Goal: Task Accomplishment & Management: Manage account settings

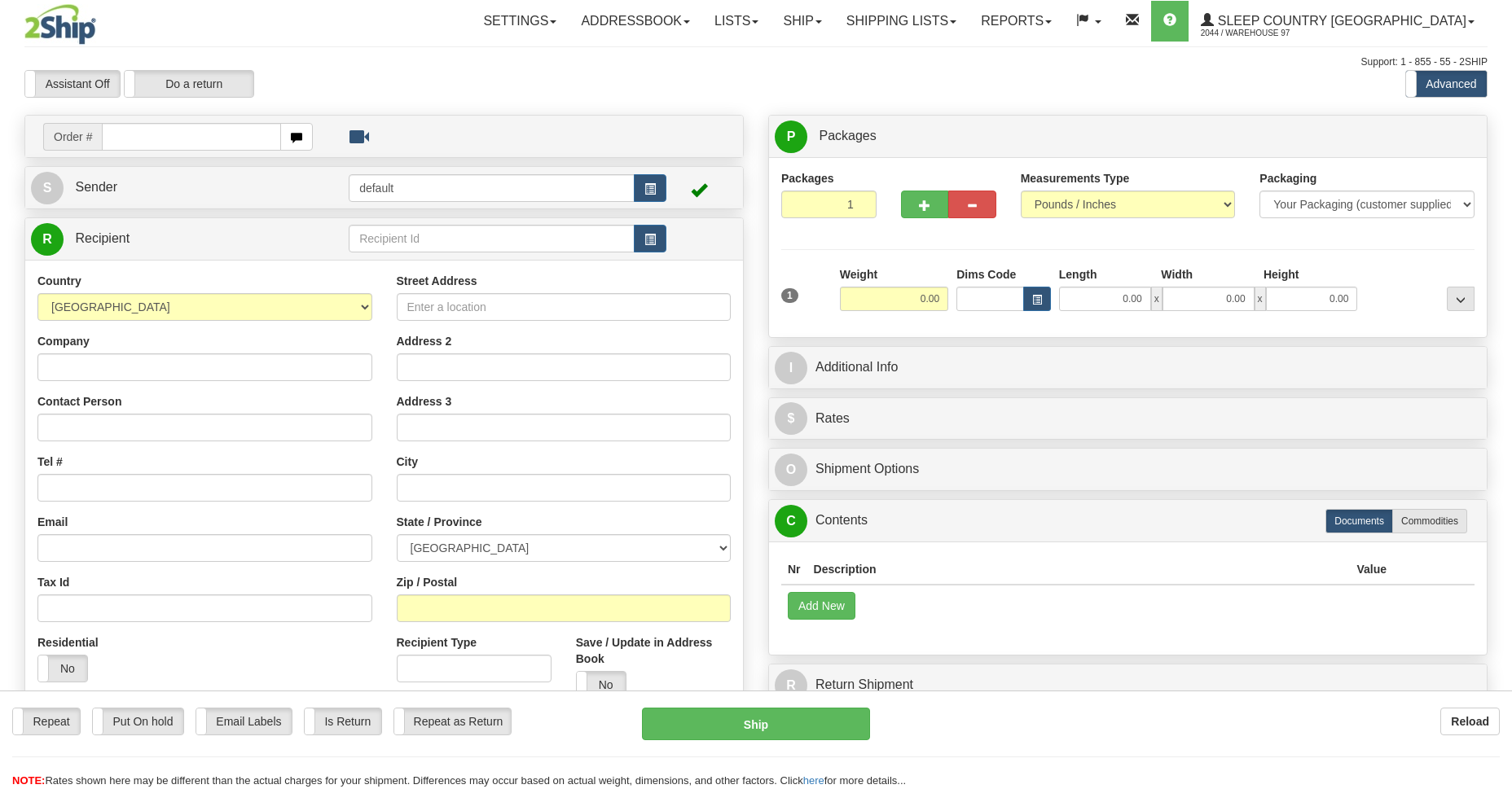
click at [157, 137] on input "text" at bounding box center [191, 137] width 179 height 27
type input "9002i112096"
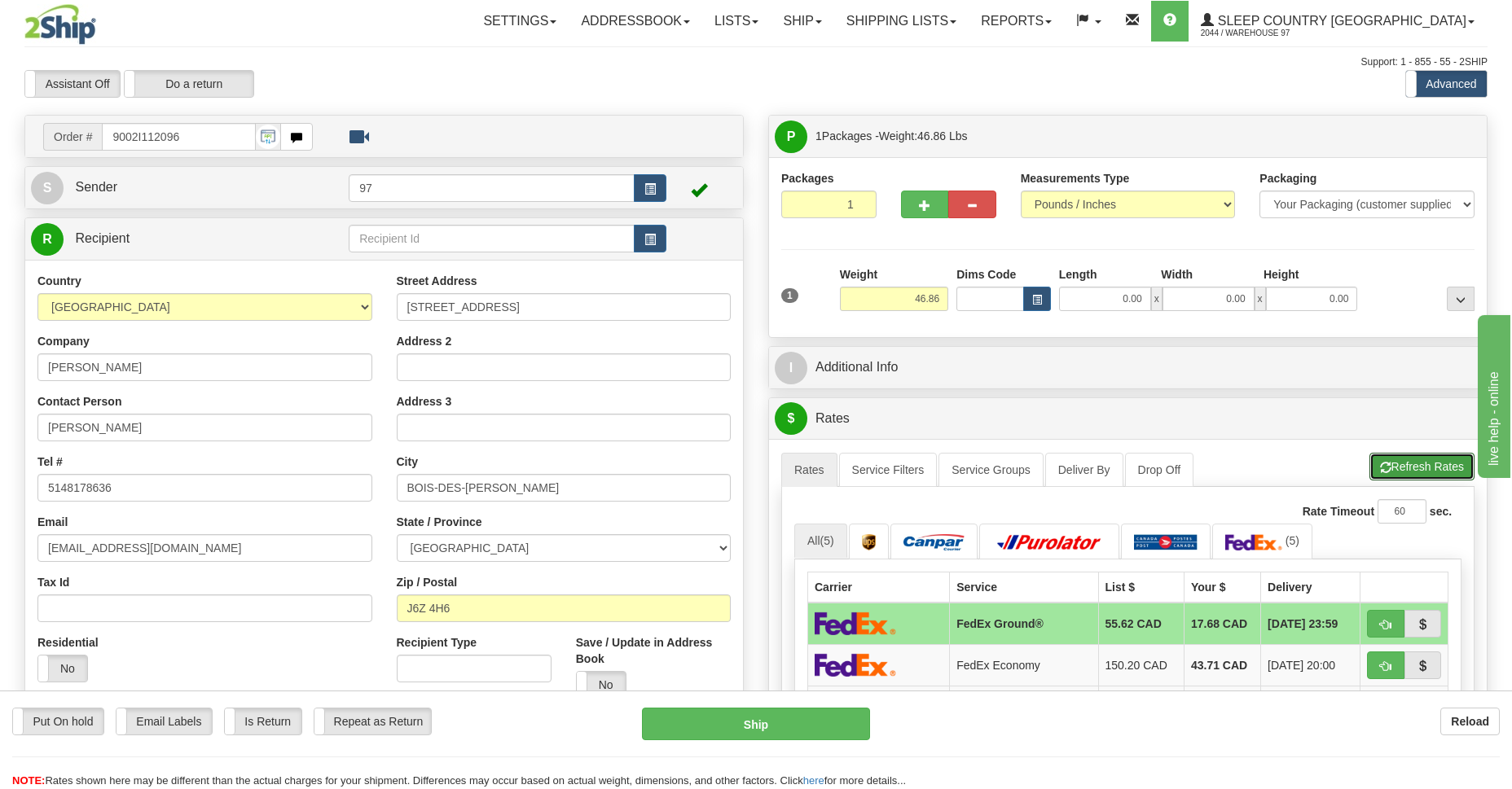
click at [1427, 468] on button "Refresh Rates" at bounding box center [1421, 466] width 105 height 27
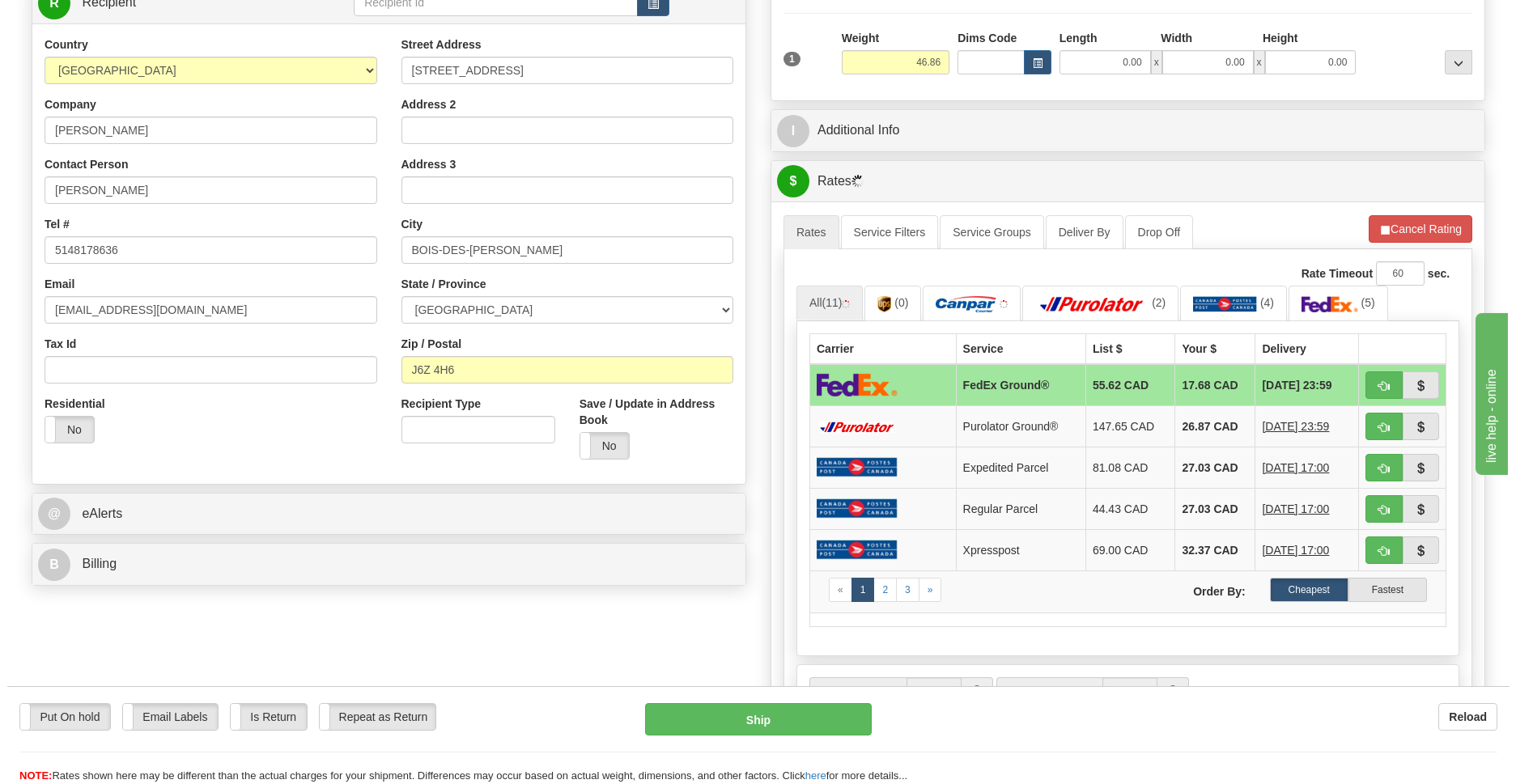
scroll to position [352, 0]
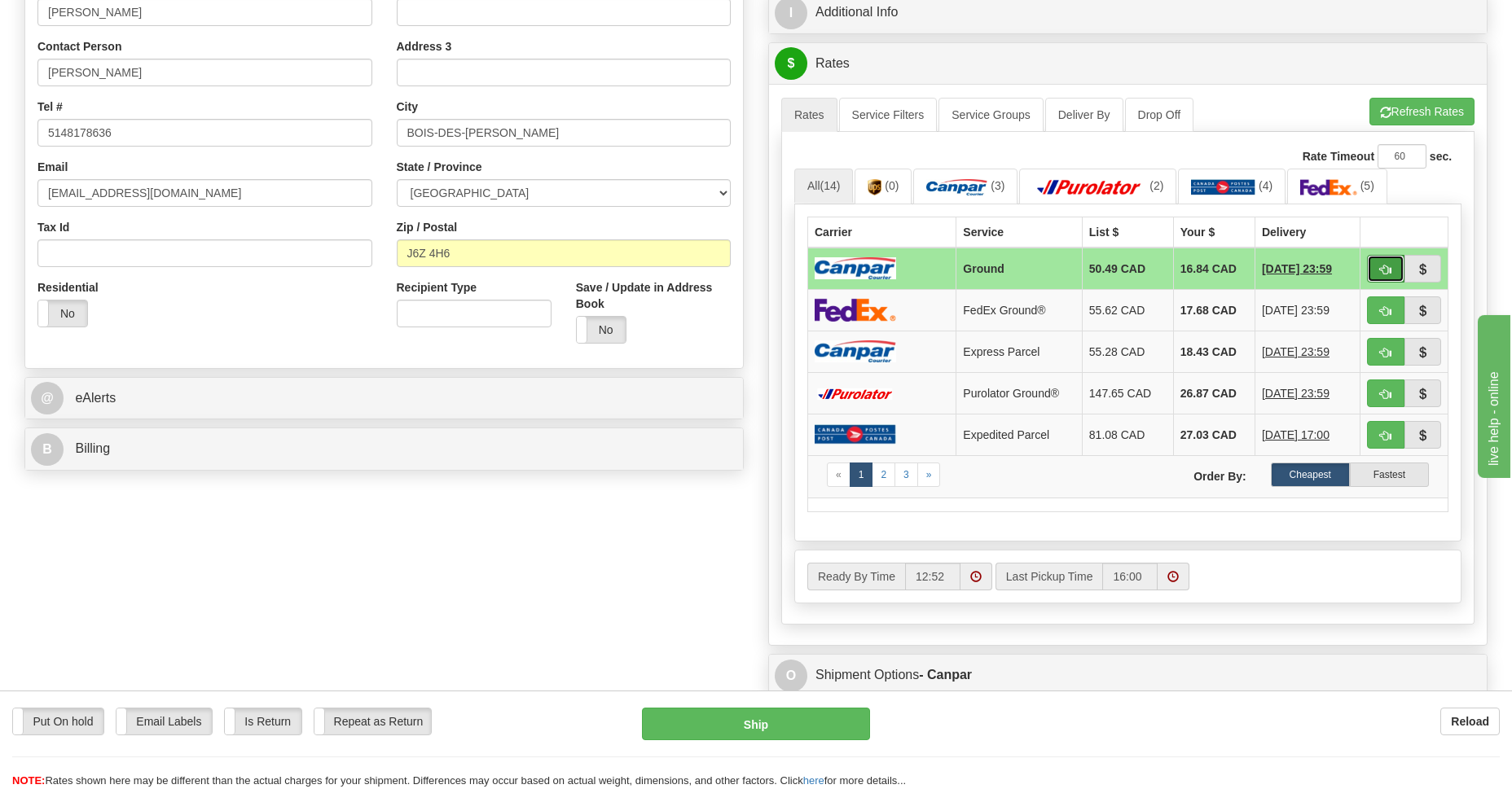
click at [1386, 273] on span "button" at bounding box center [1385, 270] width 11 height 11
type input "1"
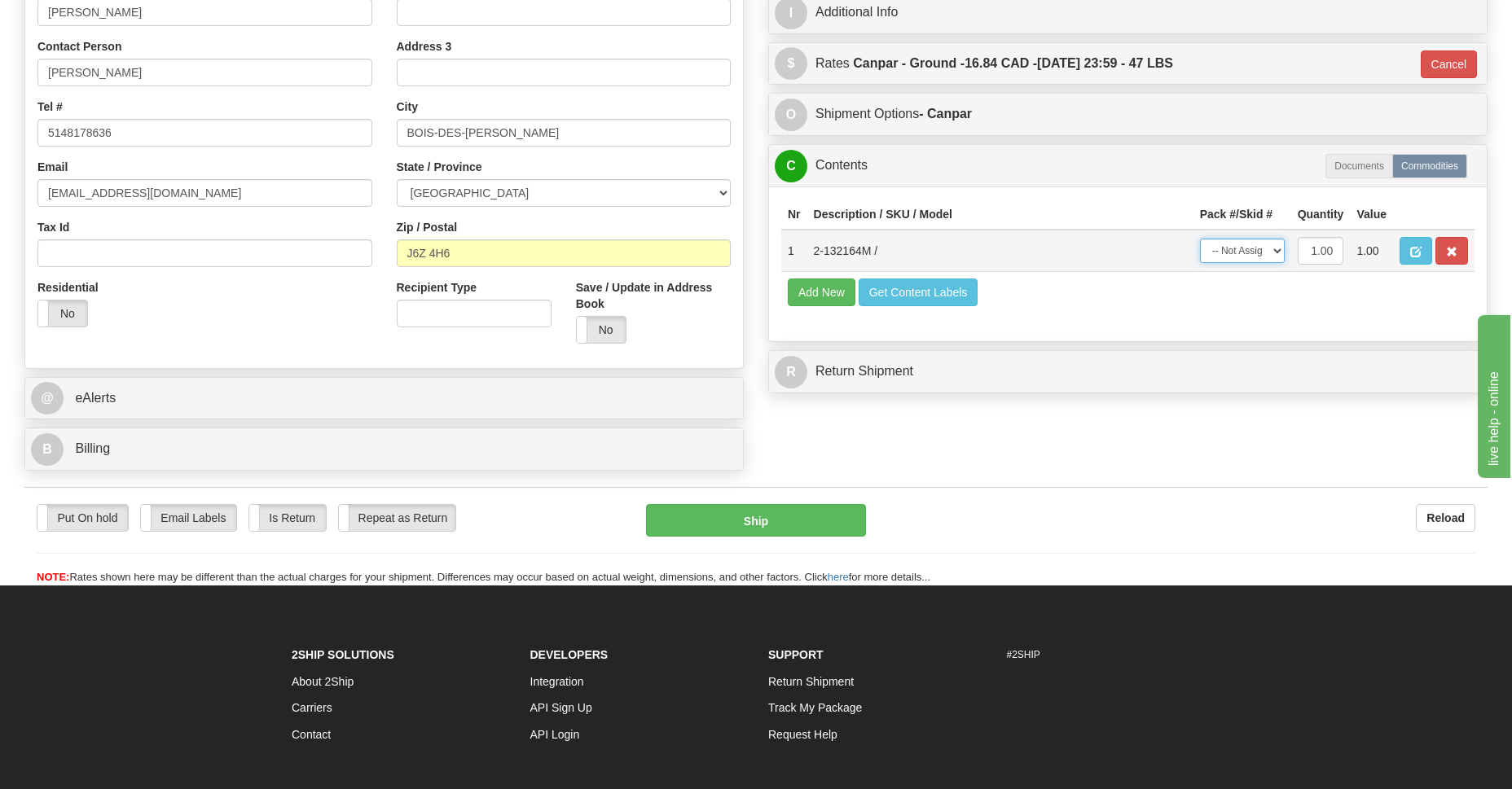
click at [1230, 247] on select "-- Not Assigned -- Package 1" at bounding box center [1242, 250] width 84 height 25
select select "0"
click at [1199, 238] on select "-- Not Assigned -- Package 1" at bounding box center [1242, 250] width 84 height 25
click at [777, 516] on button "Ship" at bounding box center [755, 521] width 219 height 33
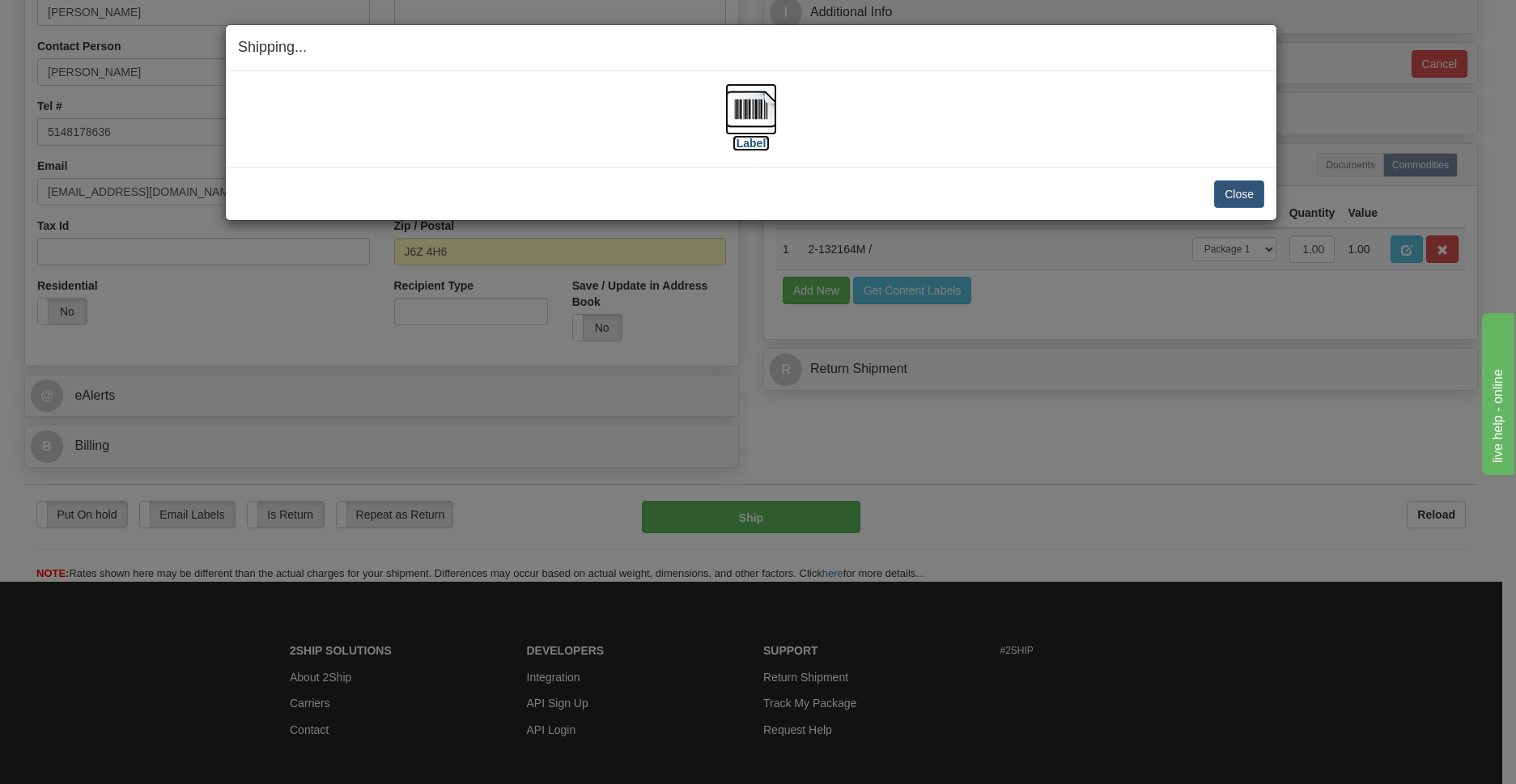
click at [748, 133] on img at bounding box center [751, 108] width 52 height 52
click at [756, 105] on img at bounding box center [751, 108] width 52 height 52
click at [1242, 192] on button "Close" at bounding box center [1238, 194] width 50 height 27
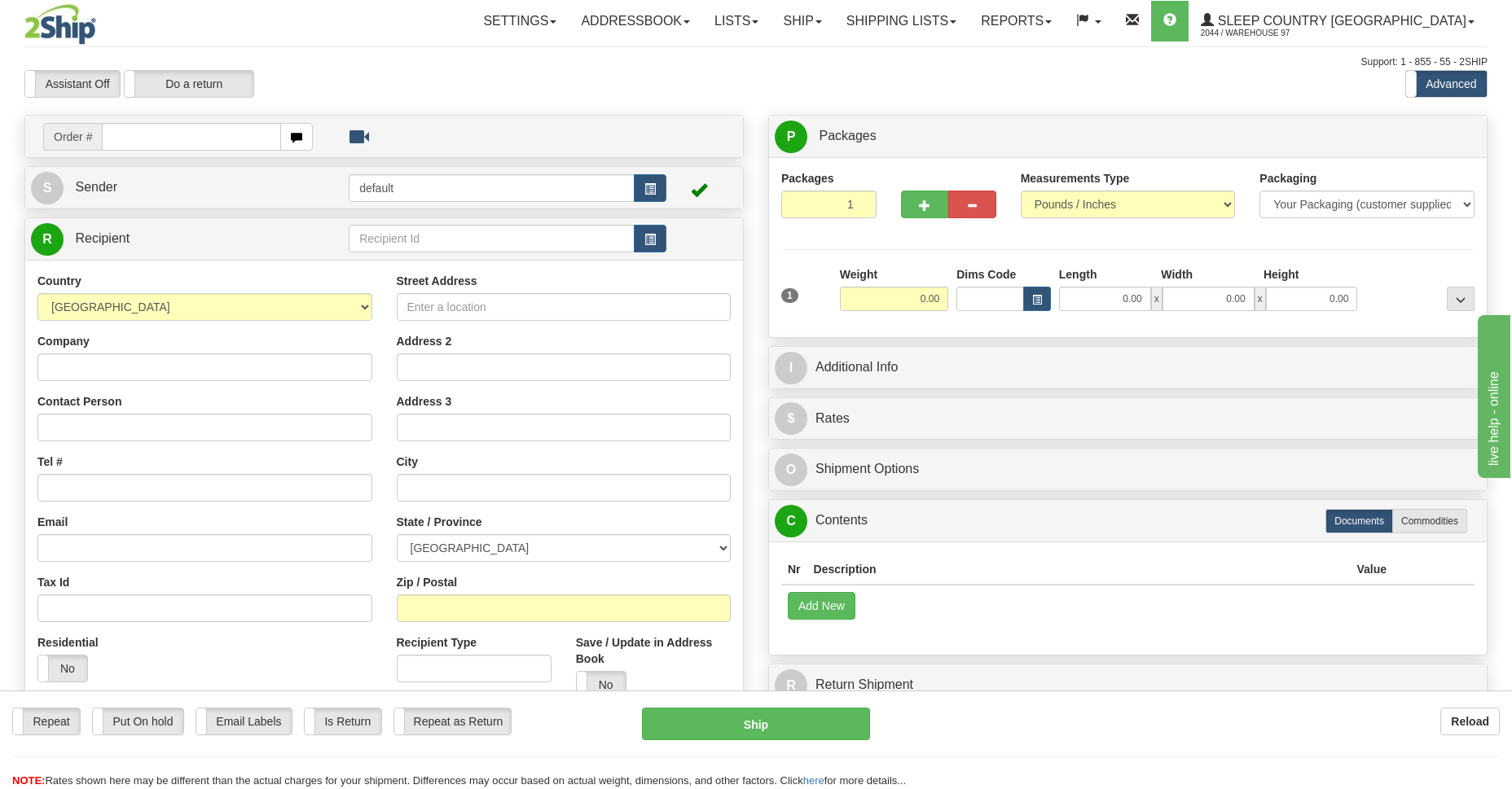
click at [175, 139] on input "text" at bounding box center [191, 137] width 179 height 27
type input "9002i112154"
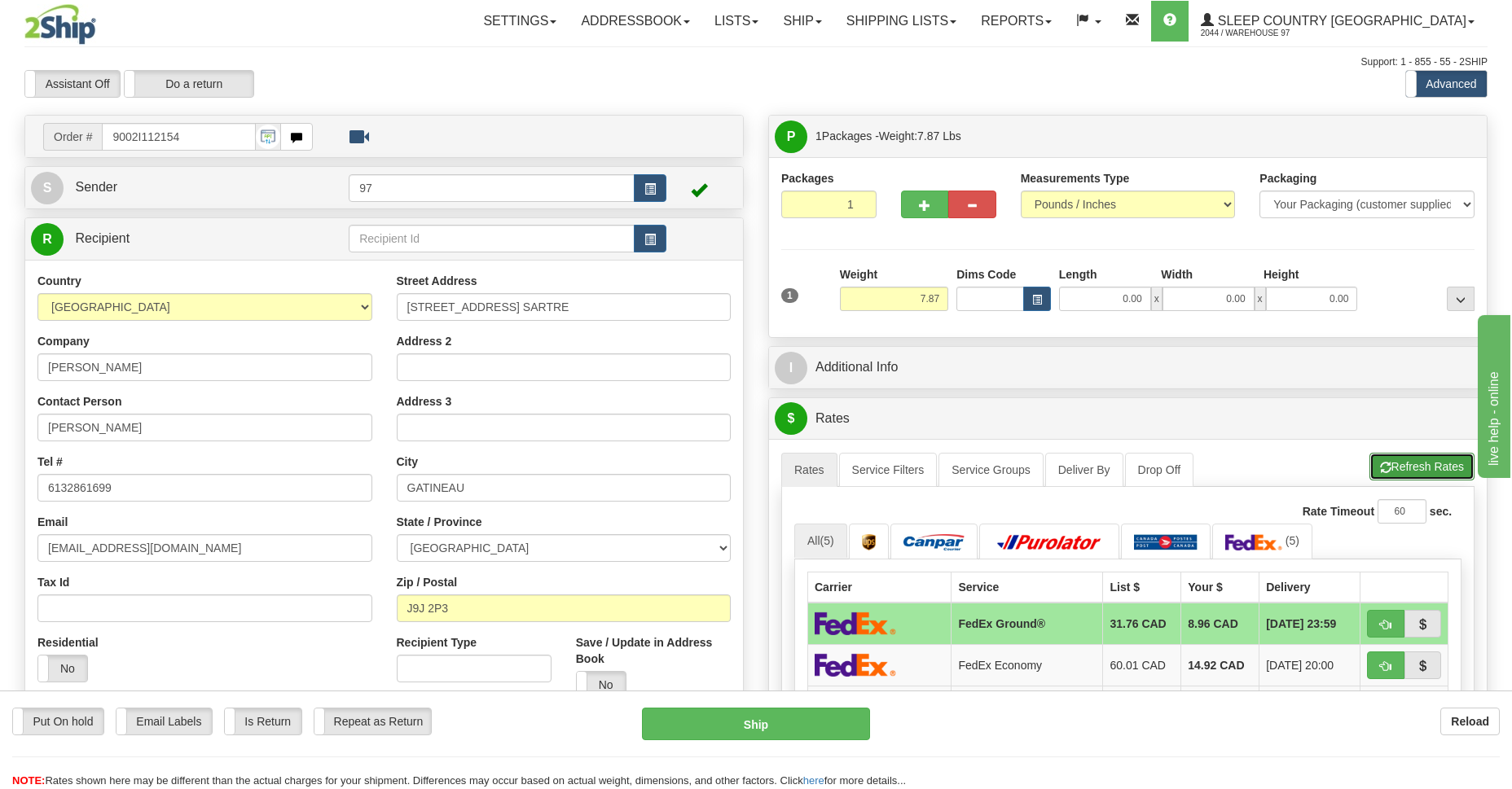
click at [1440, 465] on button "Refresh Rates" at bounding box center [1421, 466] width 105 height 27
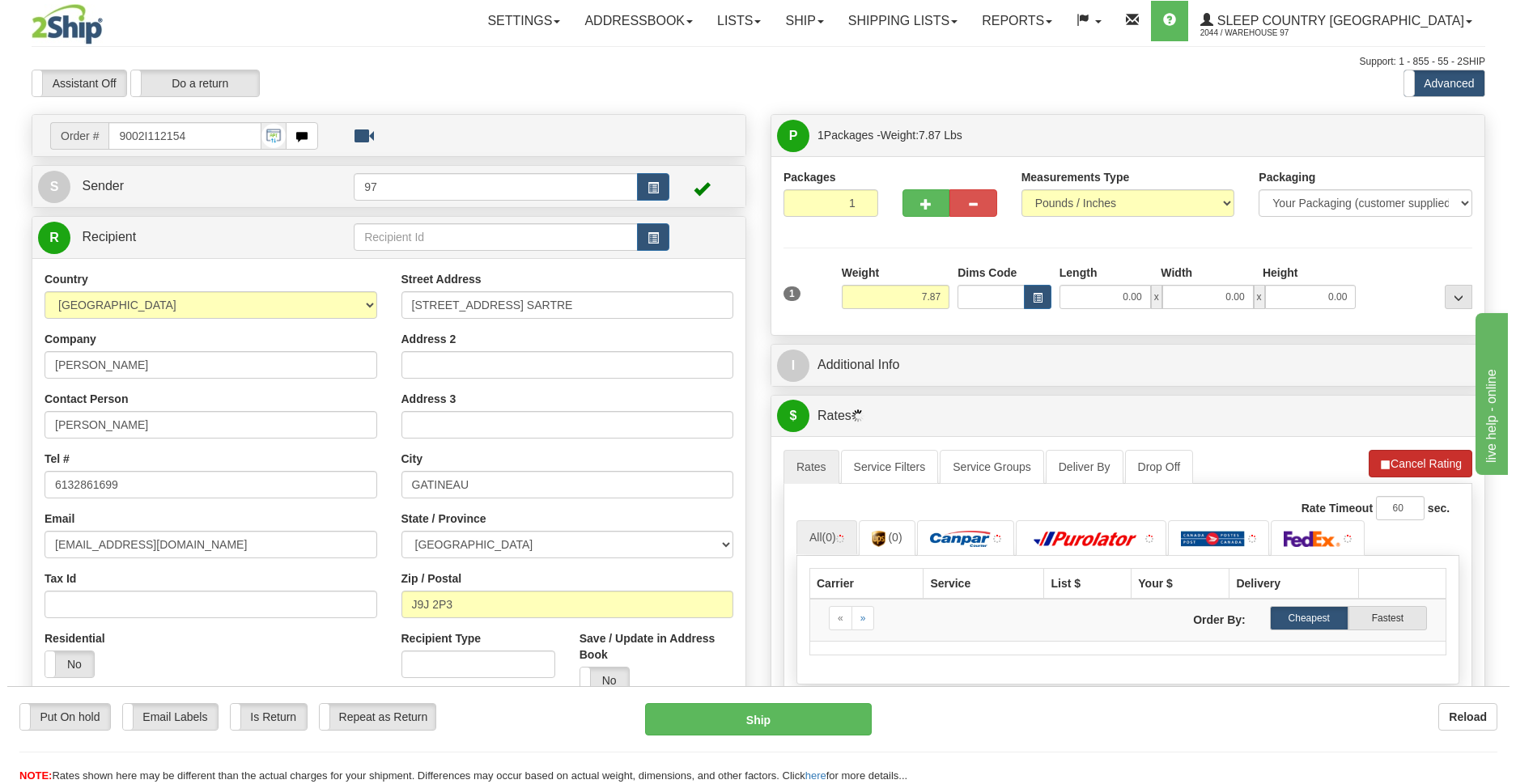
scroll to position [235, 0]
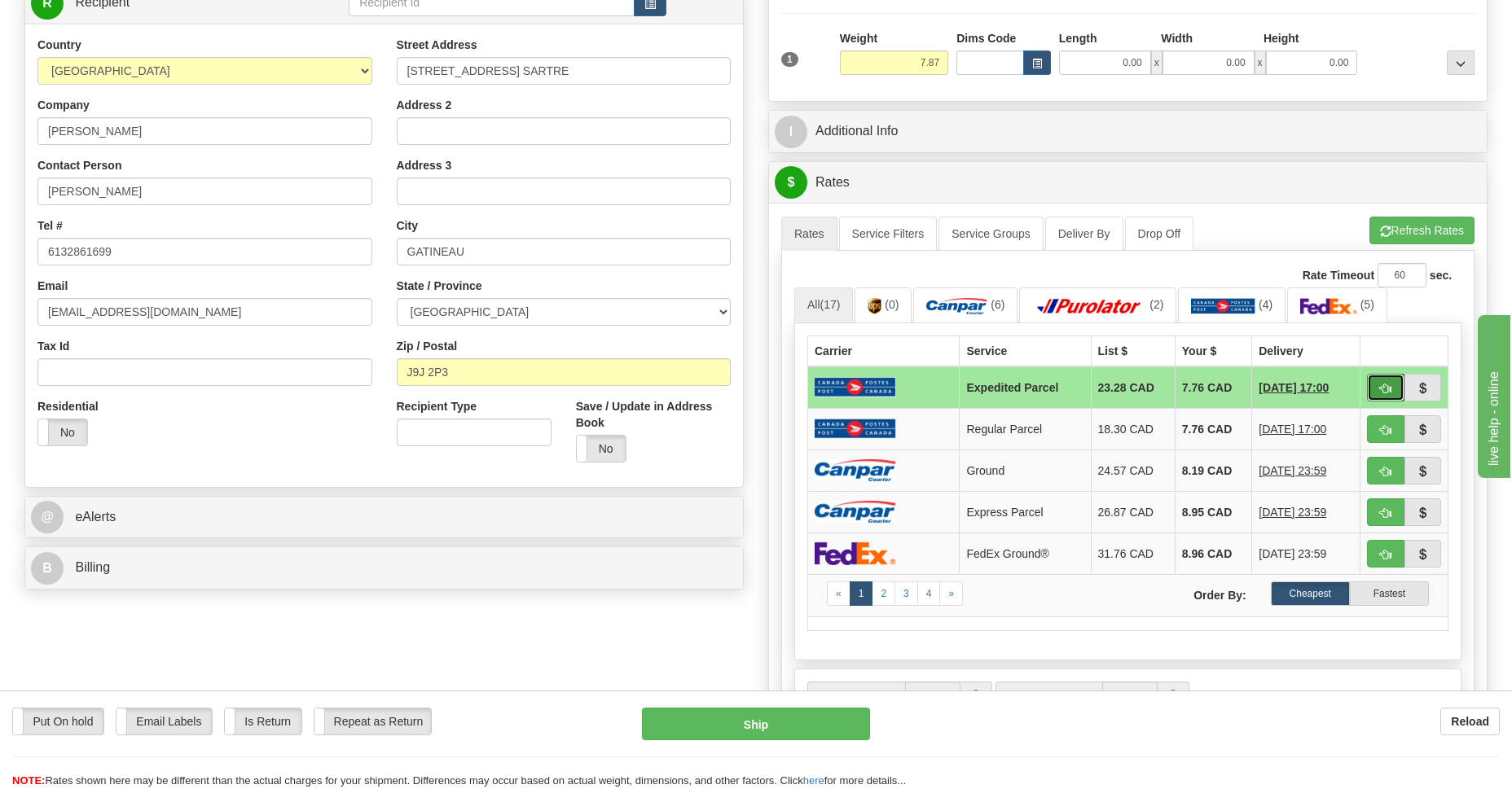
click at [1372, 380] on button "button" at bounding box center [1385, 388] width 38 height 27
type input "DOM.EP"
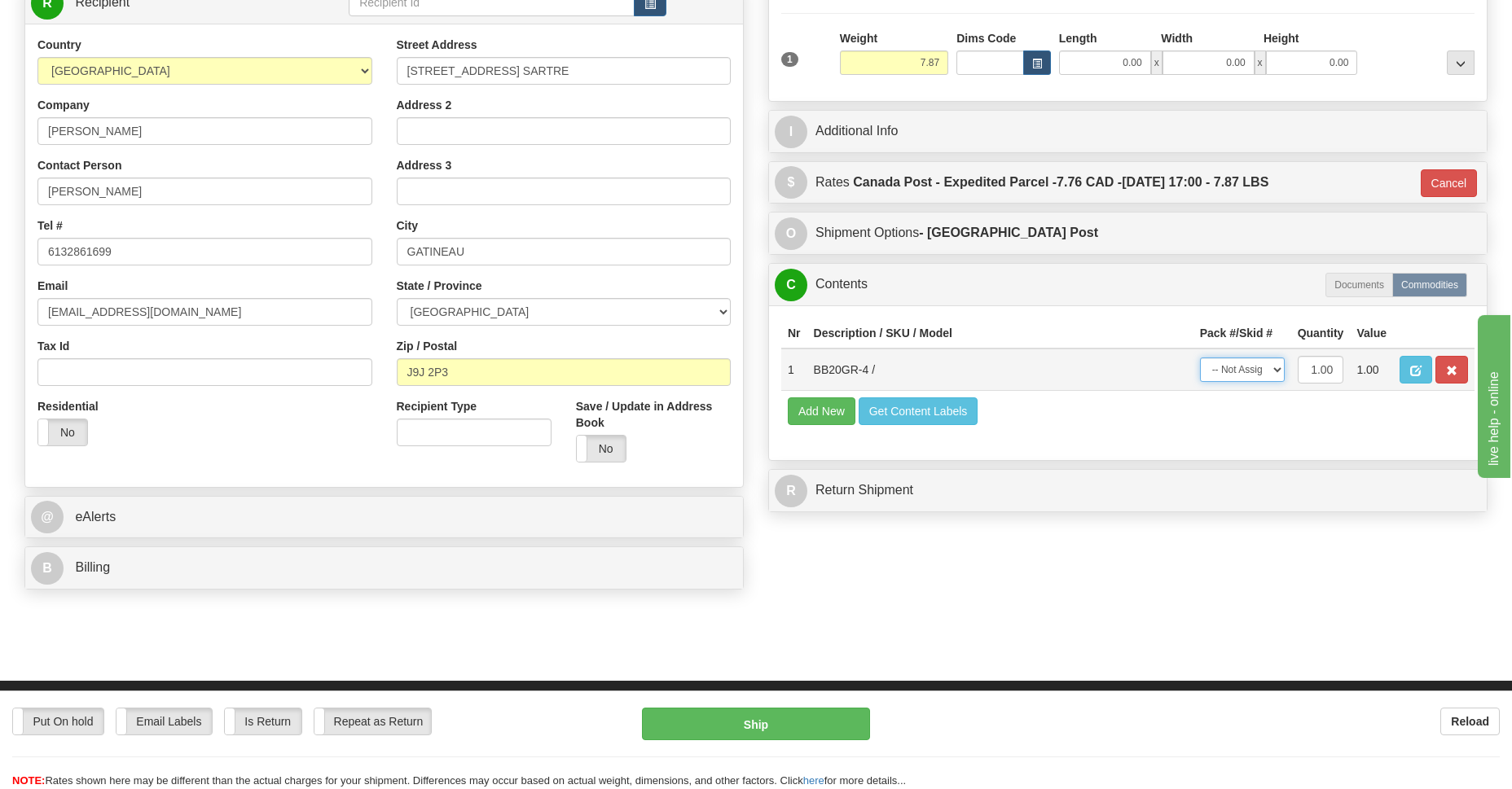
click at [1239, 366] on select "-- Not Assigned -- Package 1" at bounding box center [1242, 369] width 84 height 25
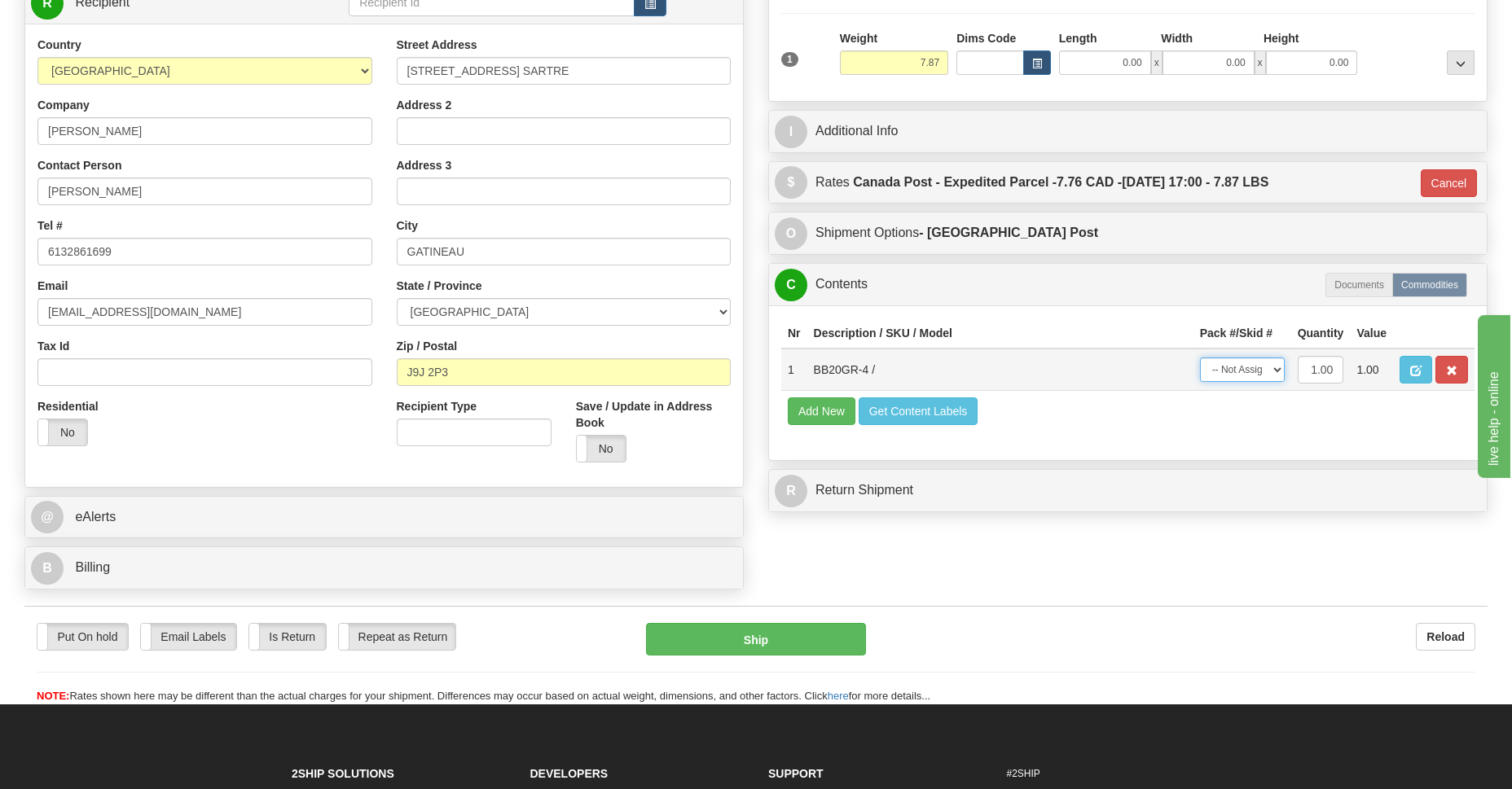
click at [1199, 357] on select "-- Not Assigned -- Package 1" at bounding box center [1242, 369] width 84 height 25
click at [1243, 363] on select "-- Not Assigned -- Package 1" at bounding box center [1242, 369] width 84 height 25
select select "0"
click at [1199, 357] on select "-- Not Assigned -- Package 1" at bounding box center [1242, 369] width 84 height 25
click at [763, 630] on button "Ship" at bounding box center [755, 640] width 219 height 33
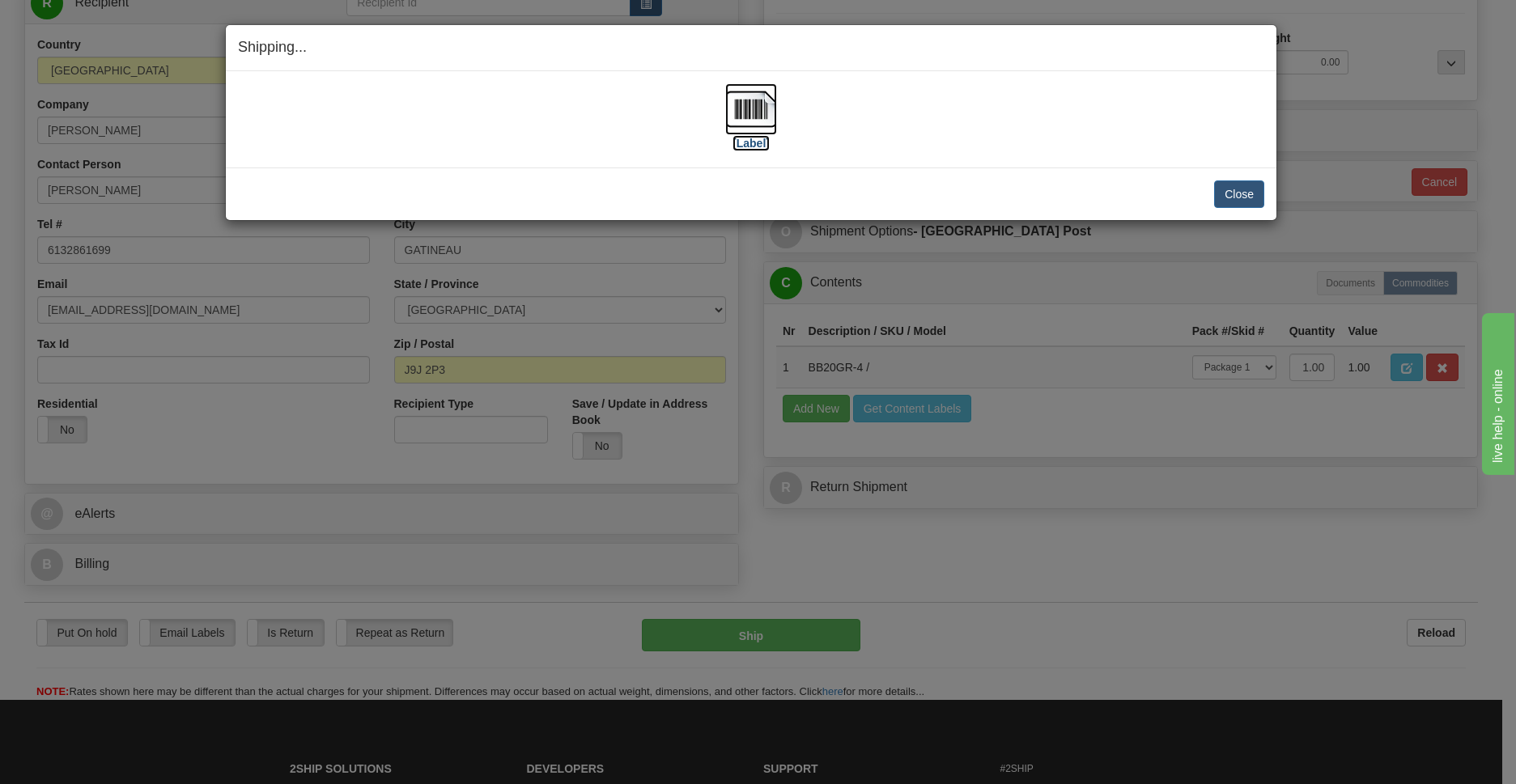
click at [752, 124] on img at bounding box center [751, 108] width 52 height 52
click at [1242, 193] on button "Close" at bounding box center [1238, 194] width 50 height 27
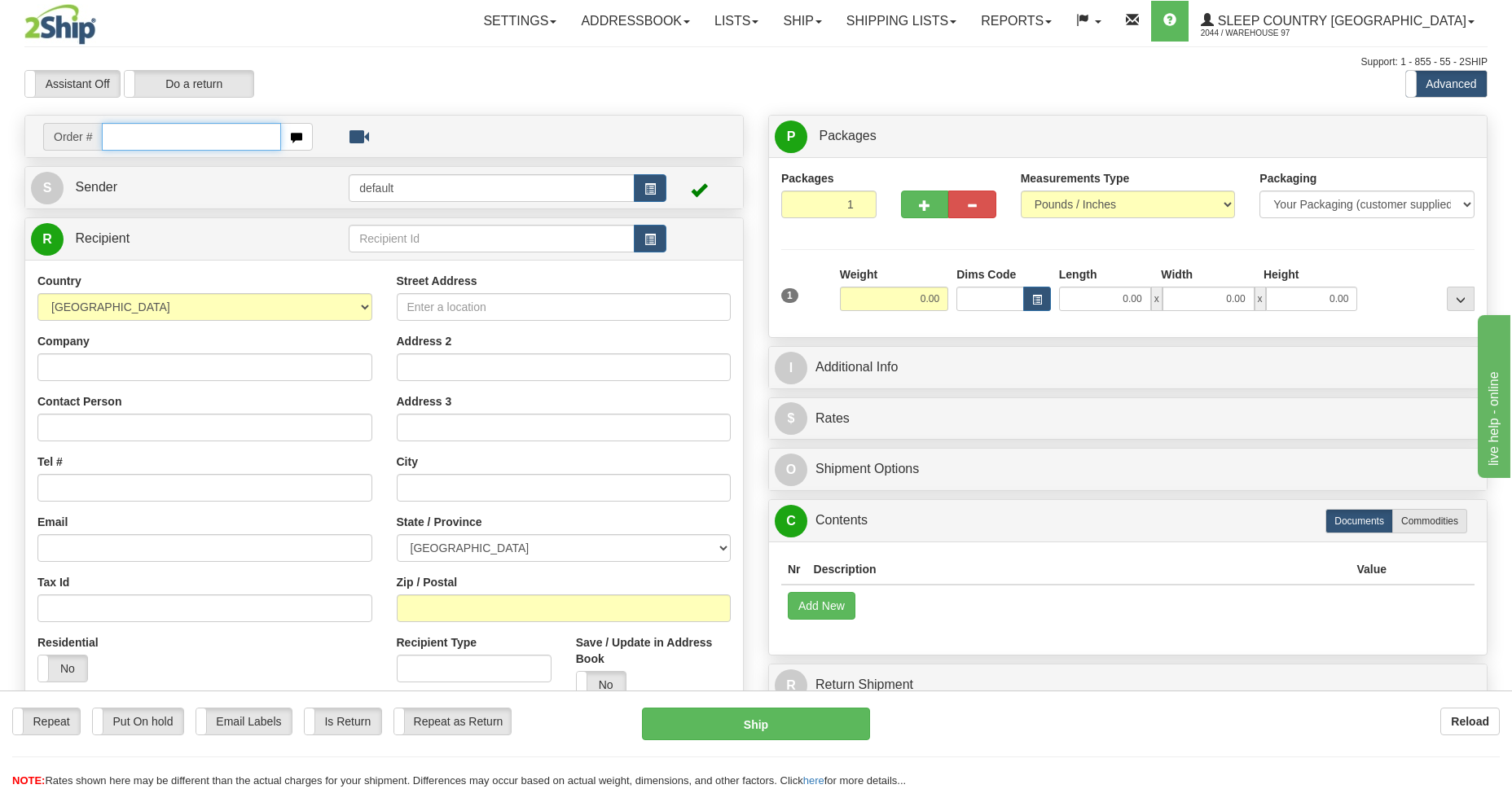
click at [174, 139] on input "text" at bounding box center [191, 137] width 179 height 27
type input "300H909740"
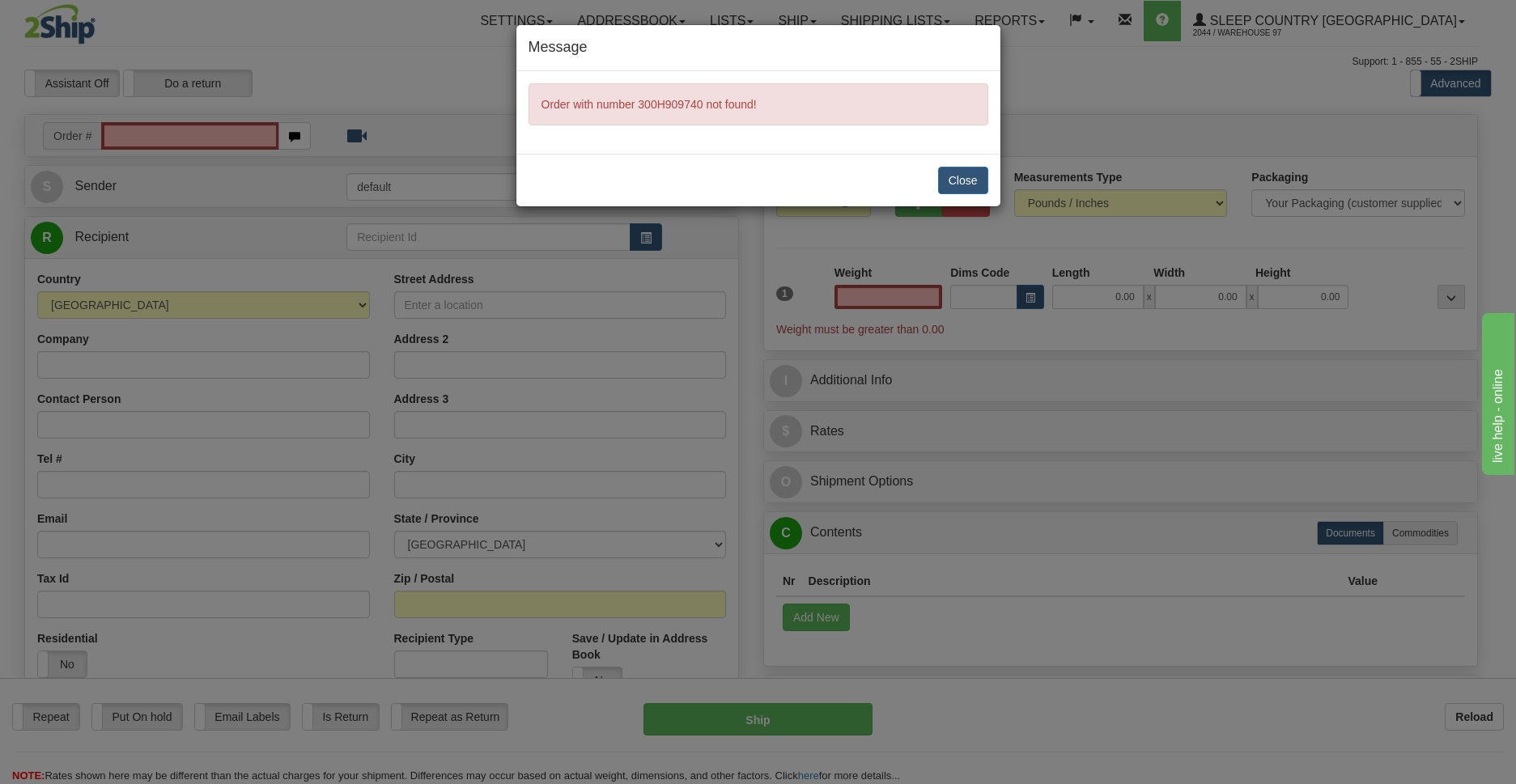
type input "0.00"
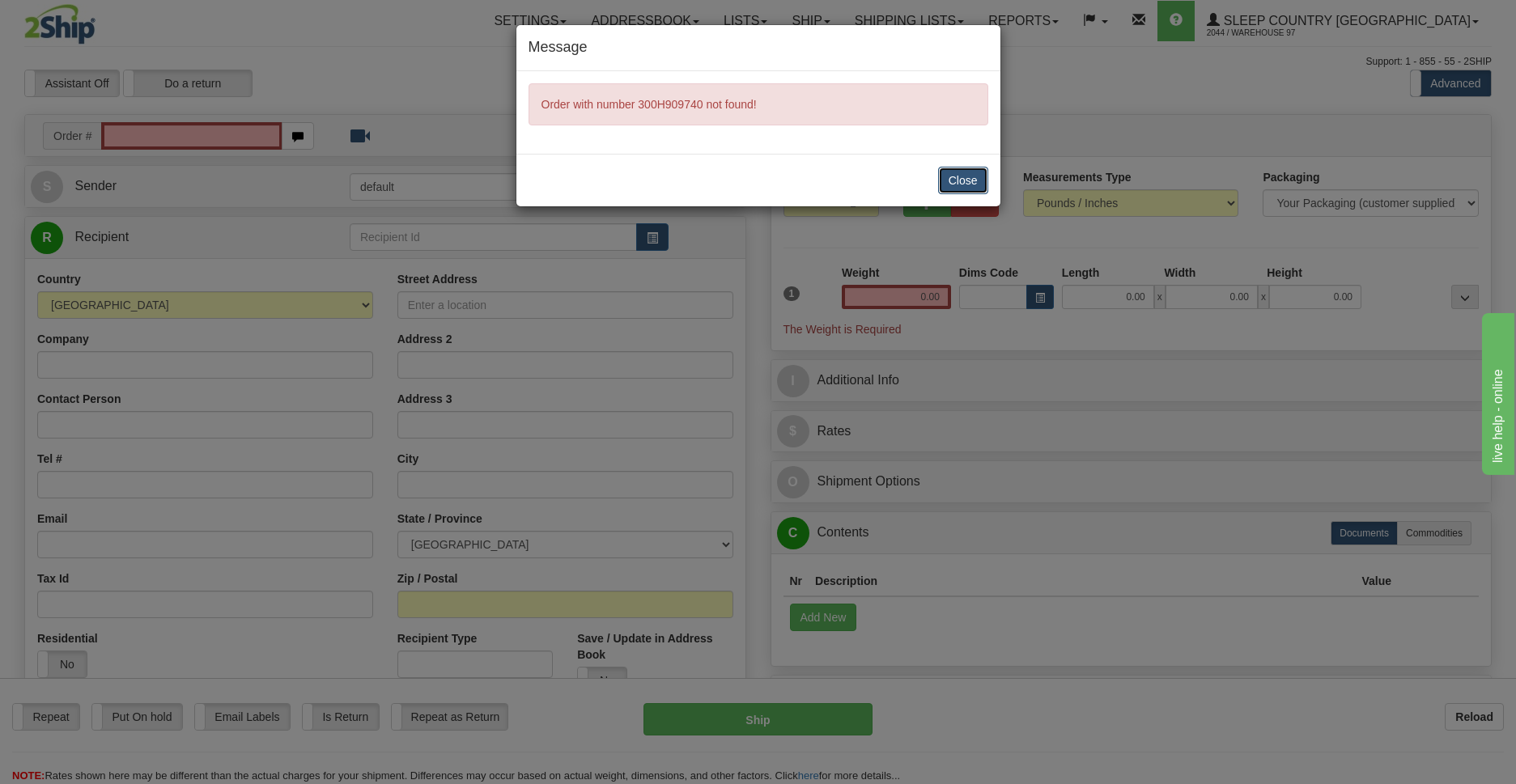
click at [951, 186] on button "Close" at bounding box center [962, 180] width 50 height 27
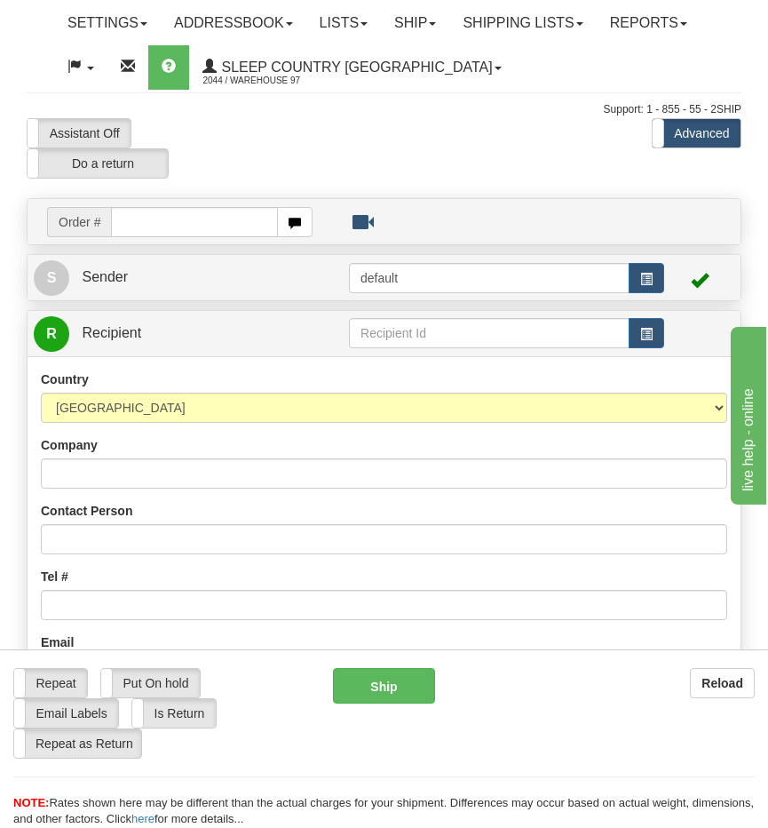
click at [163, 220] on input "text" at bounding box center [194, 222] width 166 height 30
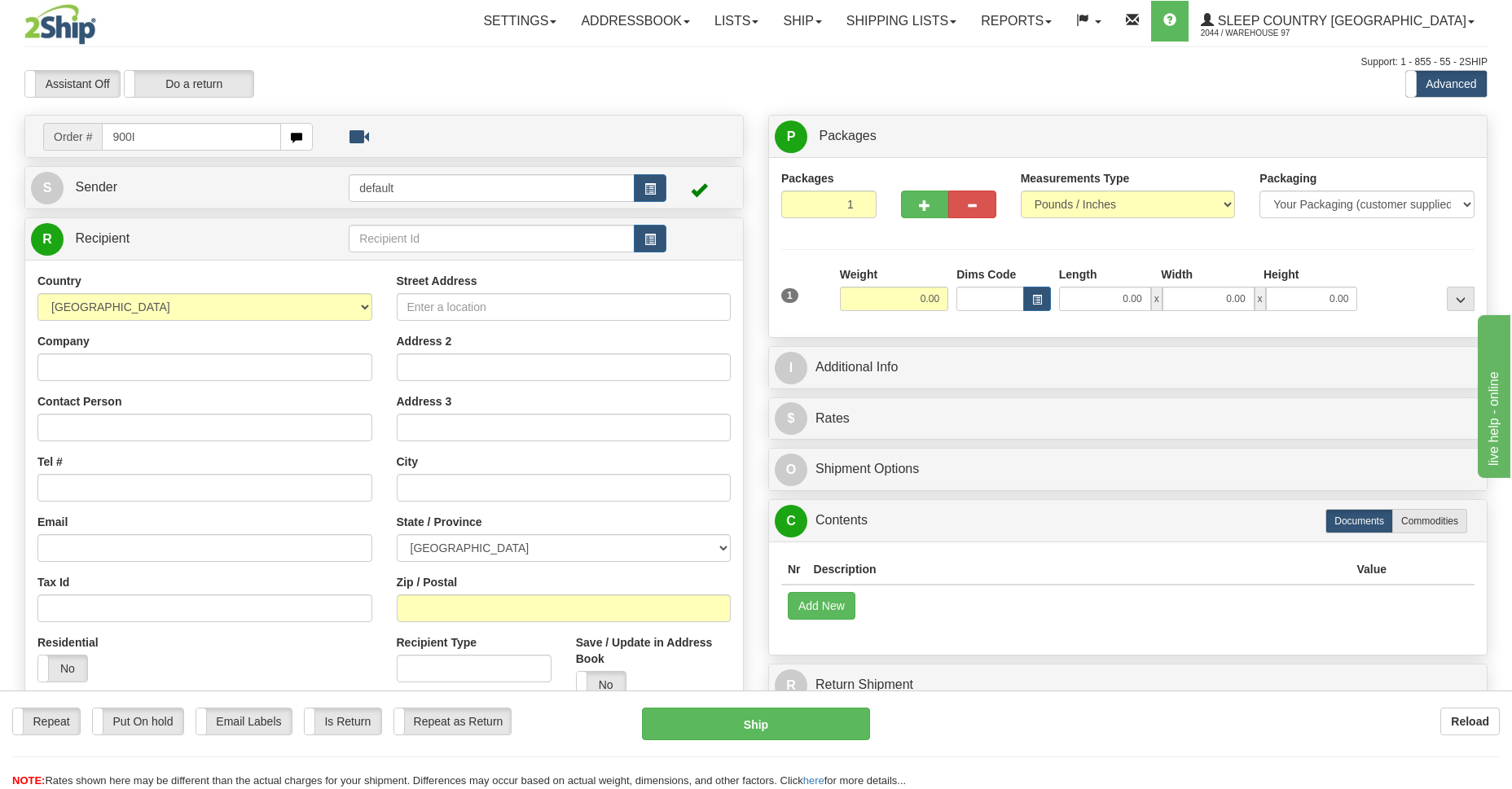
type input "900I"
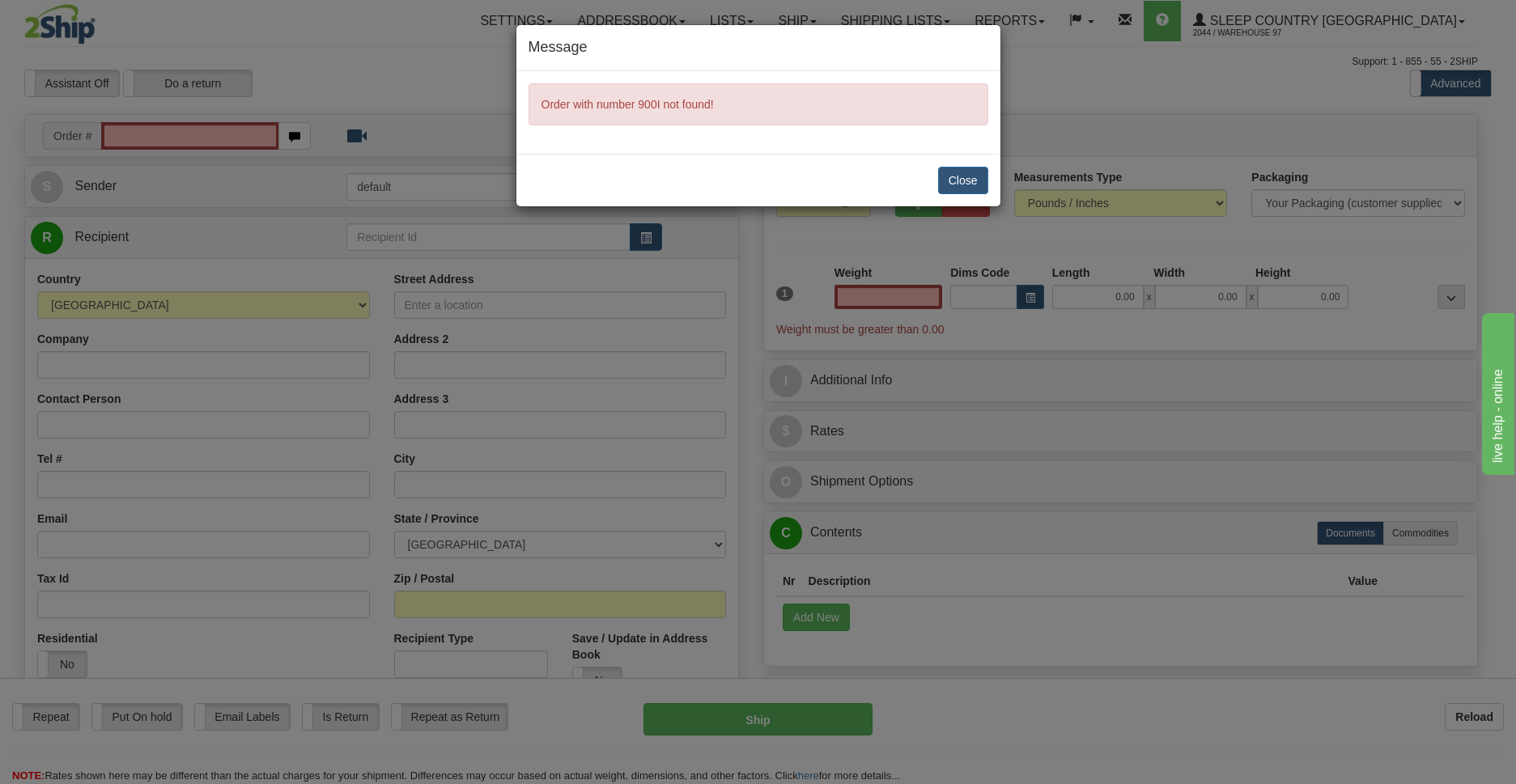
type input "0.00"
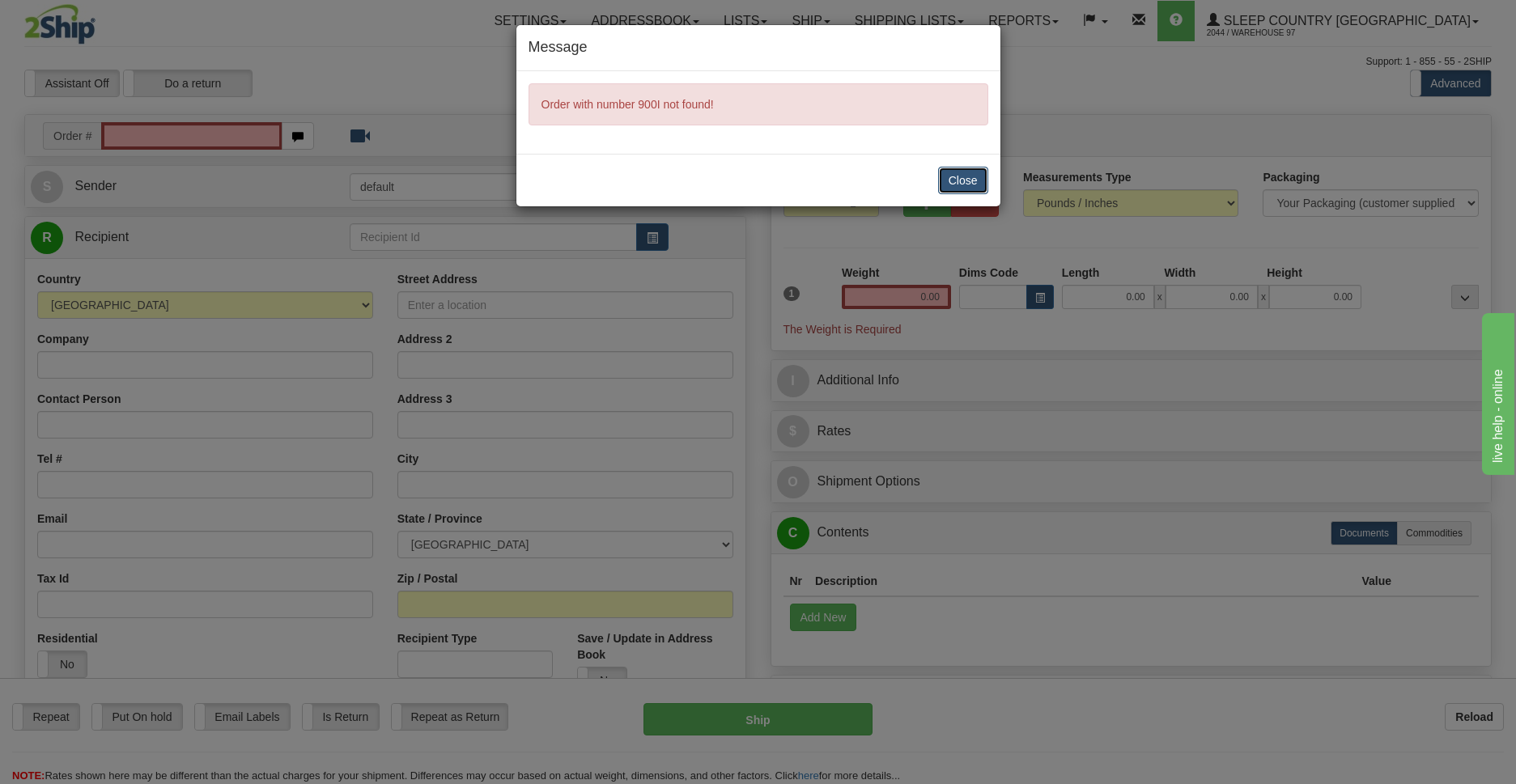
click at [699, 174] on button "Close" at bounding box center [962, 180] width 50 height 27
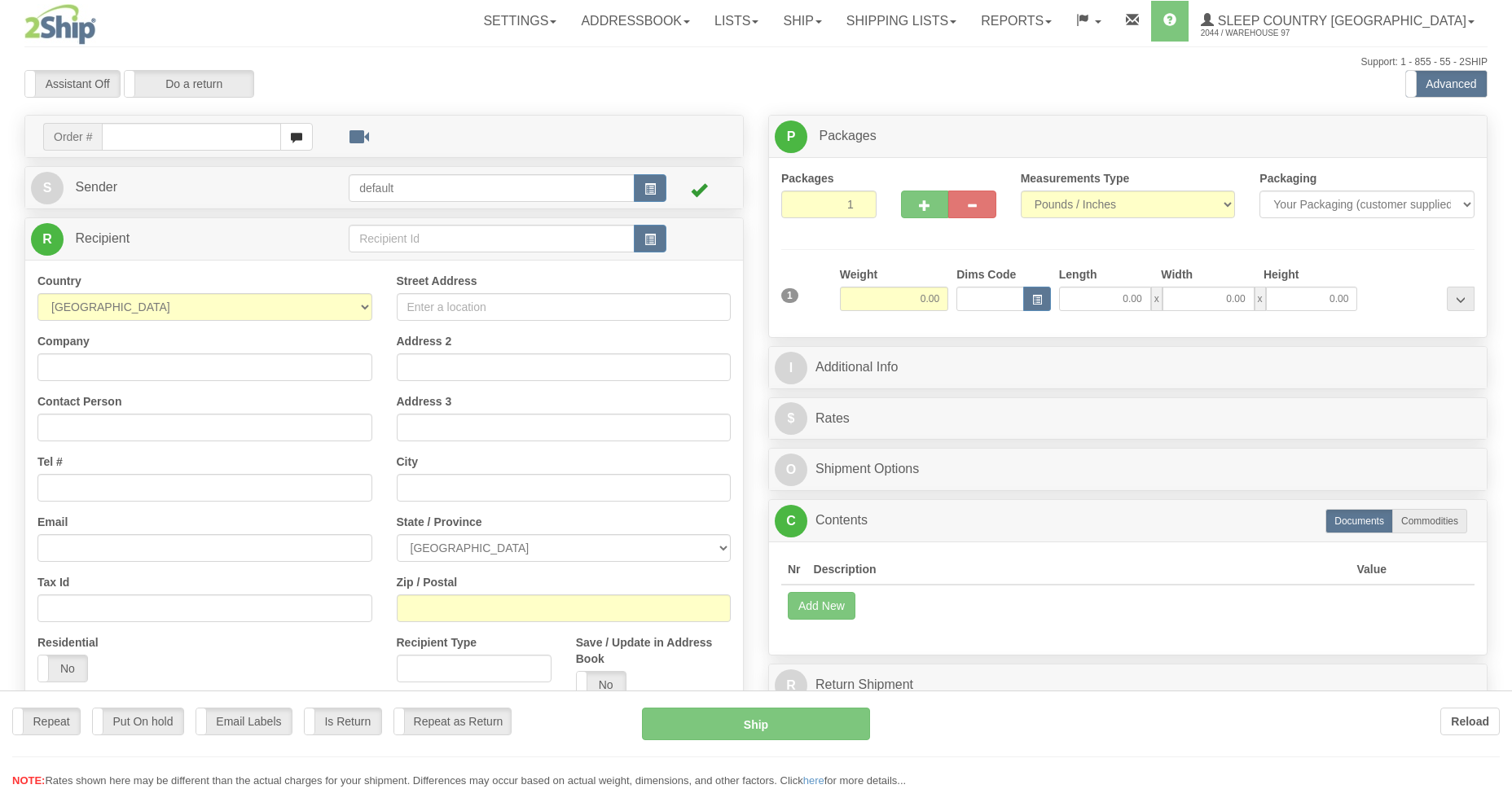
click at [166, 139] on div at bounding box center [756, 394] width 1512 height 789
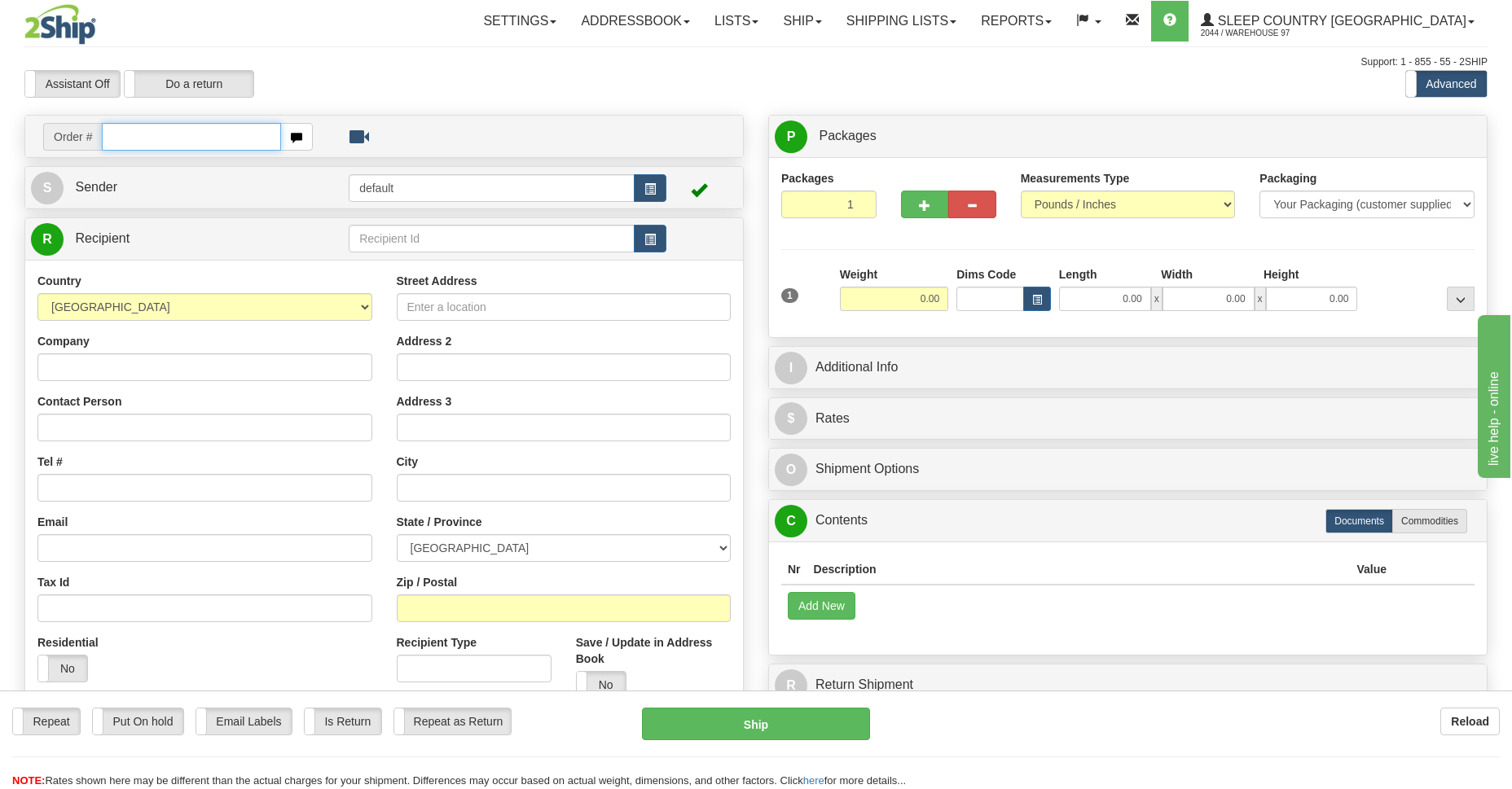
click at [166, 139] on input "text" at bounding box center [191, 137] width 179 height 27
type input "9000I112072"
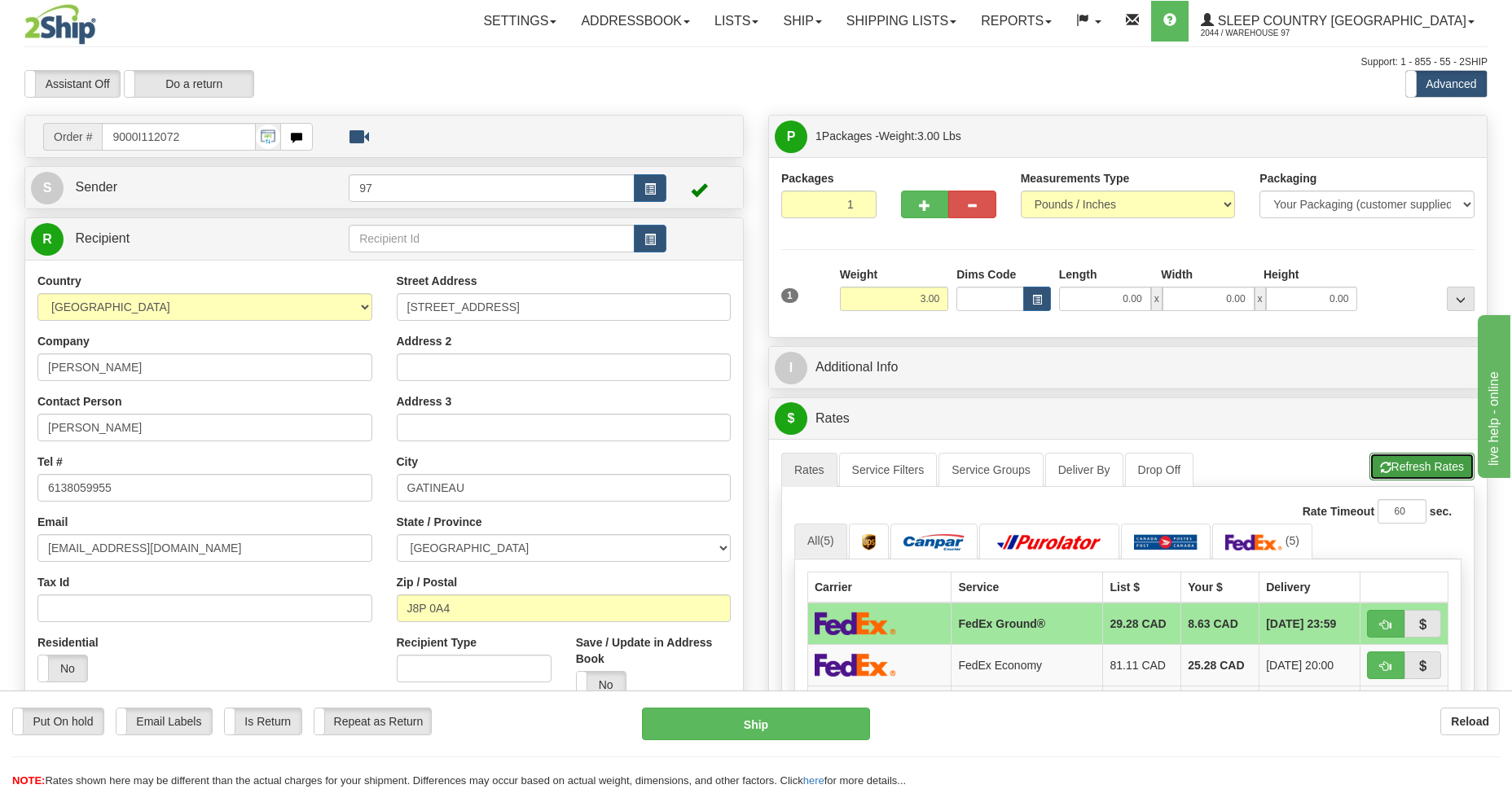
click at [1426, 469] on button "Refresh Rates" at bounding box center [1421, 466] width 105 height 27
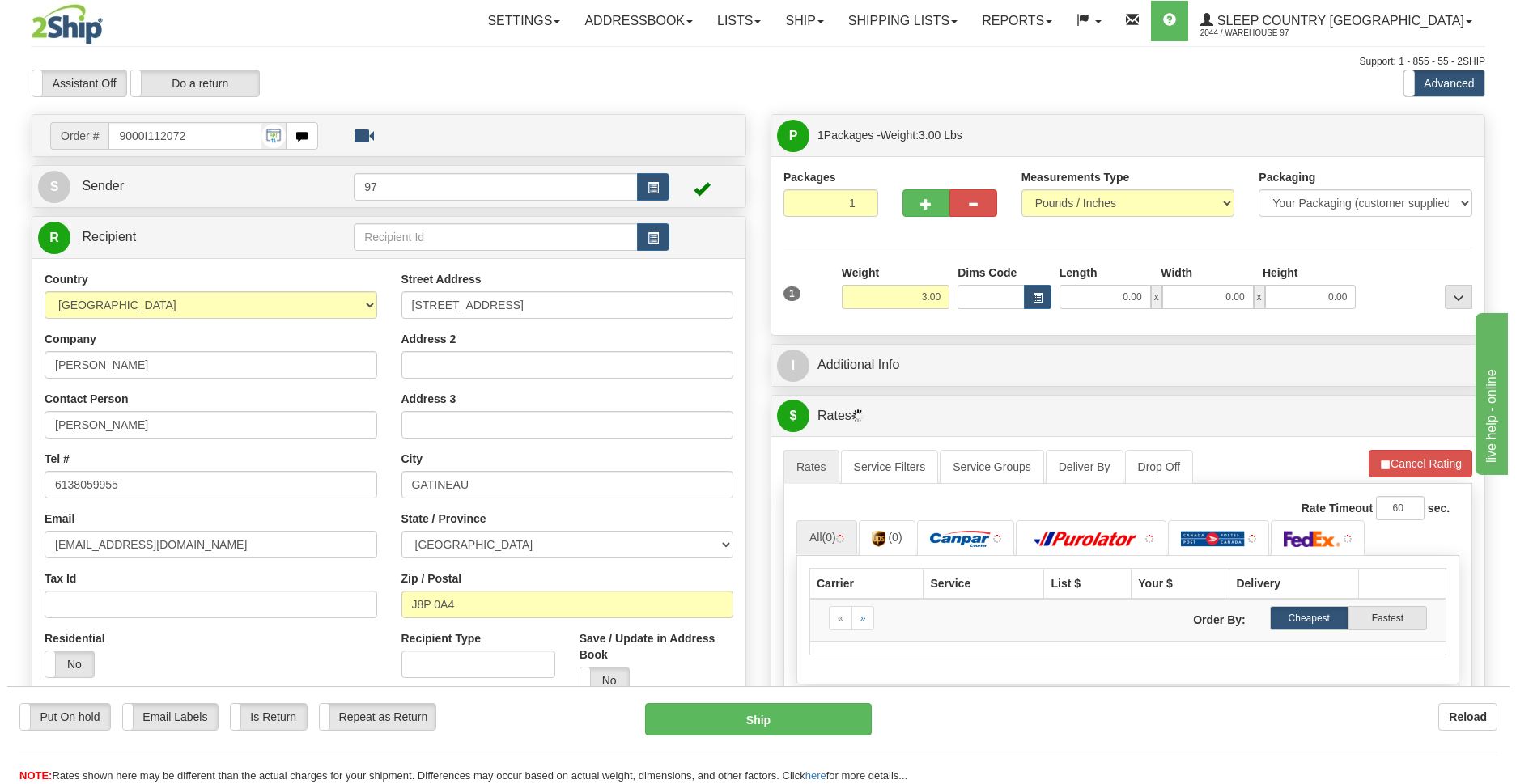
scroll to position [352, 0]
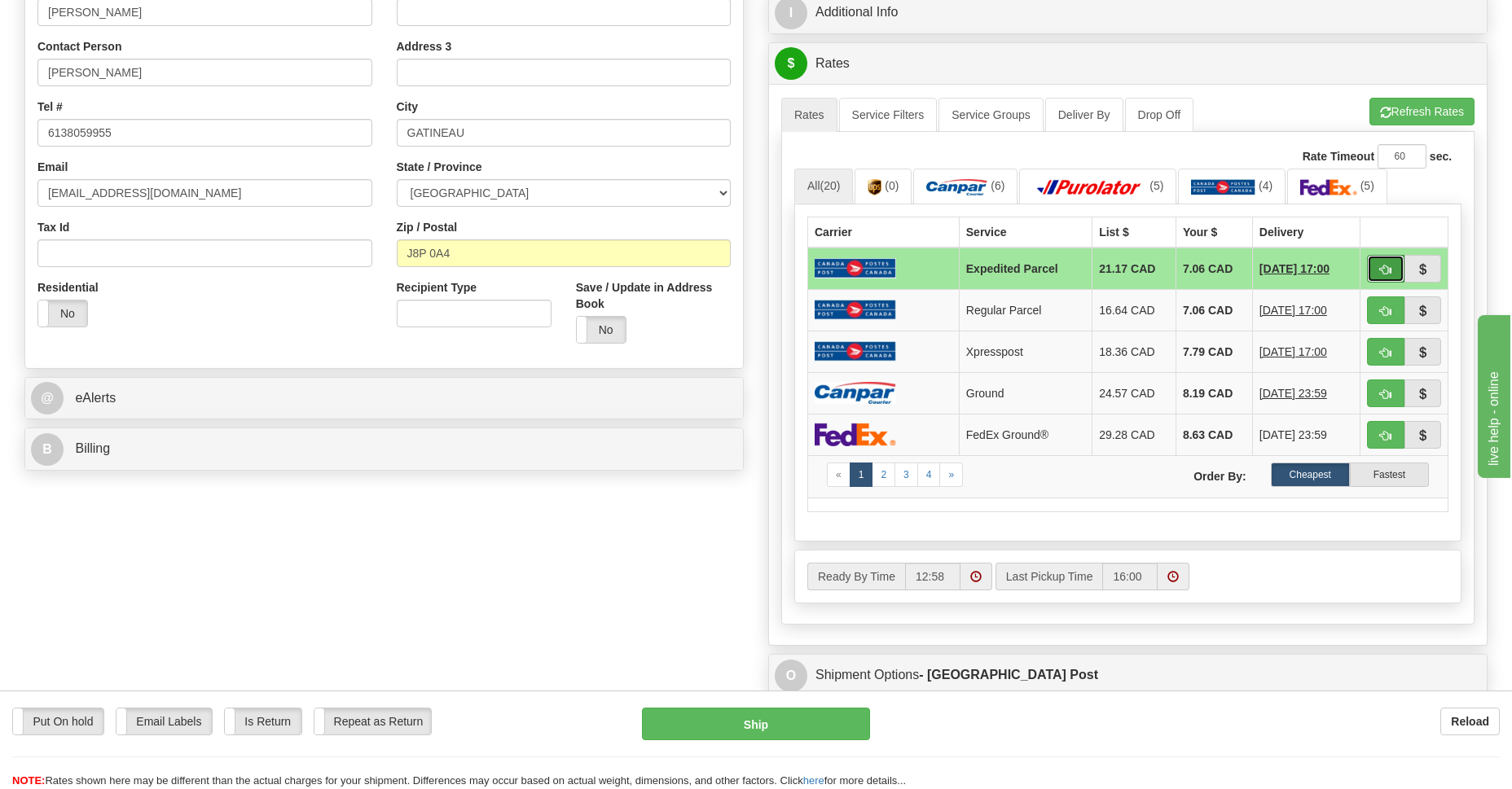
click at [1374, 272] on button "button" at bounding box center [1385, 268] width 38 height 27
type input "DOM.EP"
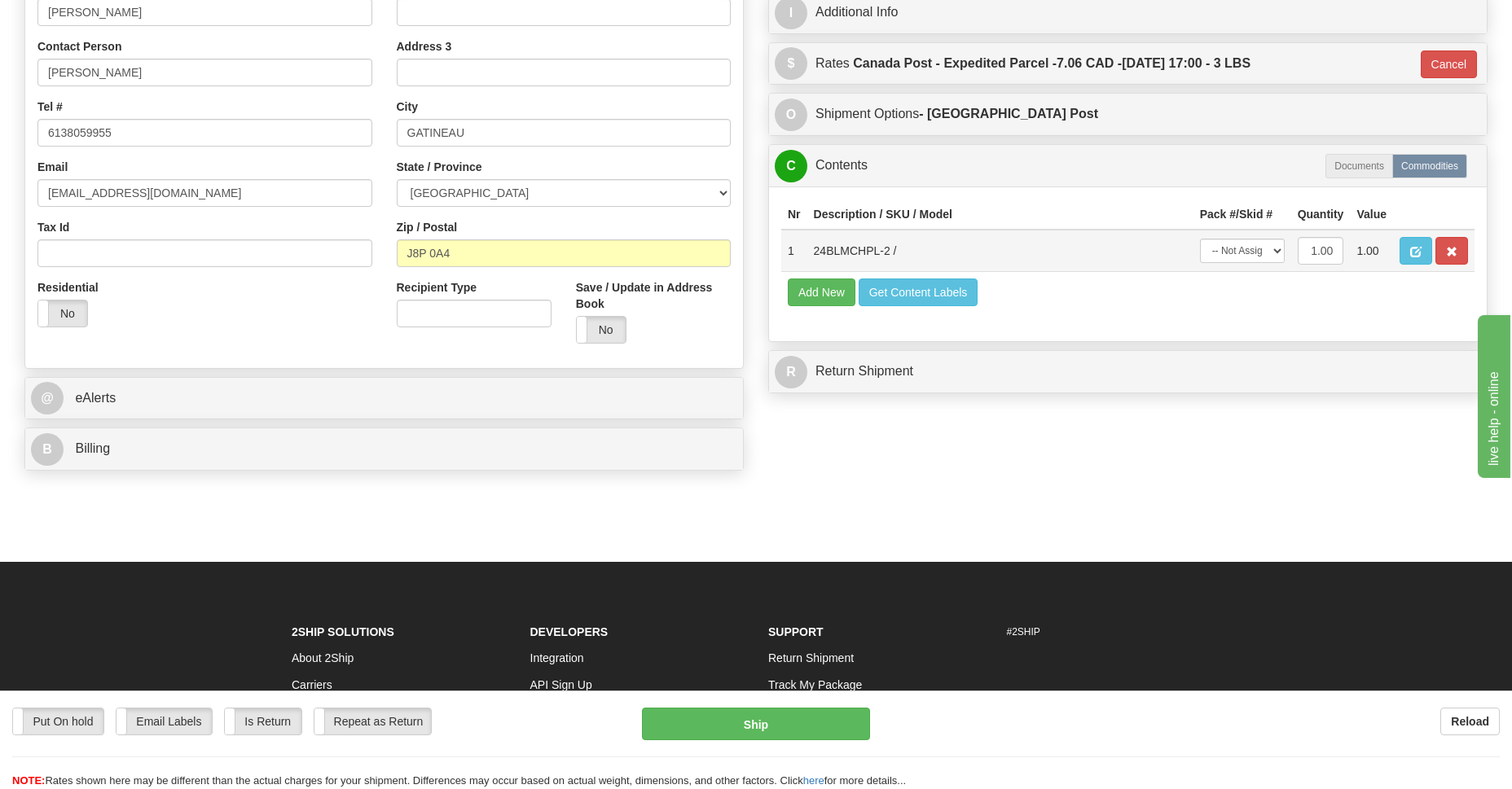
click at [1257, 238] on td "-- Not Assigned -- Package 1" at bounding box center [1242, 250] width 98 height 42
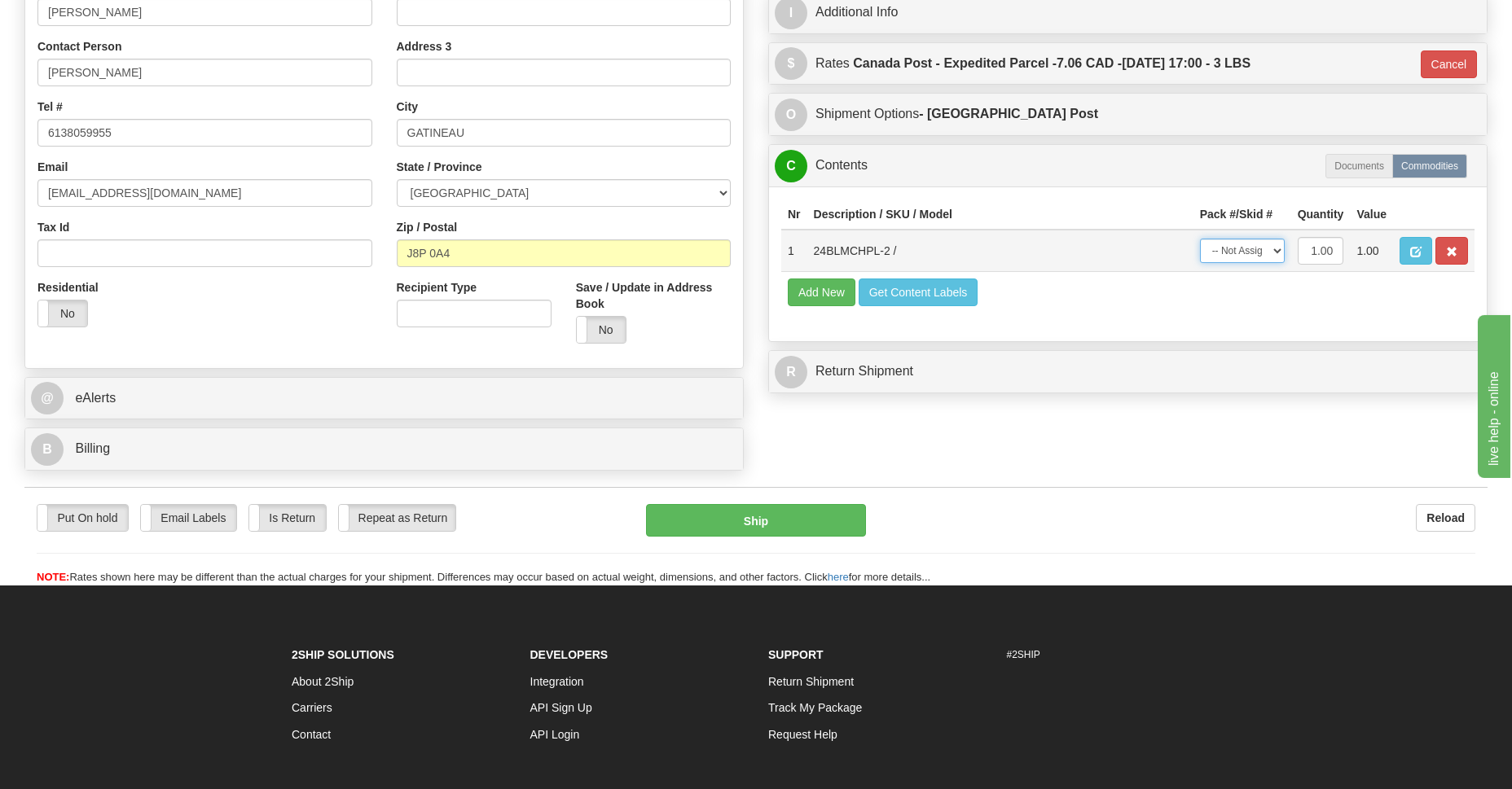
click at [1257, 247] on select "-- Not Assigned -- Package 1" at bounding box center [1242, 250] width 84 height 25
select select "0"
click at [1199, 238] on select "-- Not Assigned -- Package 1" at bounding box center [1242, 250] width 84 height 25
click at [755, 510] on button "Ship" at bounding box center [755, 521] width 219 height 33
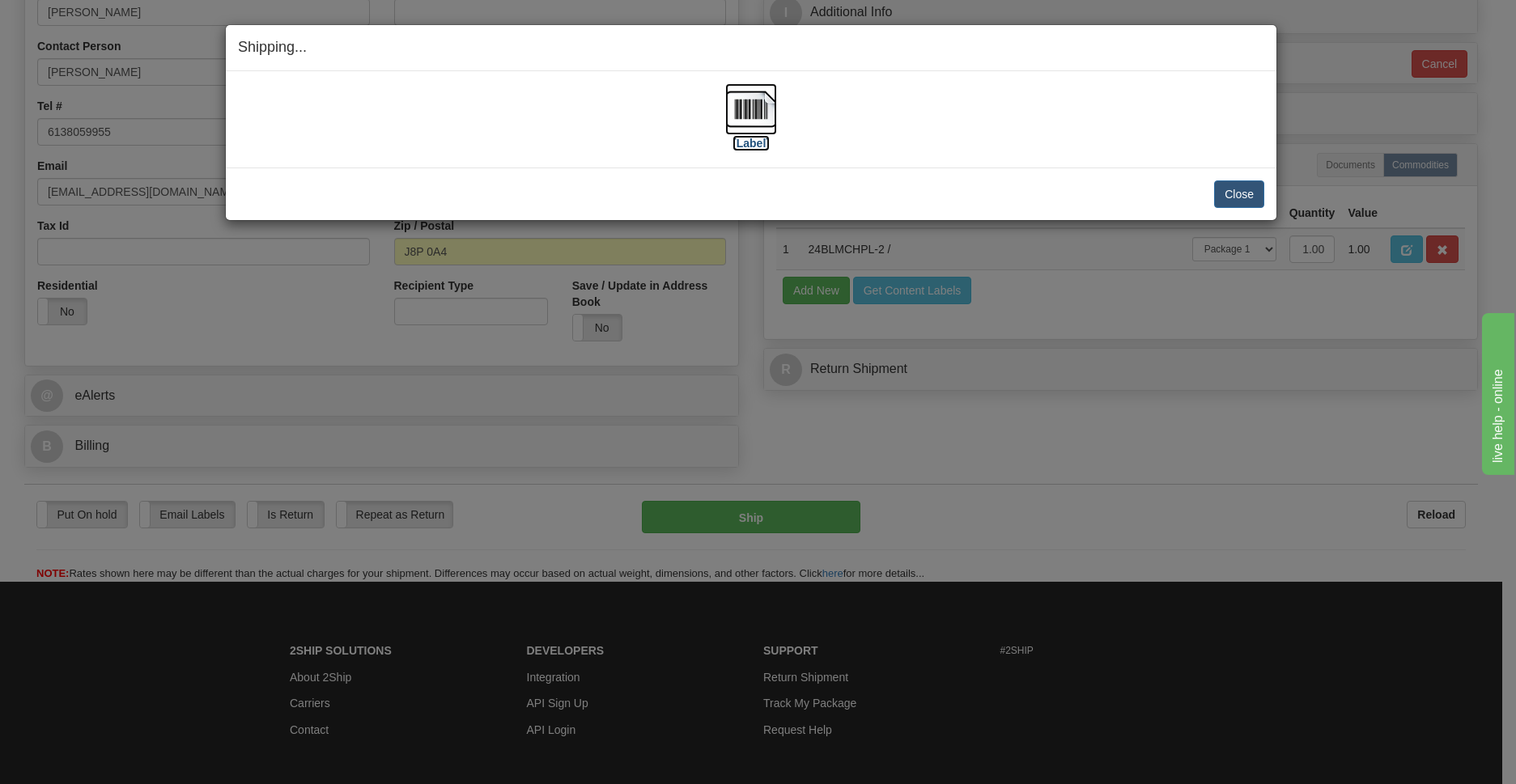
click at [763, 112] on img at bounding box center [751, 108] width 52 height 52
click at [1245, 189] on button "Close" at bounding box center [1238, 194] width 50 height 27
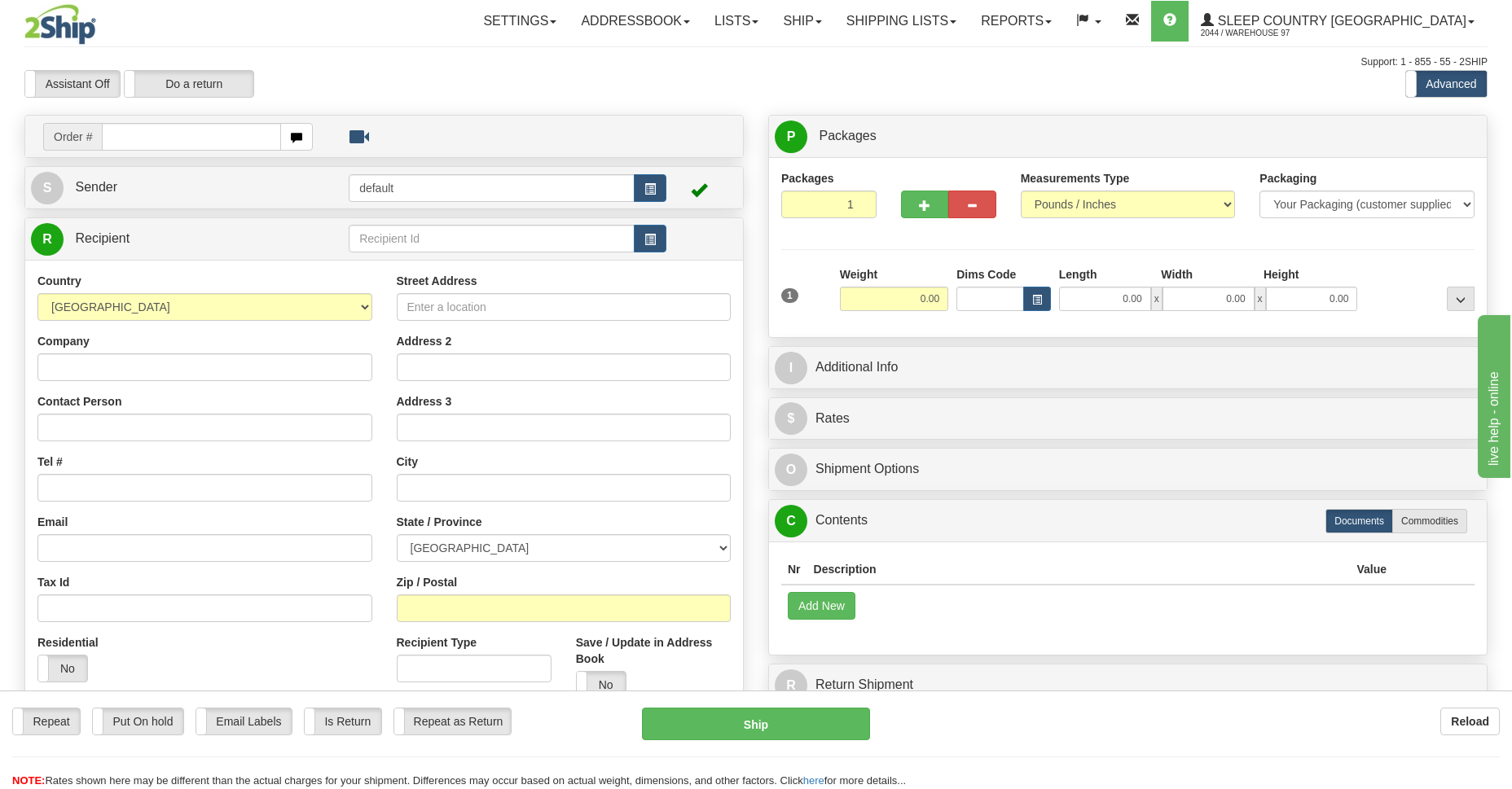
click at [221, 144] on input "text" at bounding box center [191, 137] width 179 height 27
type input "9000I112034"
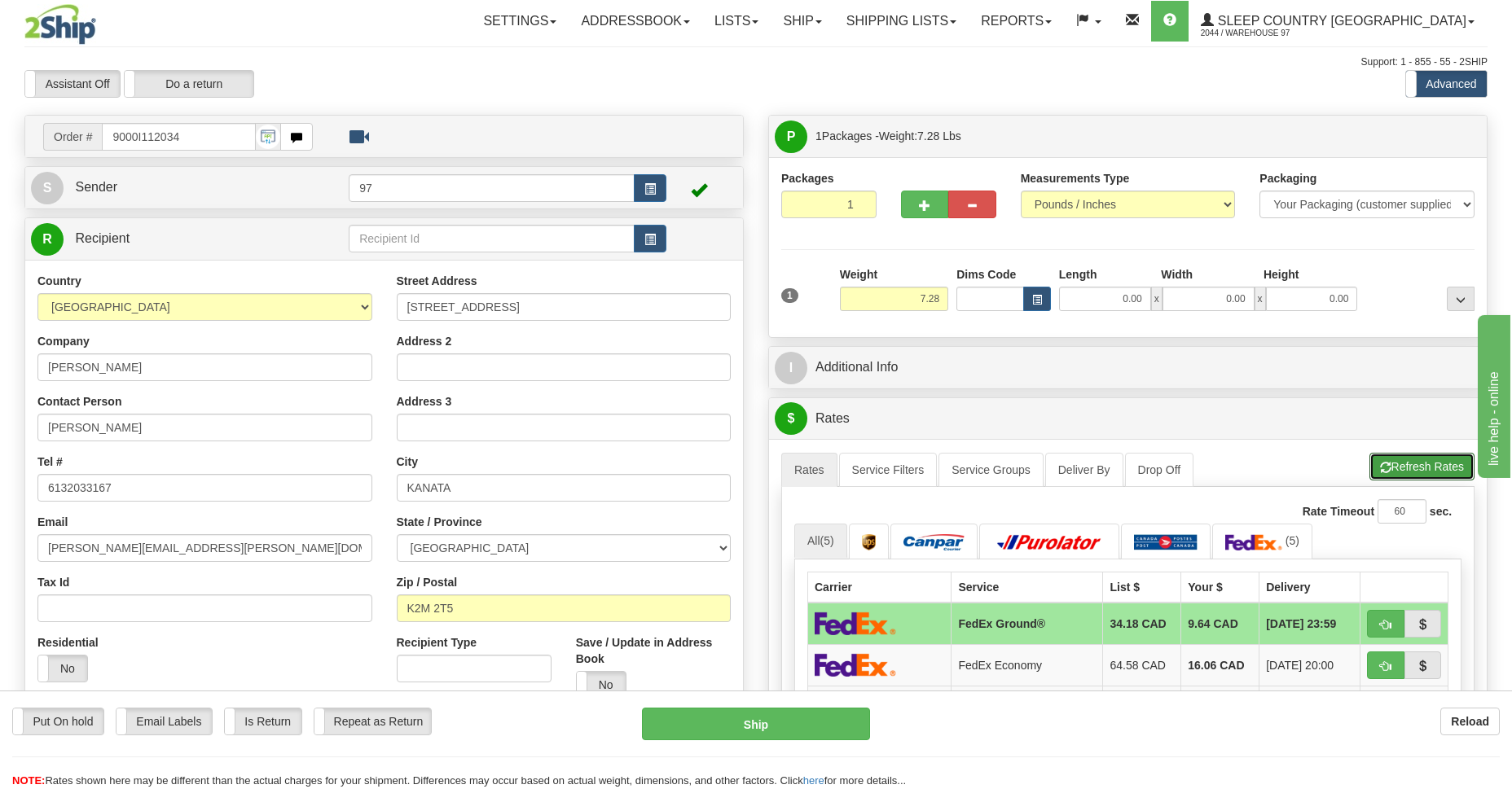
click at [1419, 466] on button "Refresh Rates" at bounding box center [1421, 466] width 105 height 27
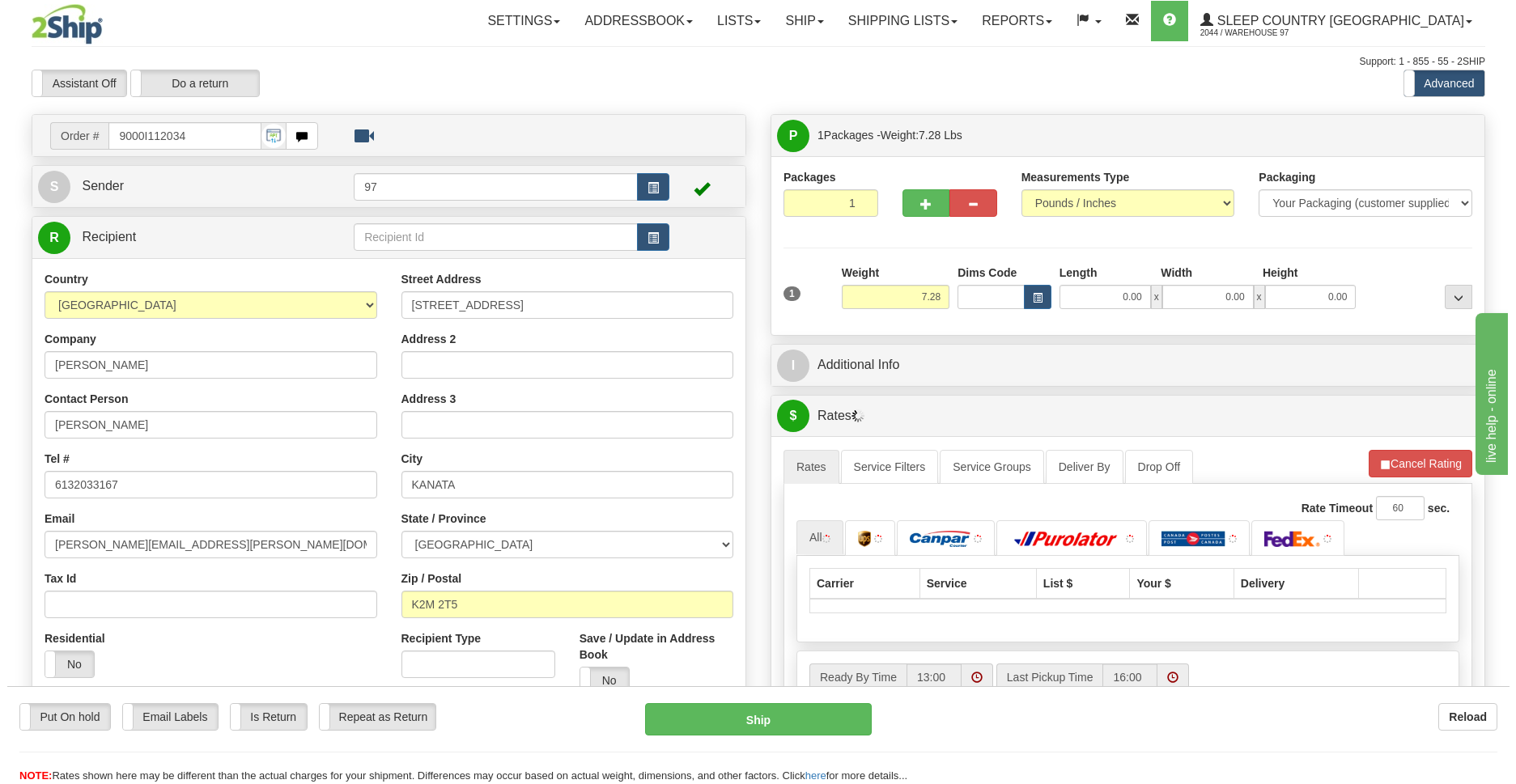
scroll to position [352, 0]
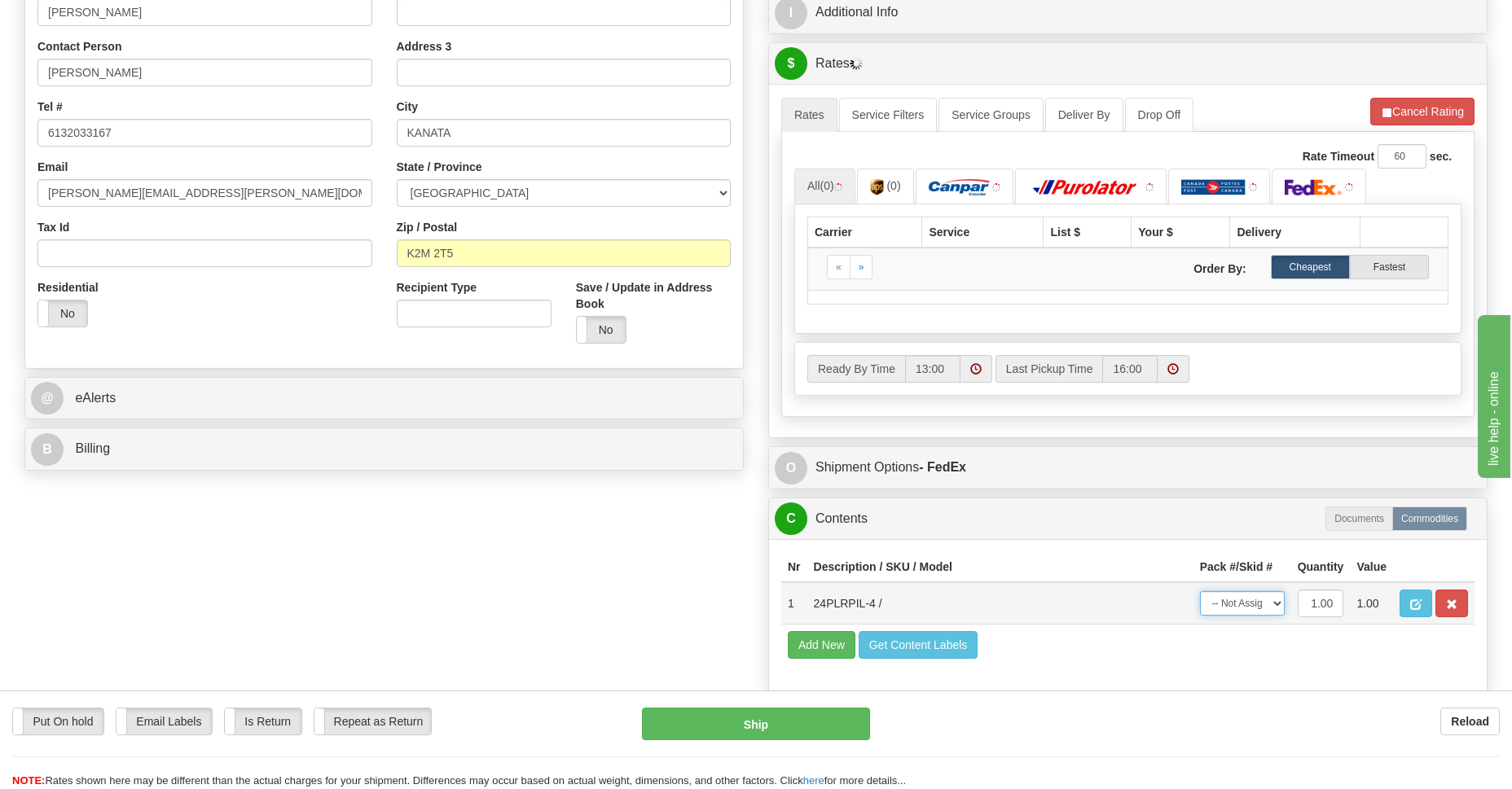
click at [1264, 611] on select "-- Not Assigned -- Package 1" at bounding box center [1242, 603] width 84 height 25
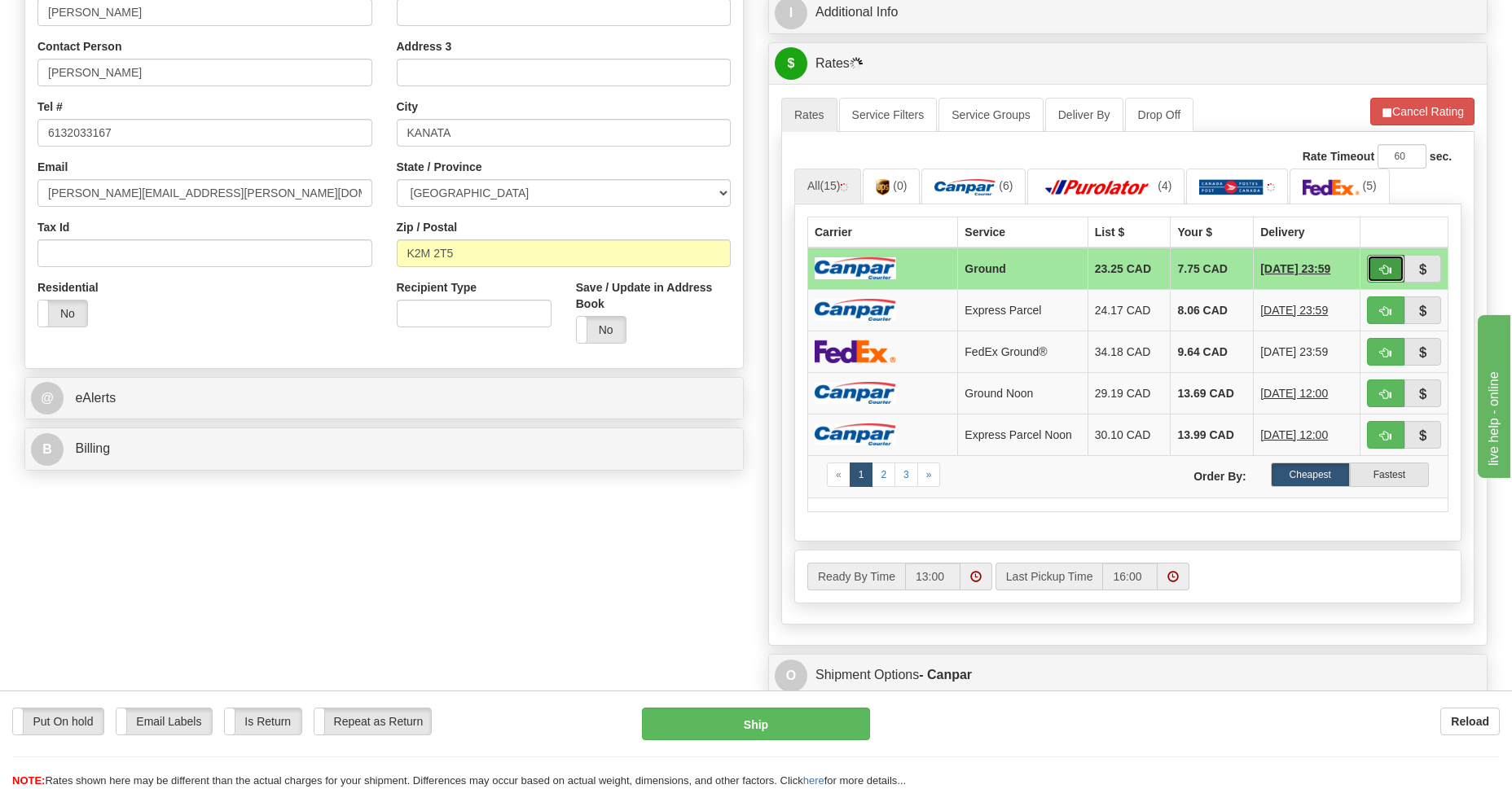
click at [1388, 268] on span "button" at bounding box center [1385, 270] width 11 height 11
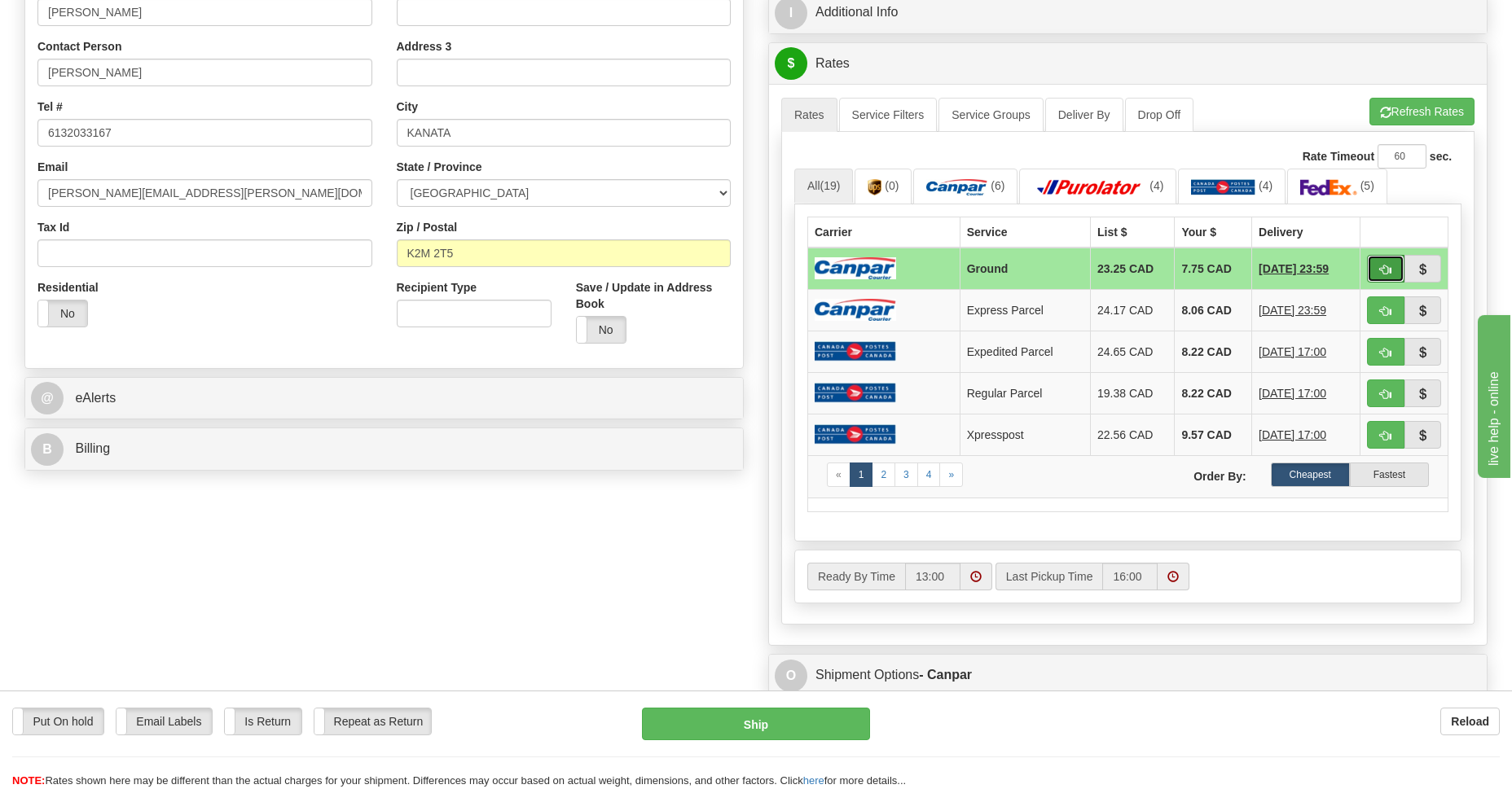
click at [1382, 273] on span "button" at bounding box center [1385, 270] width 11 height 11
type input "1"
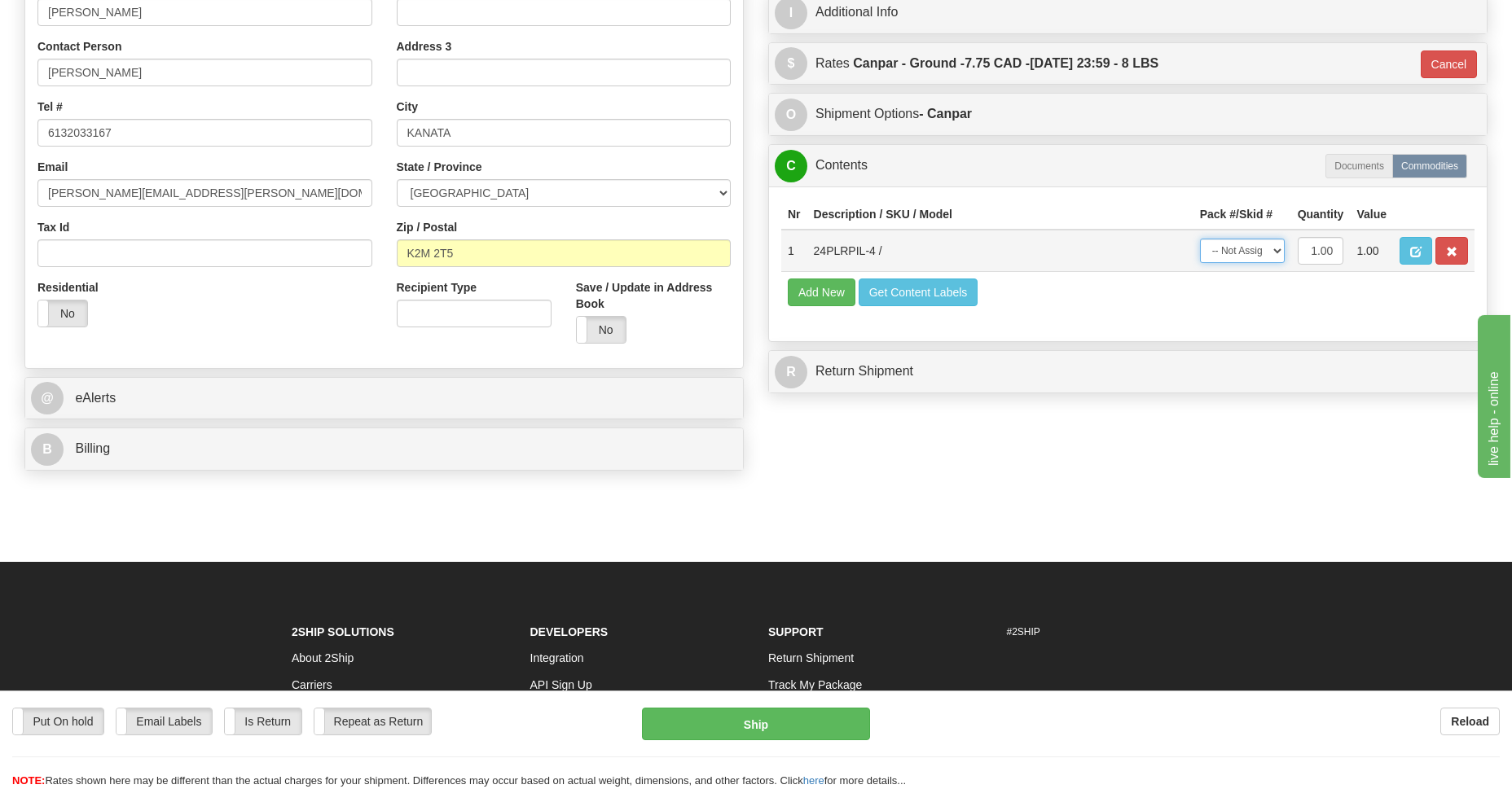
click at [1268, 248] on select "-- Not Assigned -- Package 1" at bounding box center [1242, 250] width 84 height 25
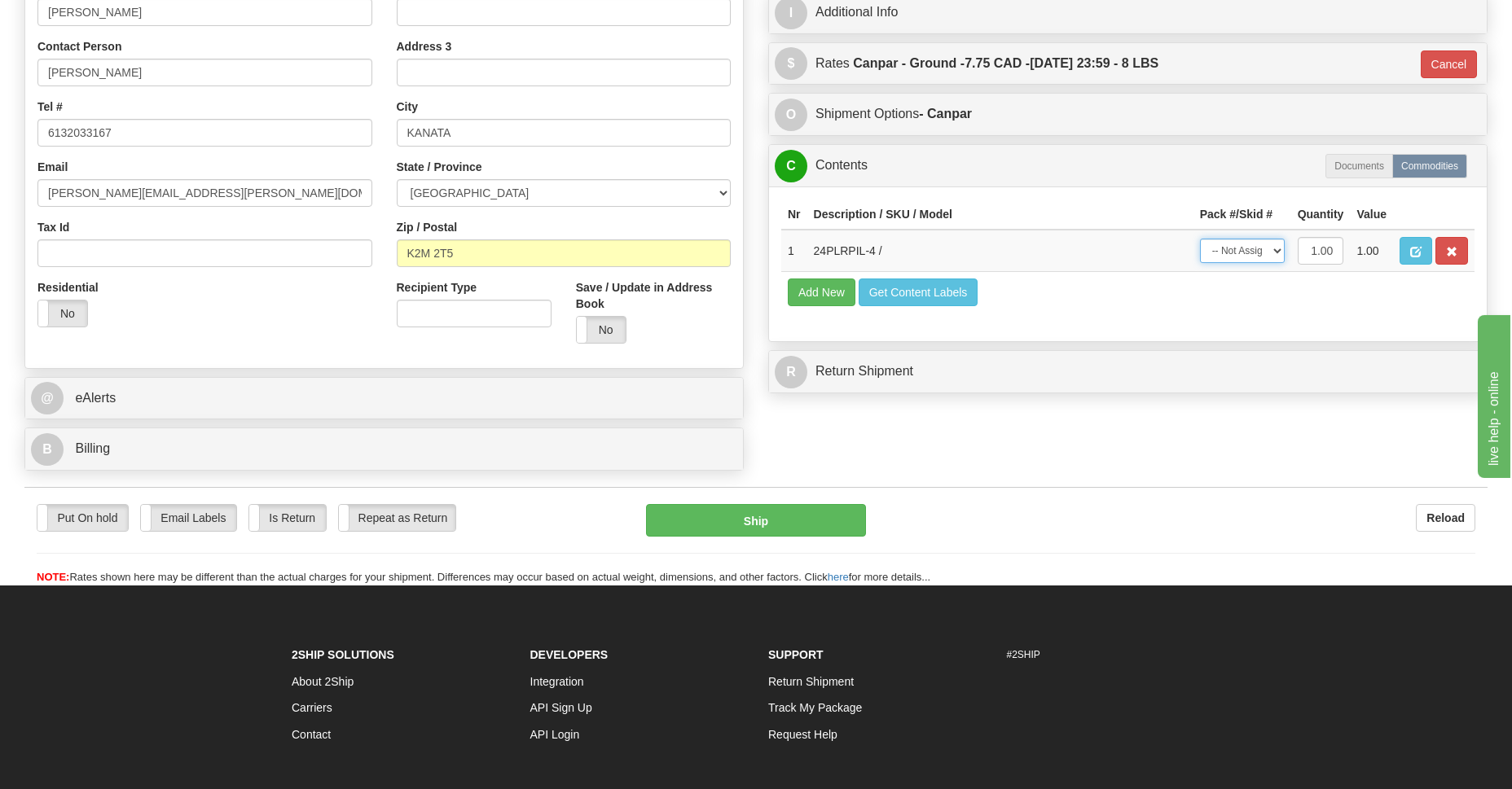
select select "0"
click at [1199, 238] on select "-- Not Assigned -- Package 1" at bounding box center [1242, 250] width 84 height 25
click at [784, 533] on button "Ship" at bounding box center [755, 521] width 219 height 33
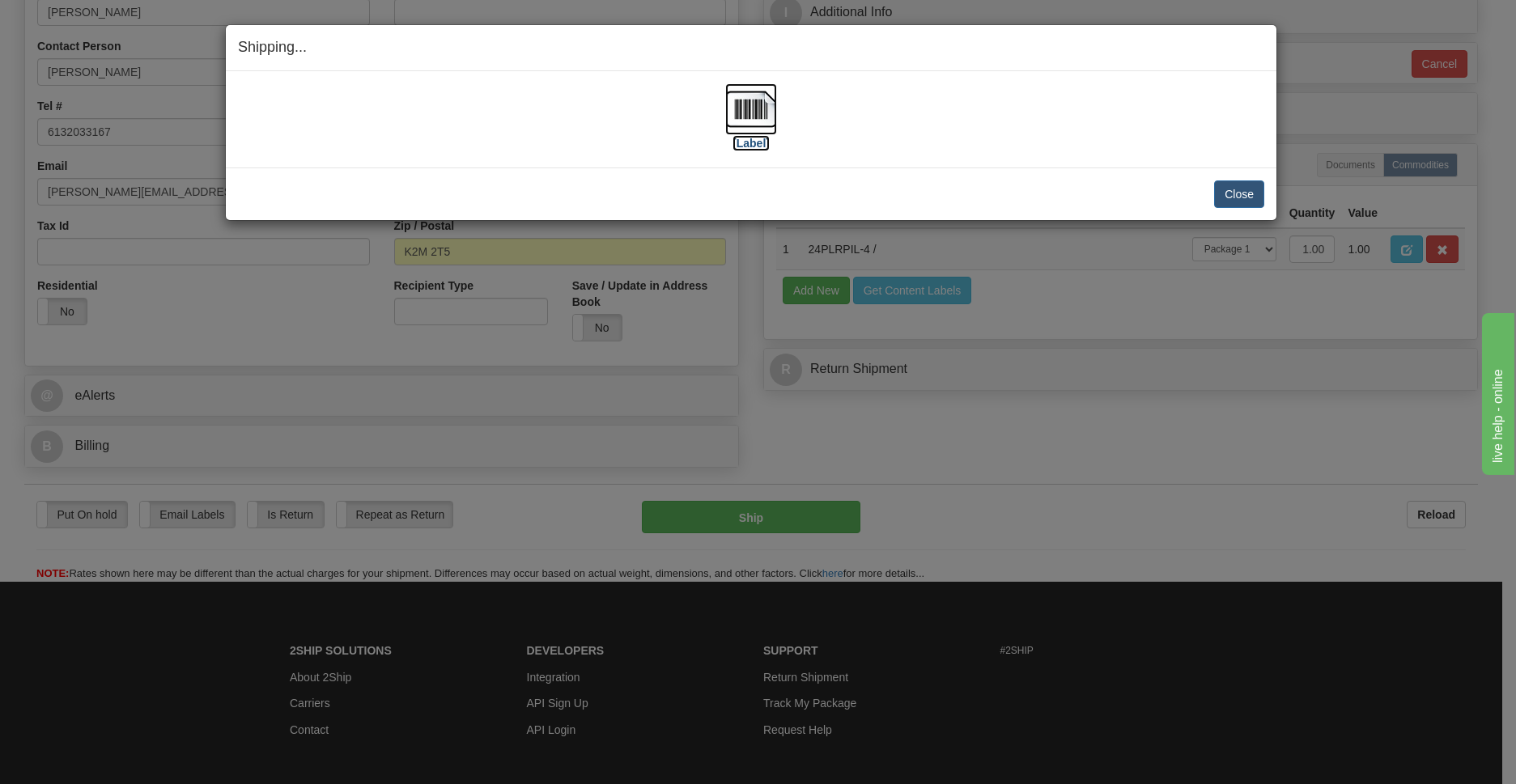
click at [761, 128] on img at bounding box center [751, 108] width 52 height 52
click at [1235, 192] on button "Close" at bounding box center [1238, 194] width 50 height 27
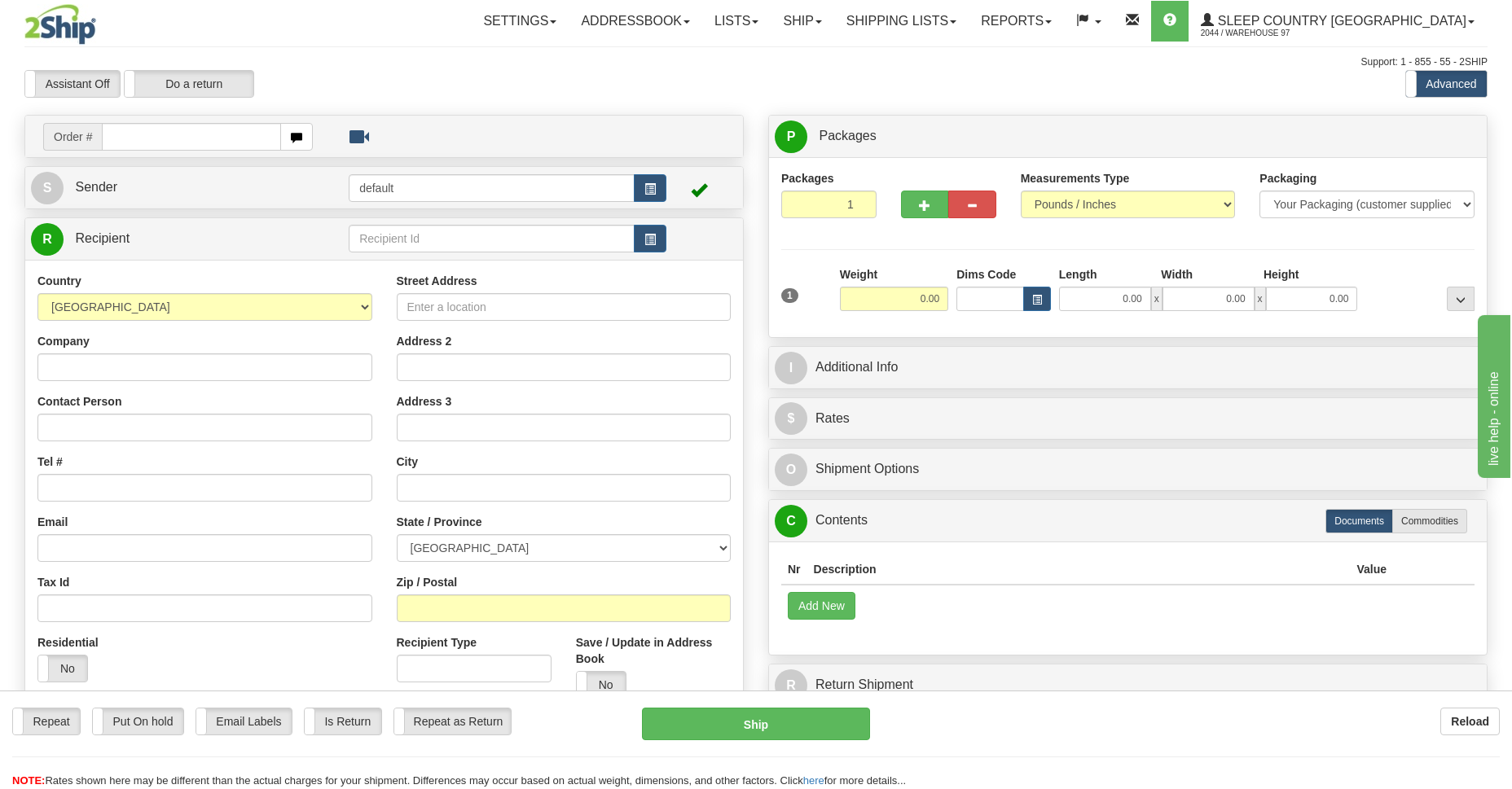
click at [171, 138] on input "text" at bounding box center [191, 137] width 179 height 27
type input "9000I111977"
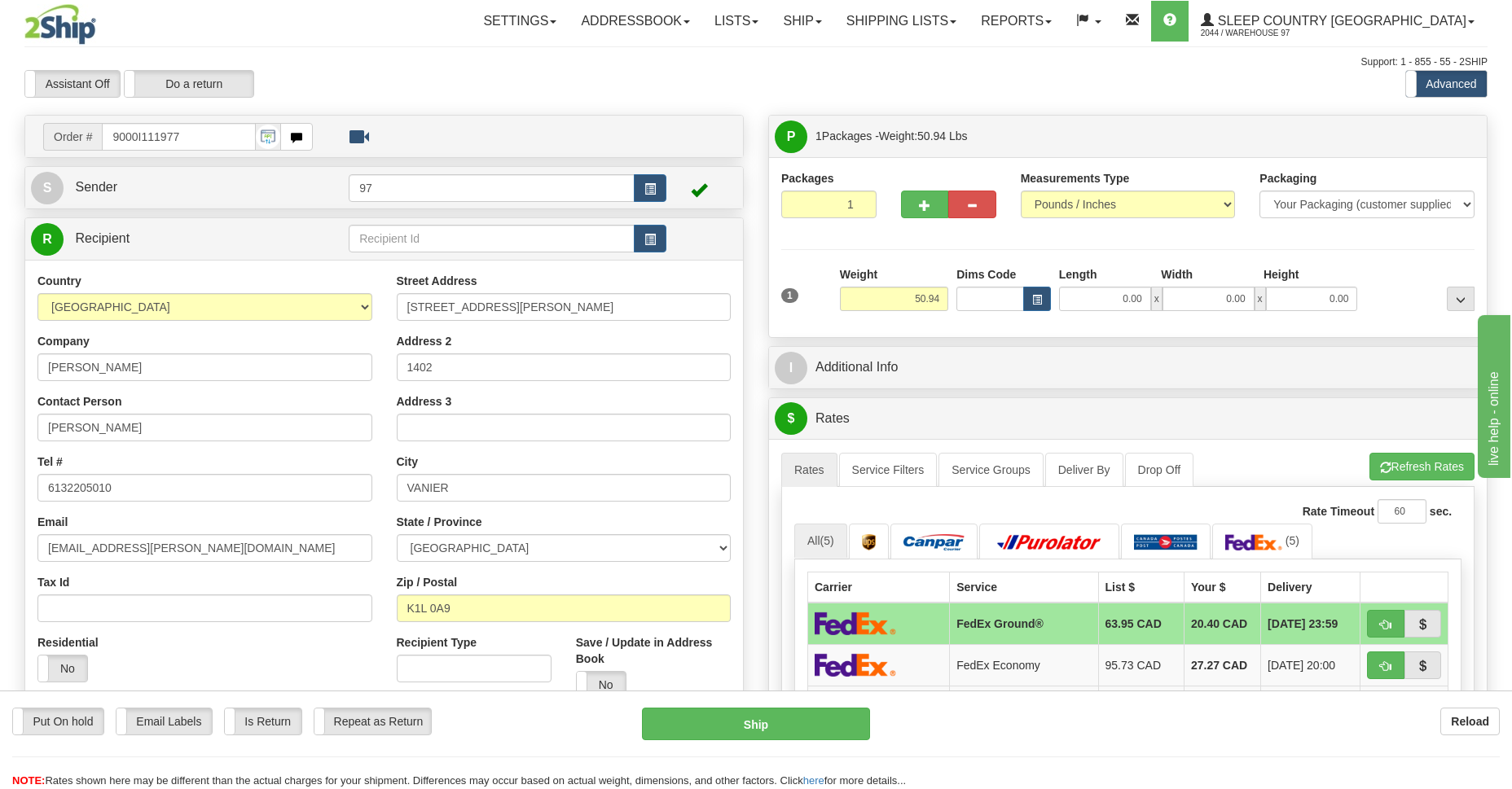
scroll to position [236, 0]
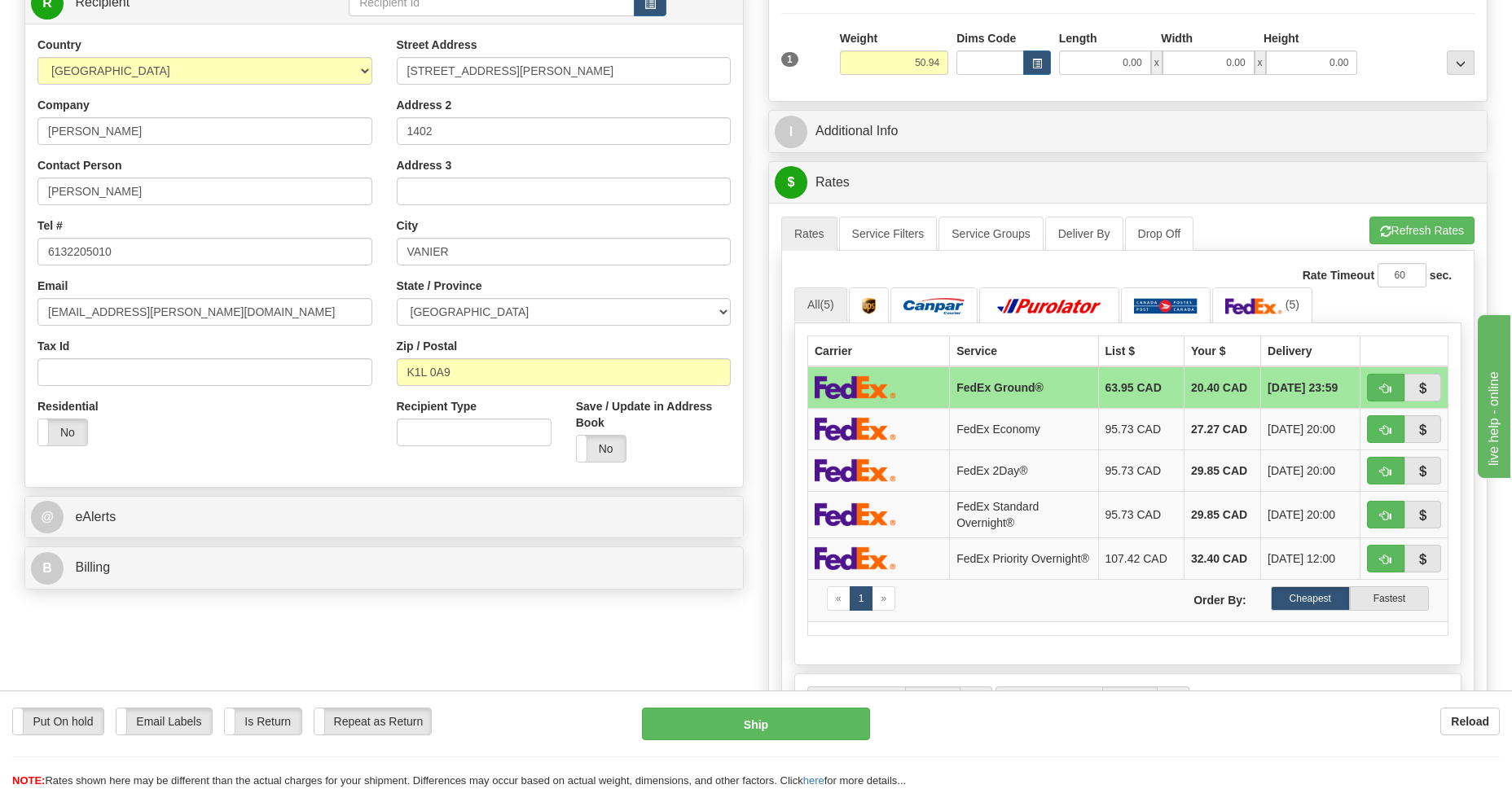
click at [1411, 244] on ul "Rates Service Filters Service Groups Deliver By Drop Off Pickup Refresh Rates C…" at bounding box center [1128, 233] width 693 height 34
click at [1416, 232] on button "Refresh Rates" at bounding box center [1421, 230] width 105 height 27
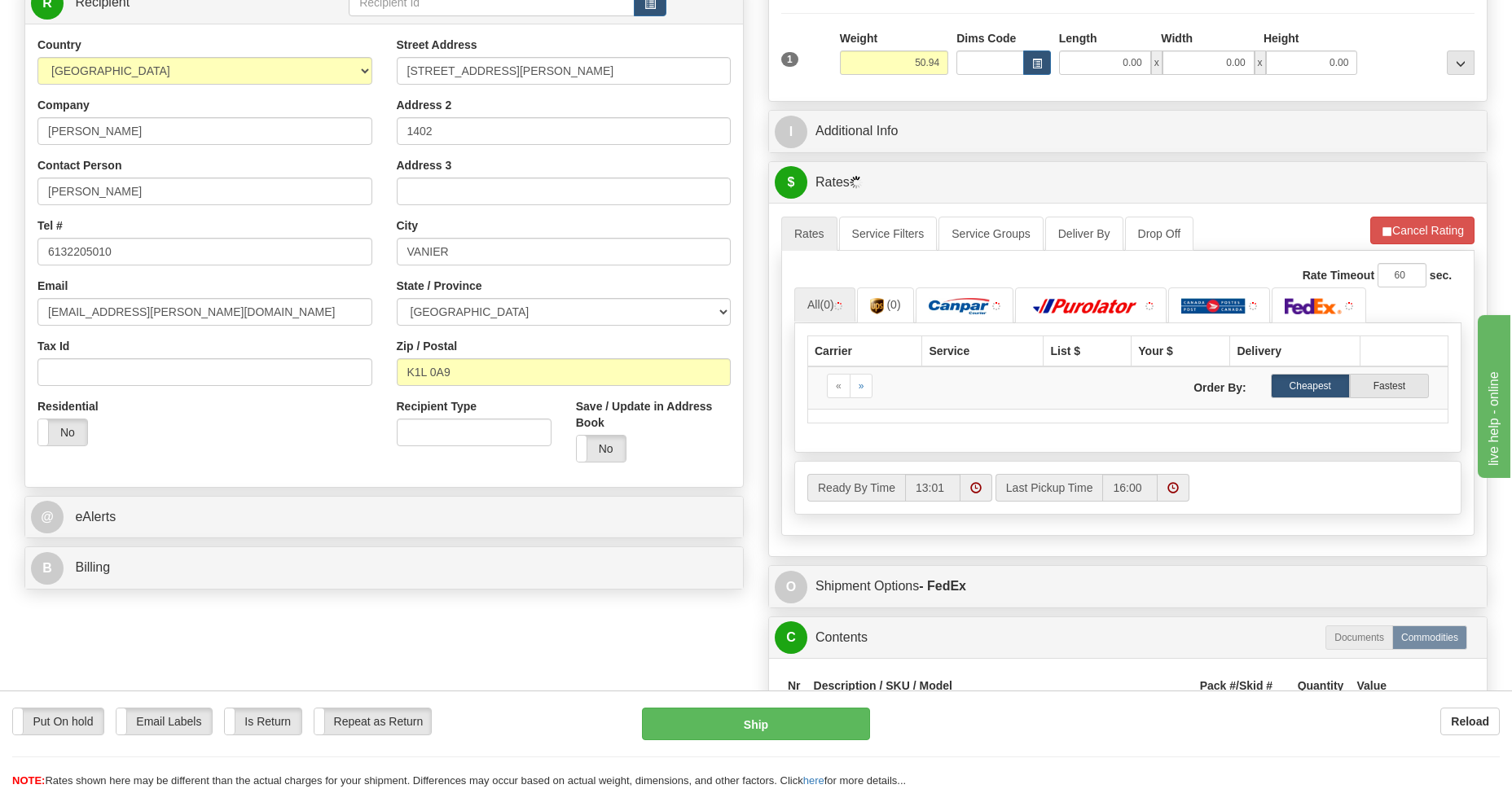
scroll to position [355, 0]
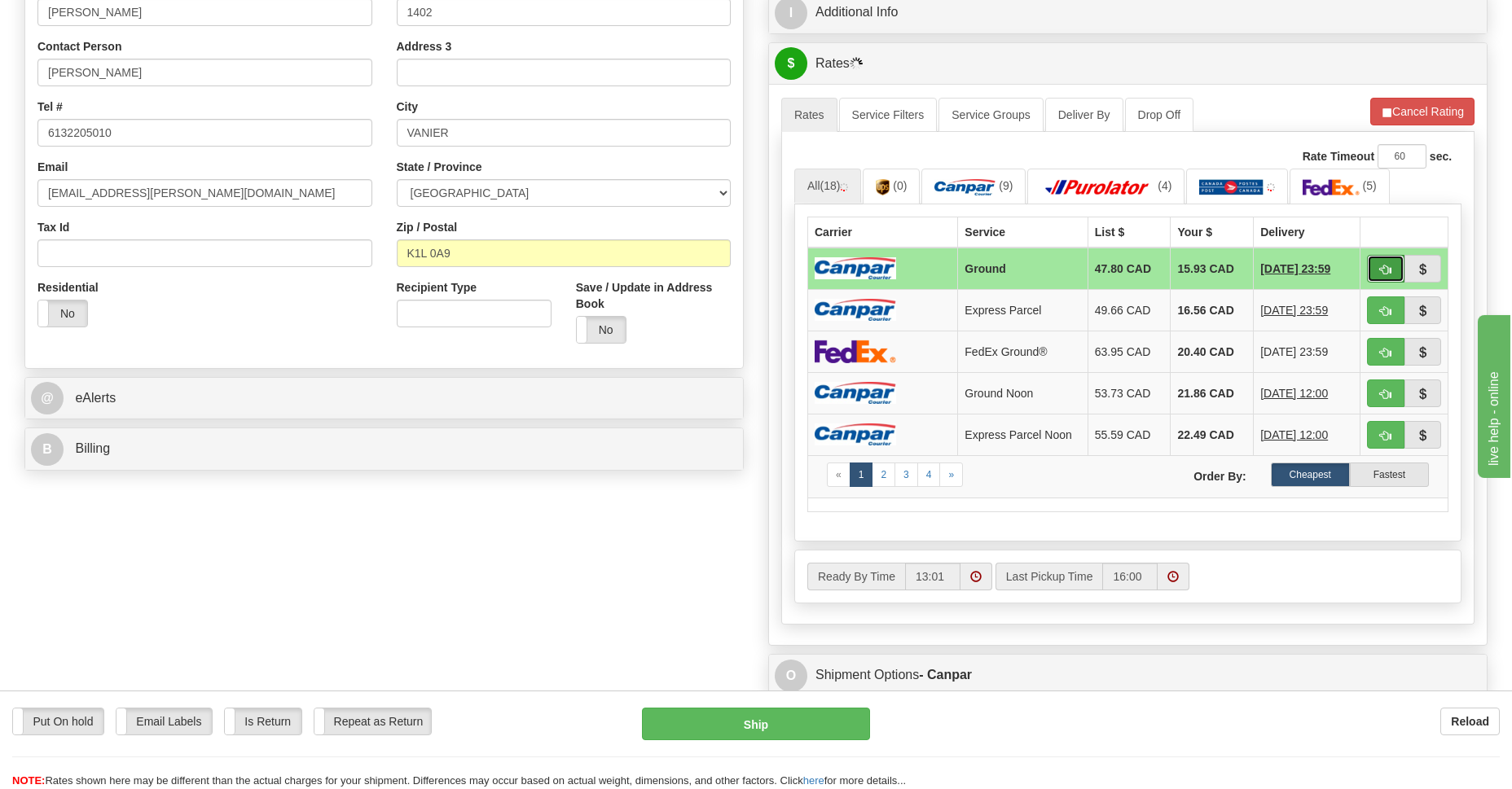
click at [1386, 265] on span "button" at bounding box center [1385, 270] width 11 height 11
click at [1381, 265] on span "button" at bounding box center [1385, 270] width 11 height 11
click at [1374, 266] on button "button" at bounding box center [1385, 268] width 38 height 27
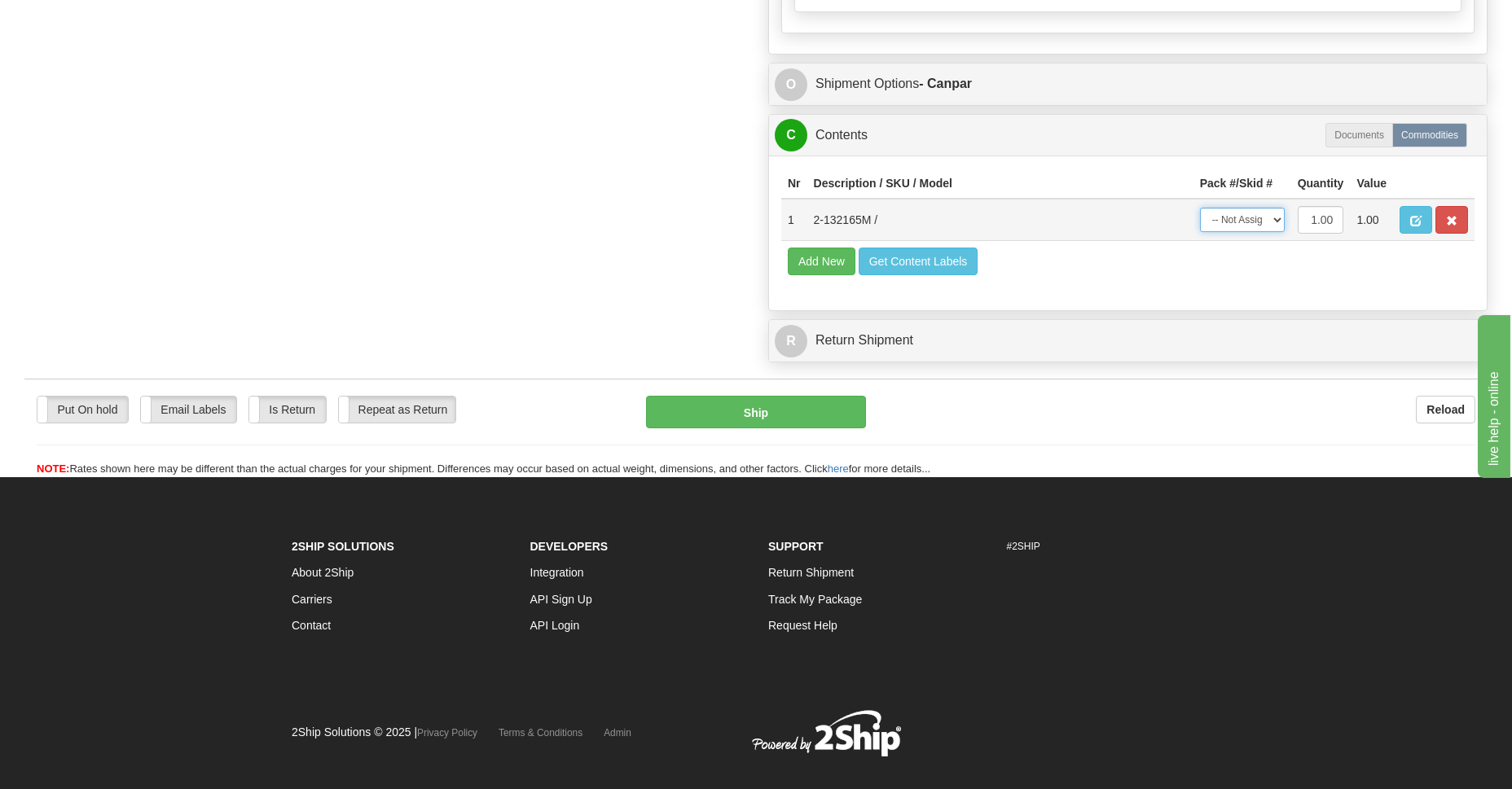
click at [1275, 220] on select "-- Not Assigned -- Package 1" at bounding box center [1242, 220] width 84 height 25
select select "0"
click at [1199, 208] on select "-- Not Assigned -- Package 1" at bounding box center [1242, 220] width 84 height 25
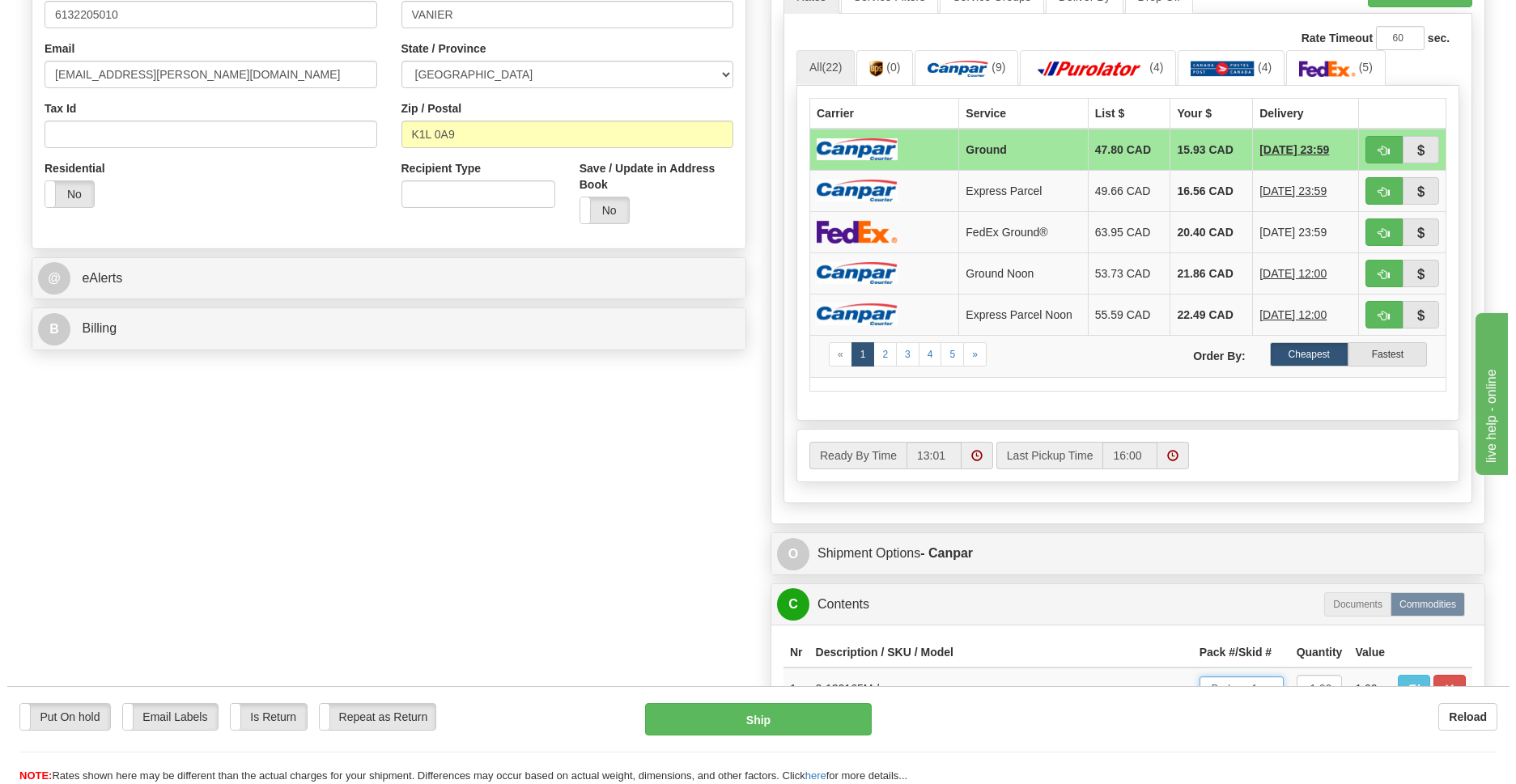
scroll to position [235, 0]
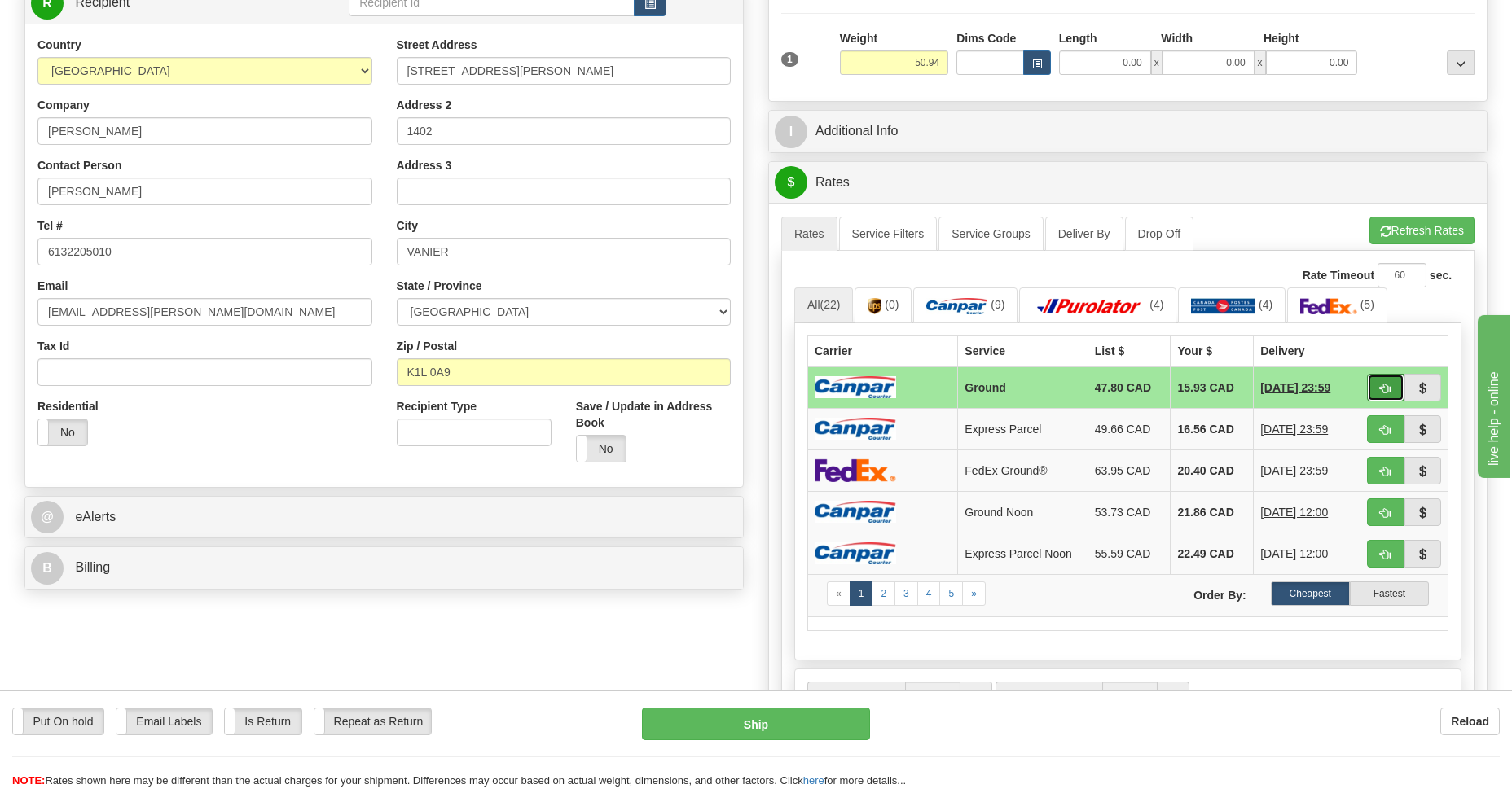
click at [1381, 385] on span "button" at bounding box center [1385, 389] width 11 height 11
type input "1"
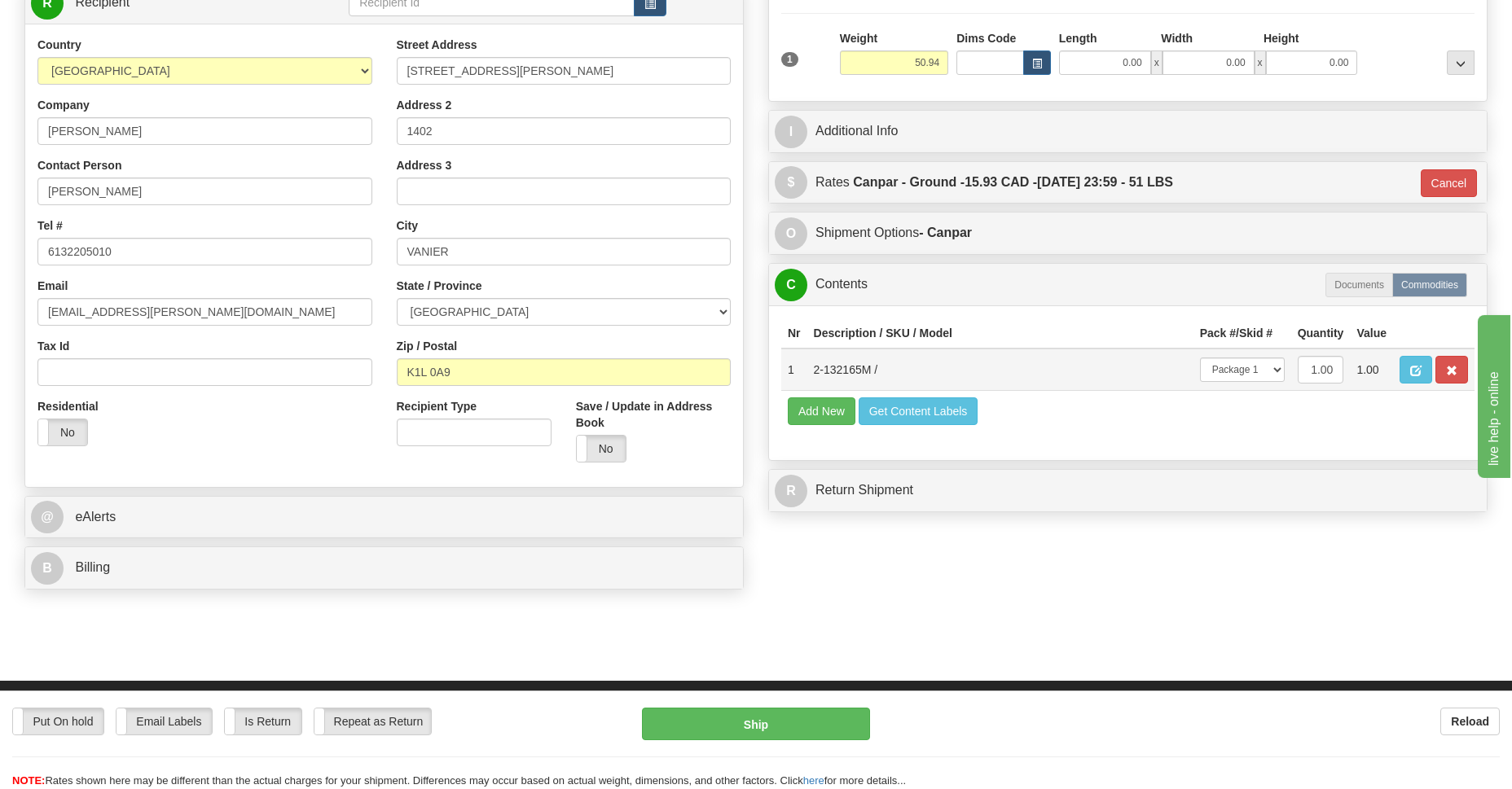
click at [1263, 356] on td "-- Not Assigned -- Package 1" at bounding box center [1242, 369] width 98 height 42
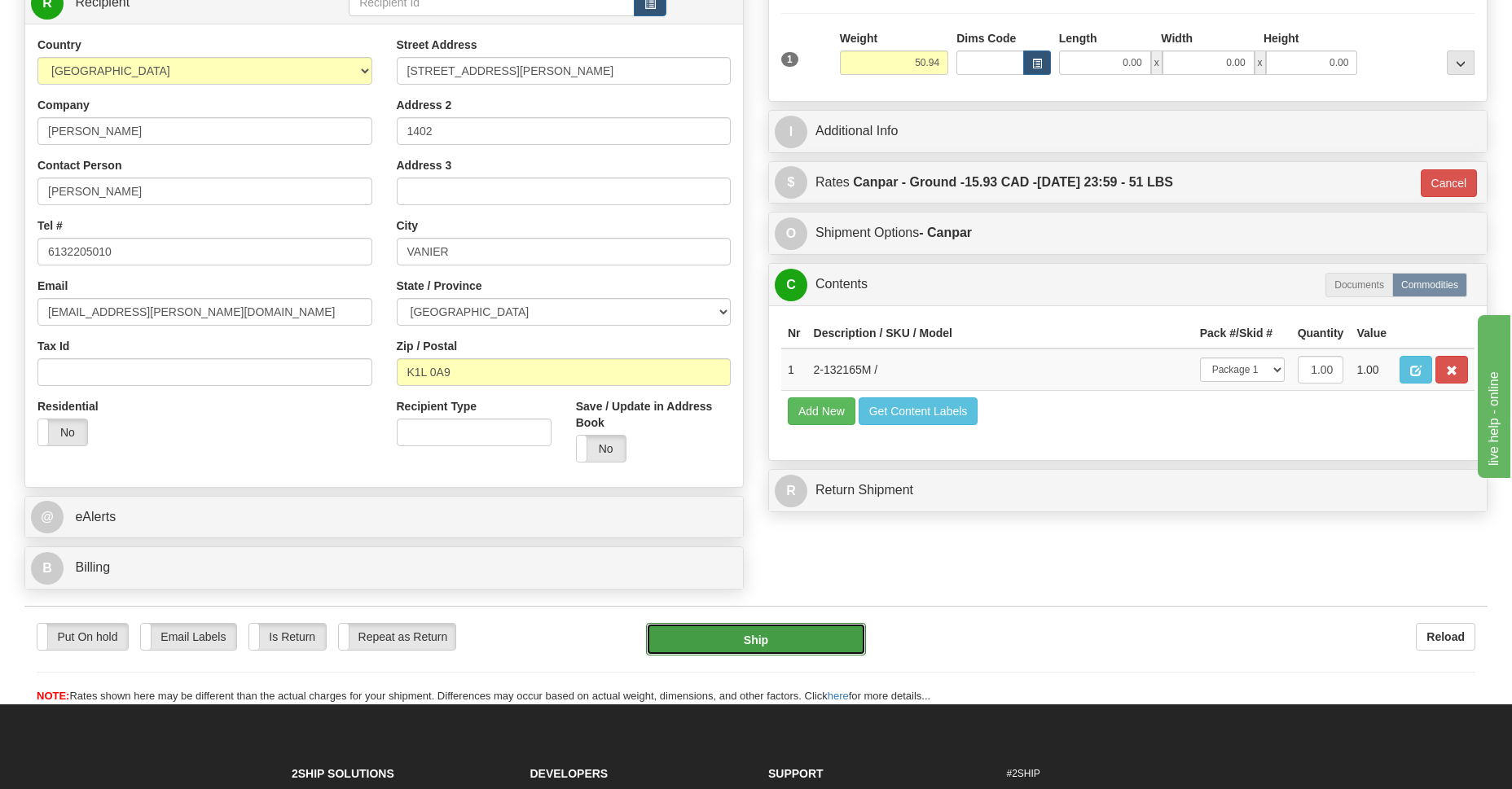
click at [774, 637] on button "Ship" at bounding box center [755, 640] width 219 height 33
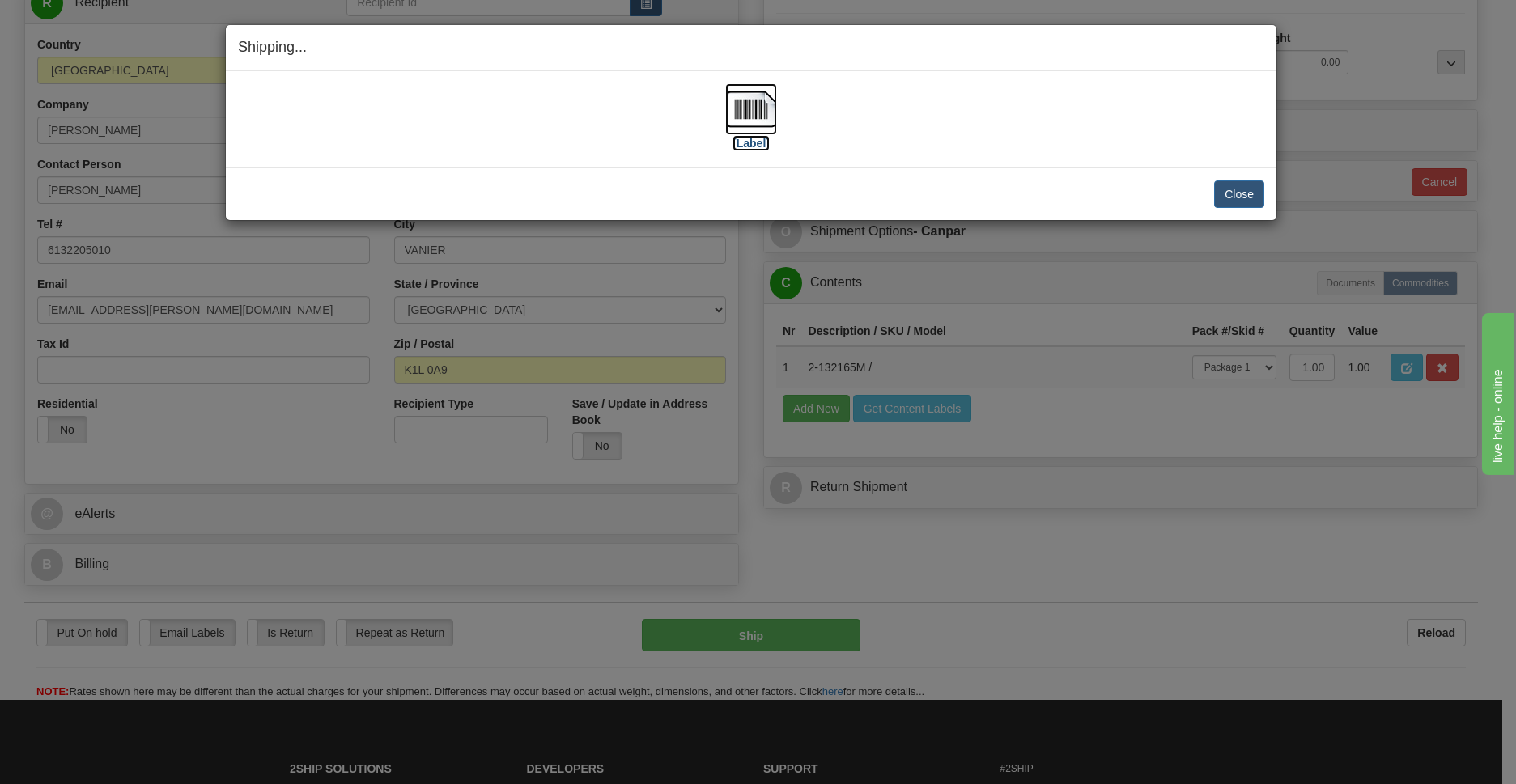
click at [732, 108] on img at bounding box center [751, 108] width 52 height 52
click at [1249, 195] on button "Close" at bounding box center [1238, 194] width 50 height 27
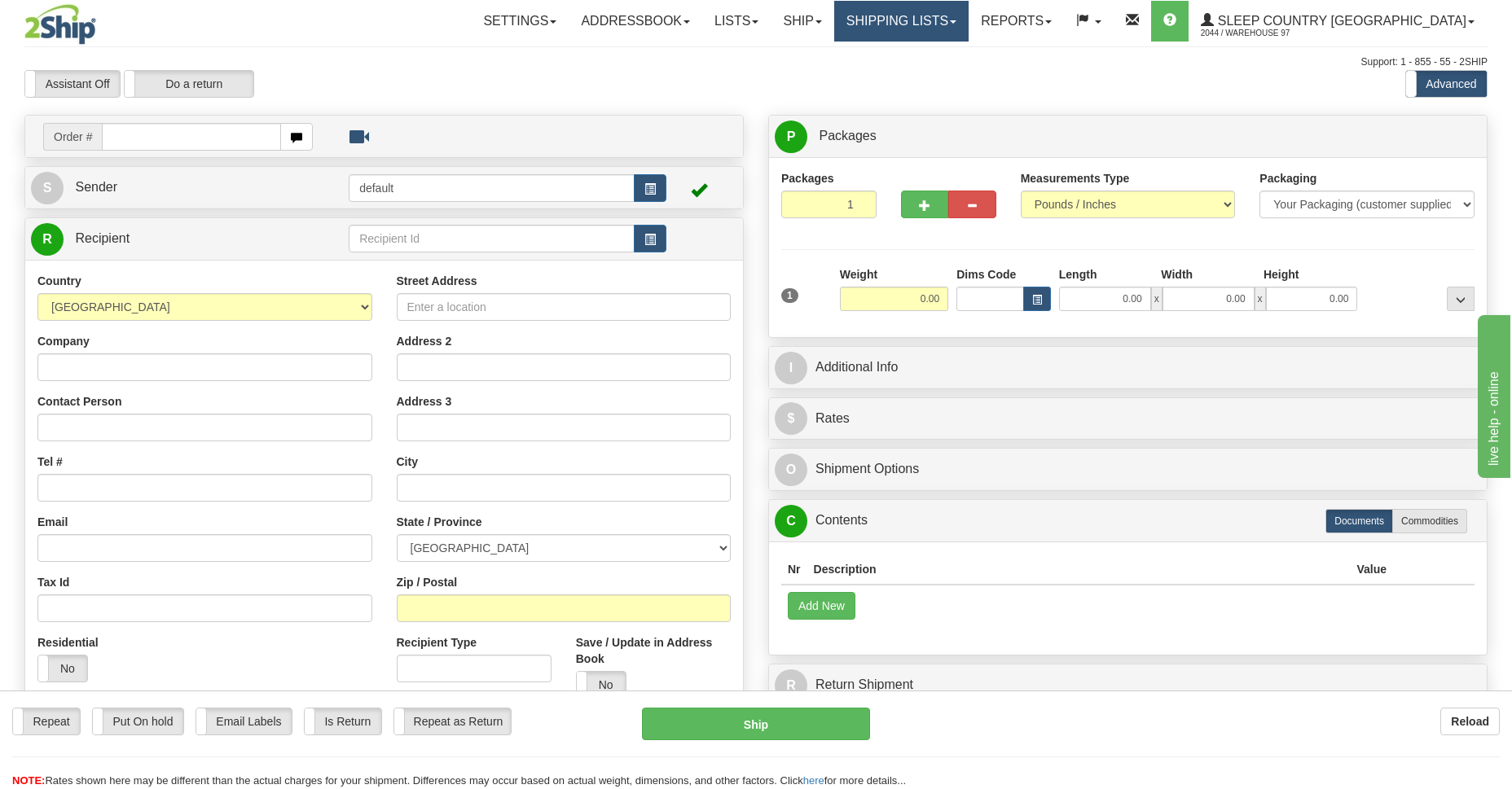
click at [968, 24] on link "Shipping lists" at bounding box center [901, 21] width 135 height 40
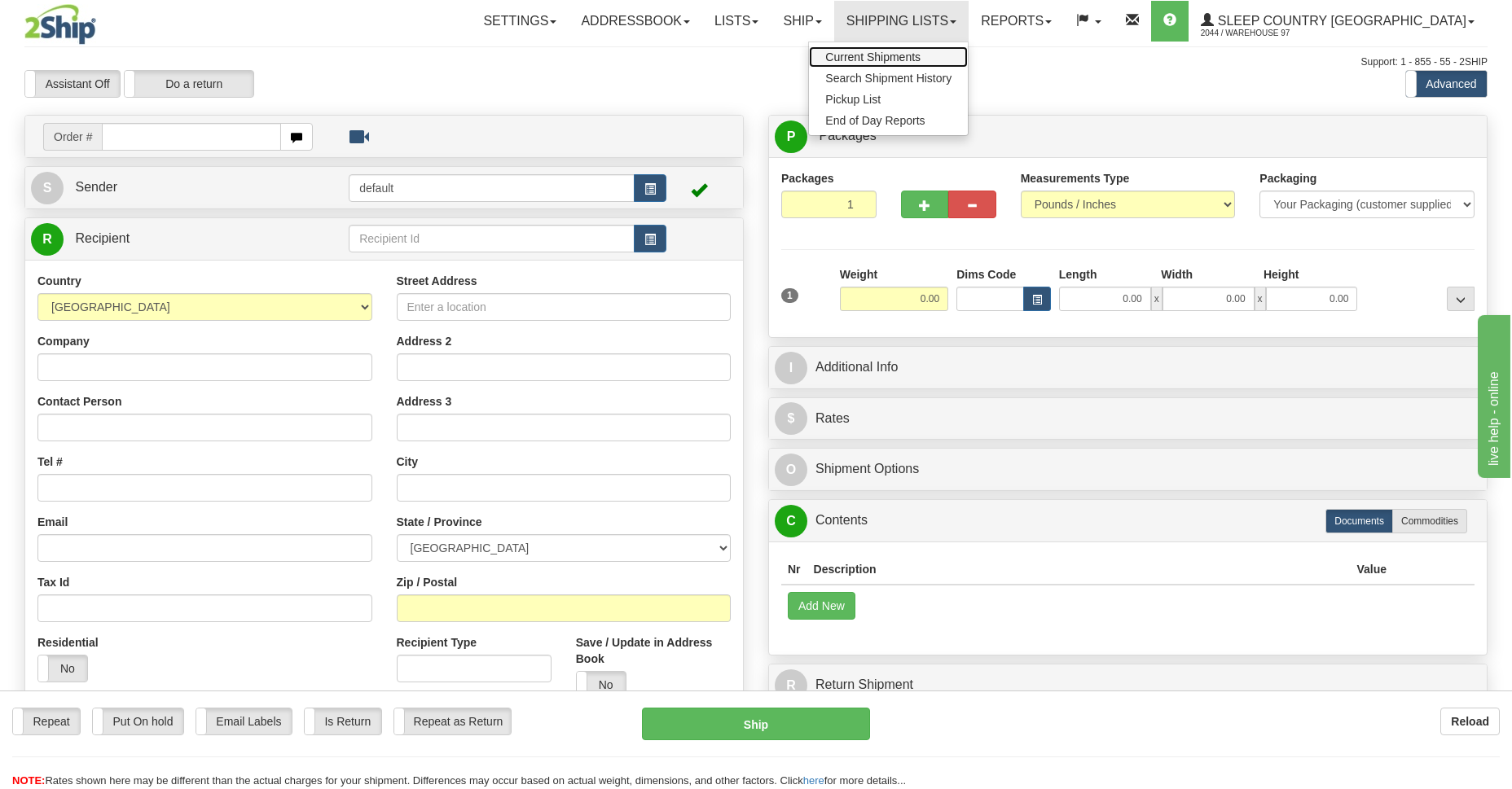
click at [921, 60] on span "Current Shipments" at bounding box center [873, 57] width 95 height 13
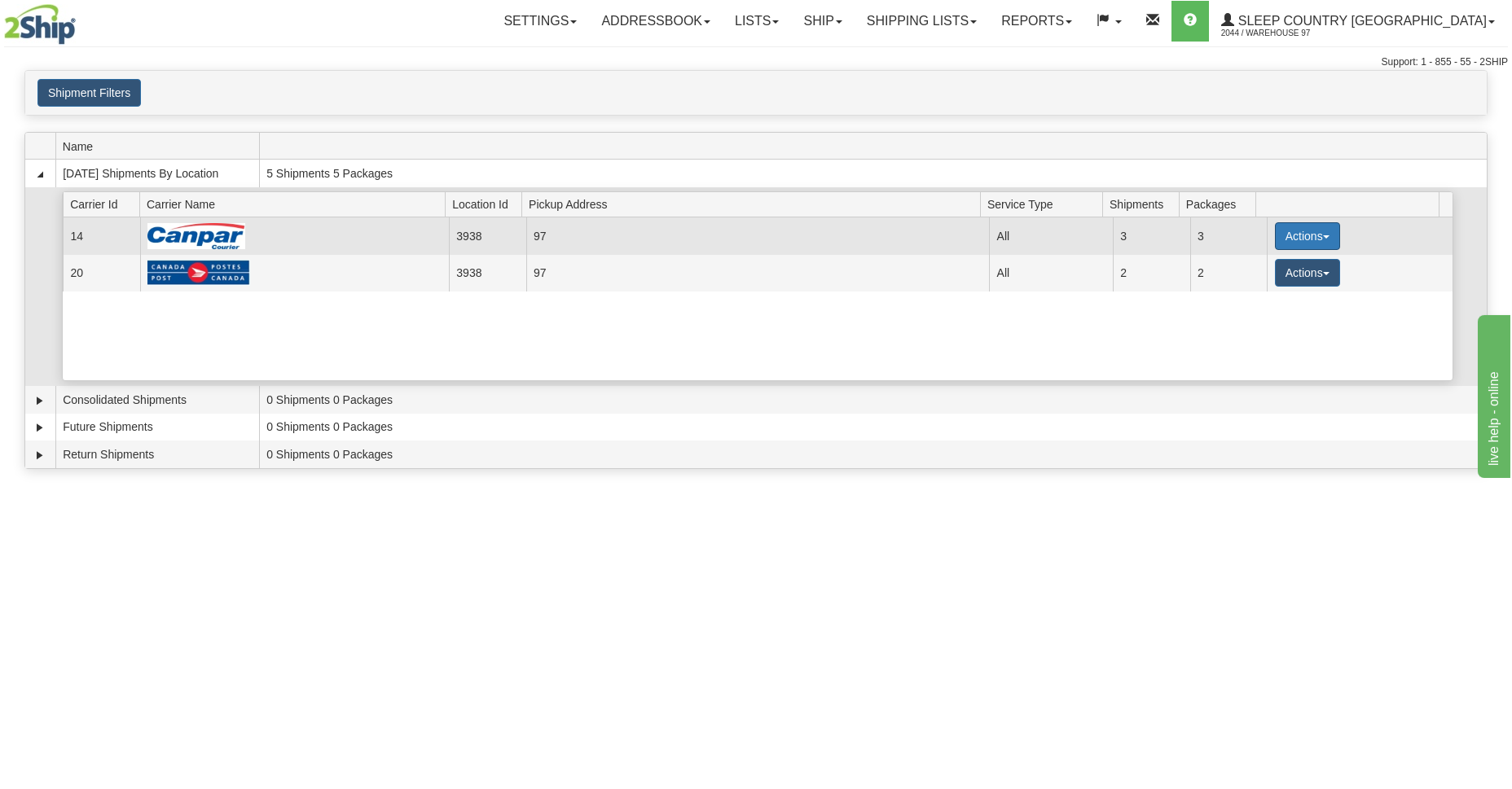
click at [1309, 236] on button "Actions" at bounding box center [1307, 236] width 65 height 27
click at [1253, 283] on span "Close" at bounding box center [1243, 287] width 38 height 11
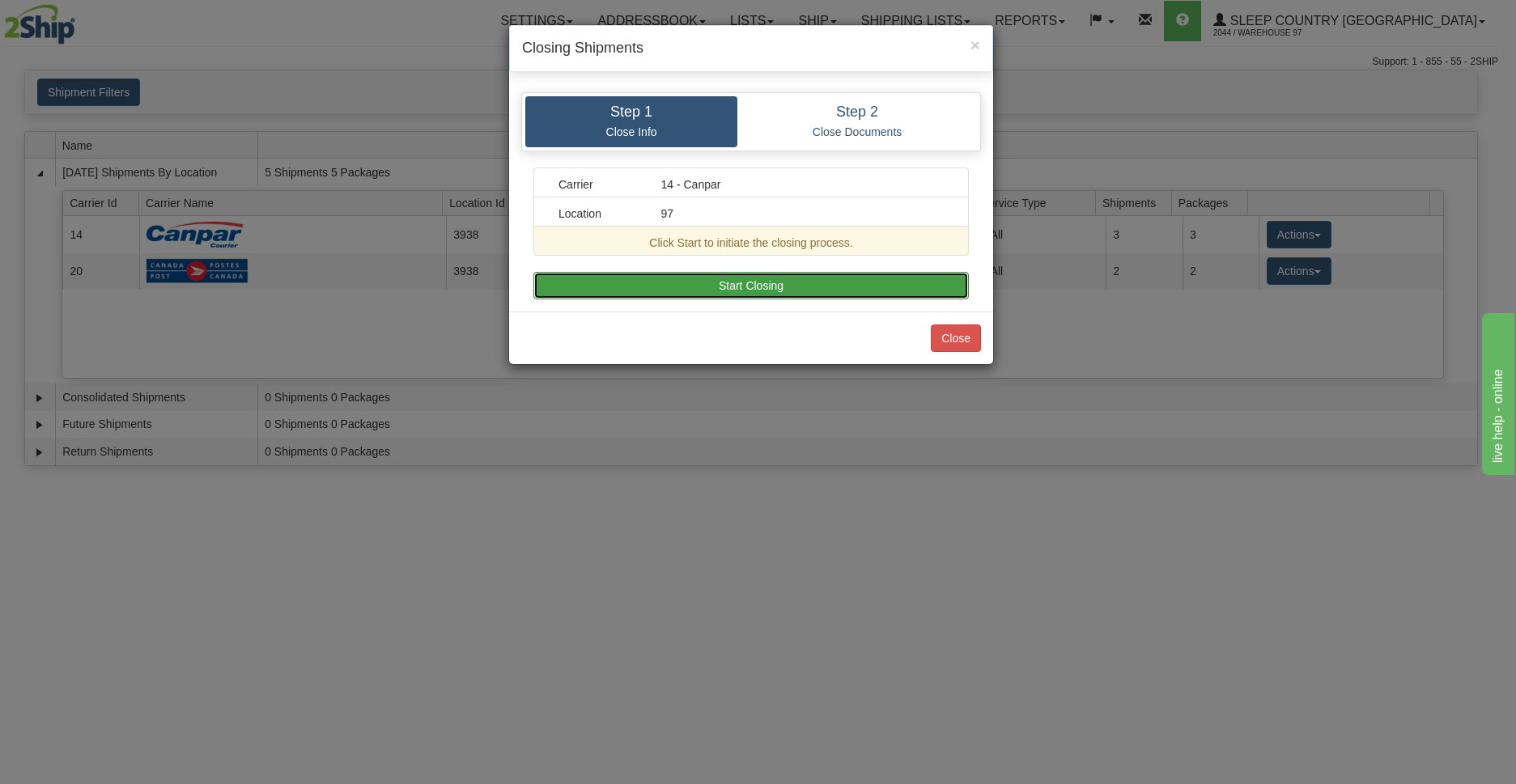
click at [759, 286] on button "Start Closing" at bounding box center [751, 285] width 435 height 27
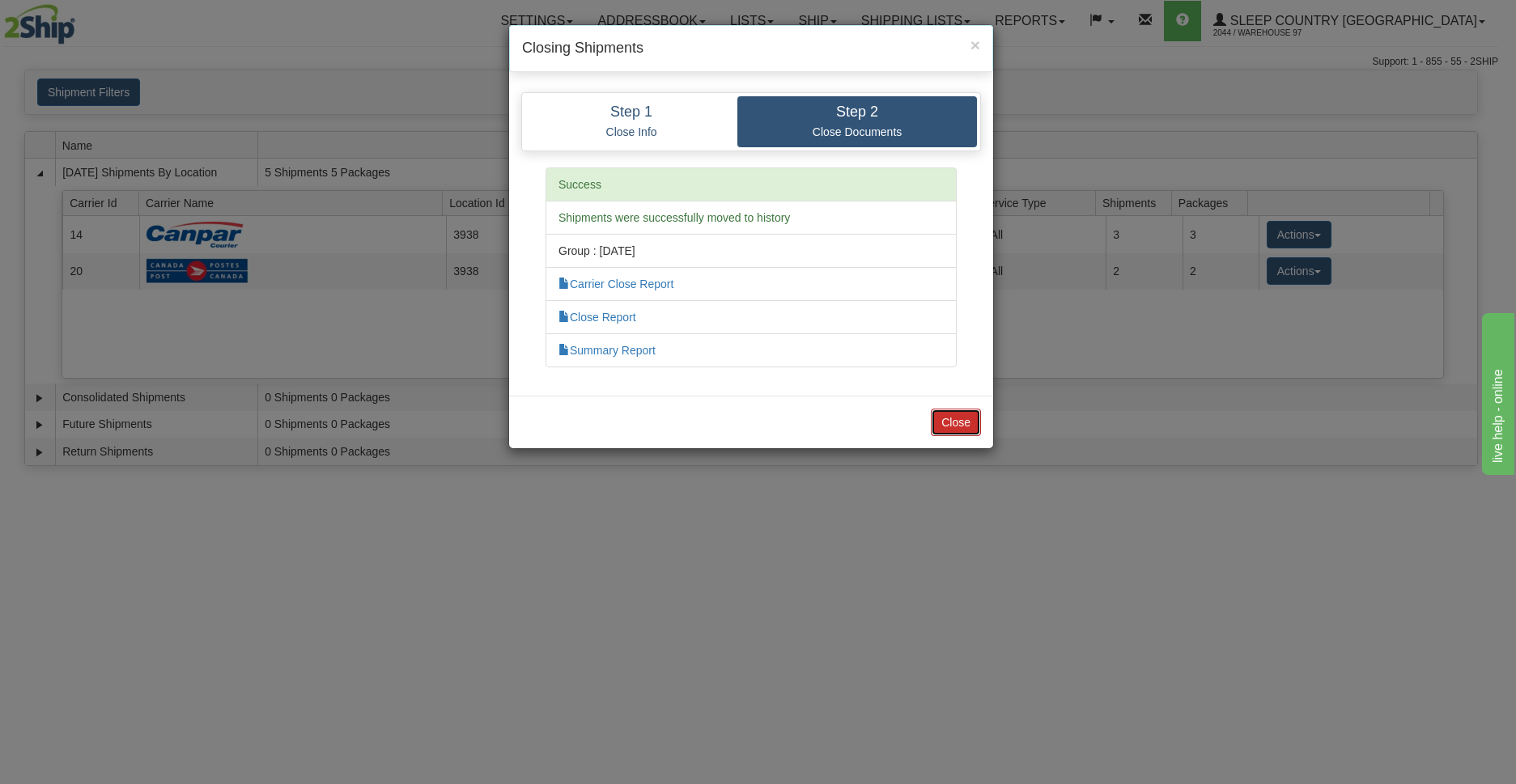
click at [952, 417] on button "Close" at bounding box center [955, 423] width 50 height 27
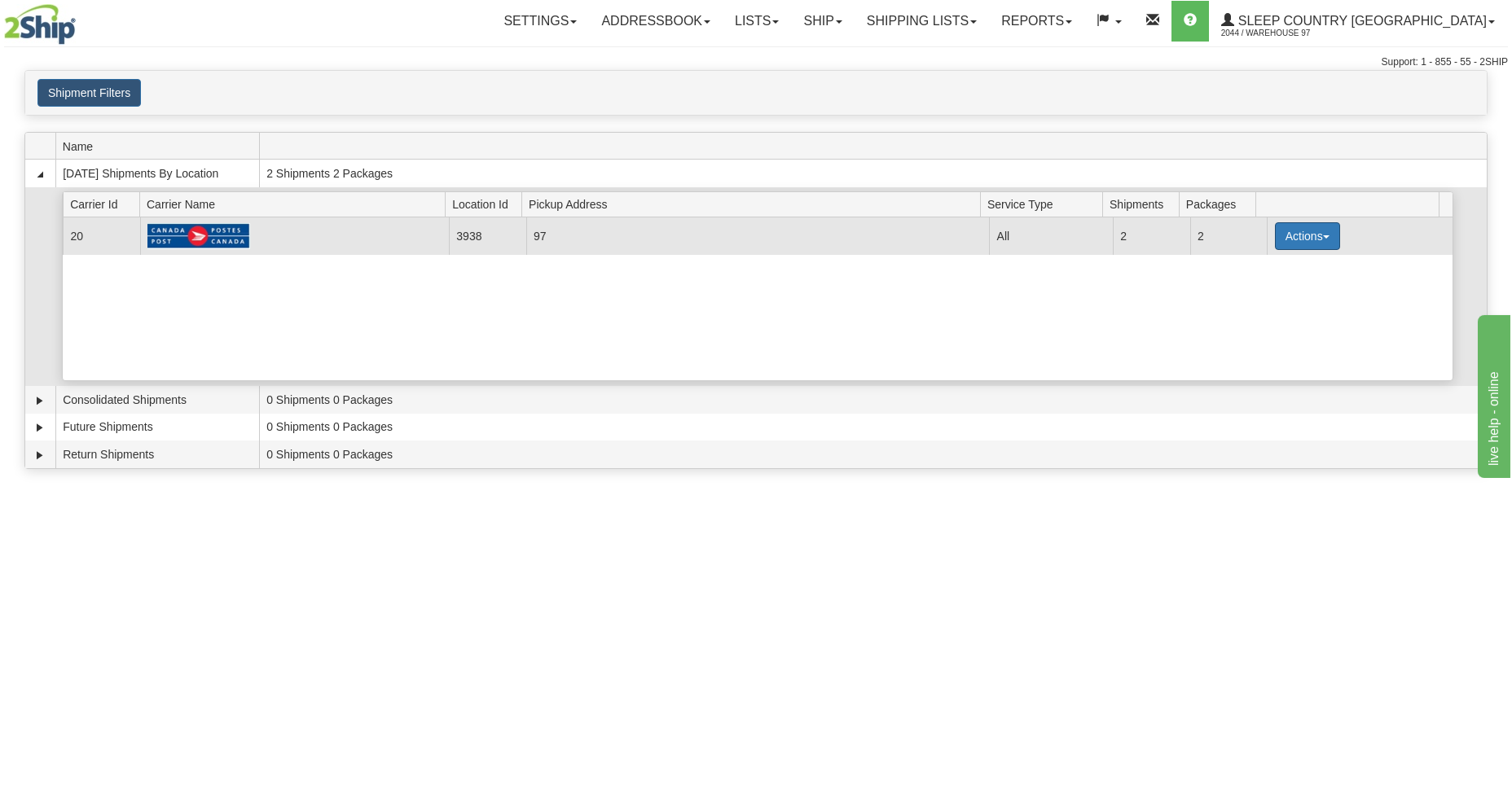
click at [1301, 231] on button "Actions" at bounding box center [1307, 236] width 65 height 27
click at [1253, 282] on span "Close" at bounding box center [1243, 287] width 38 height 11
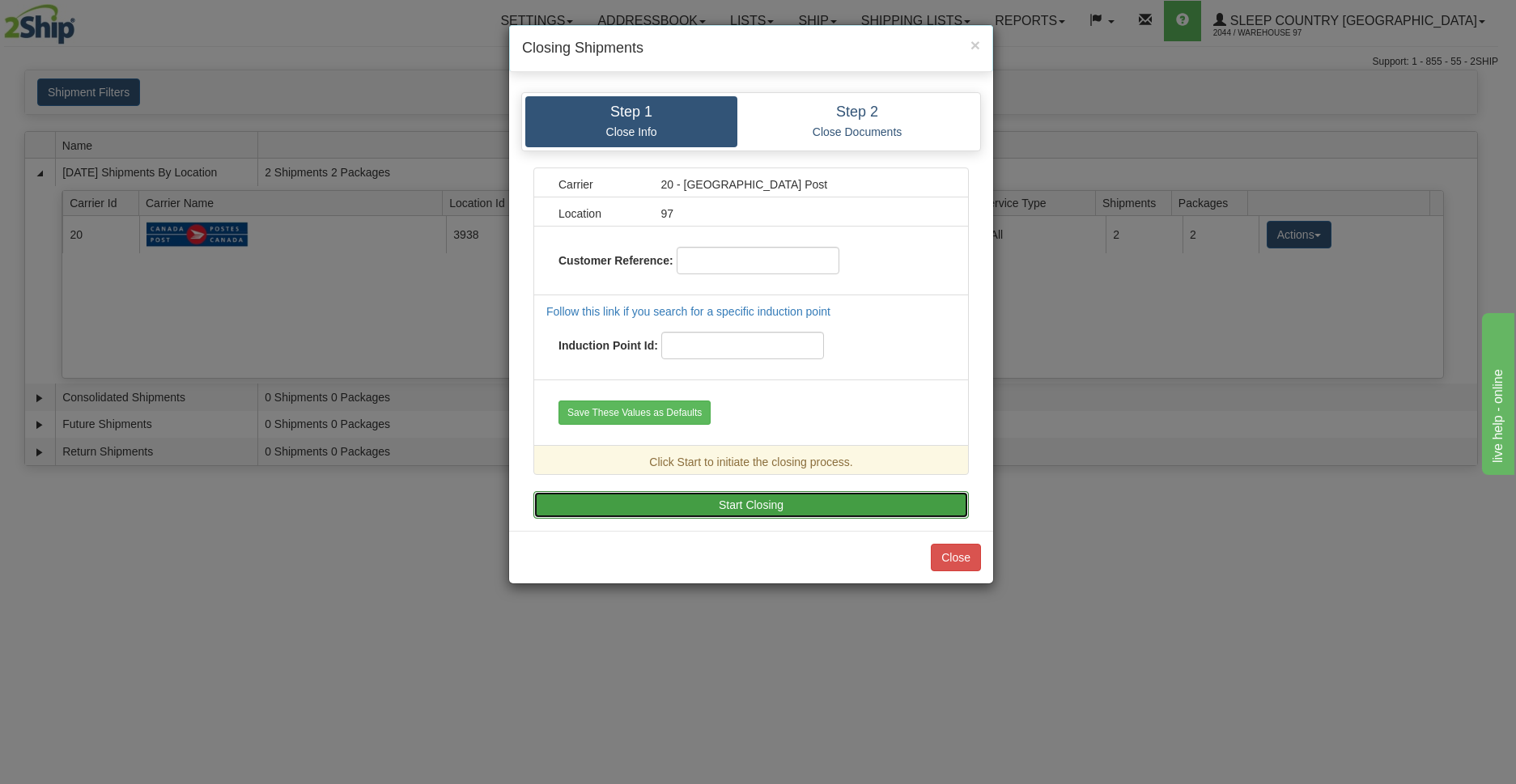
click at [713, 496] on button "Start Closing" at bounding box center [751, 504] width 435 height 27
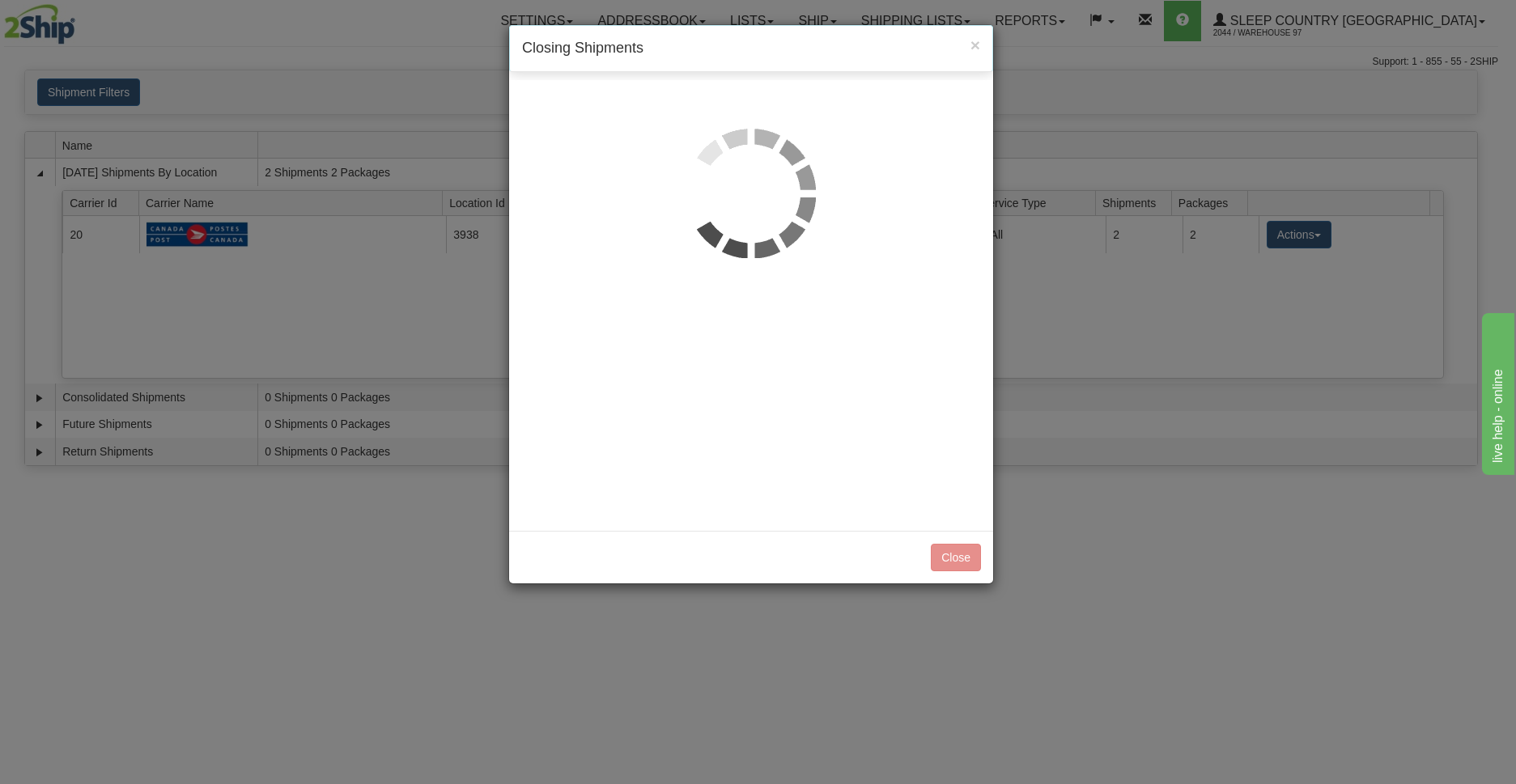
click at [737, 346] on div at bounding box center [751, 305] width 484 height 451
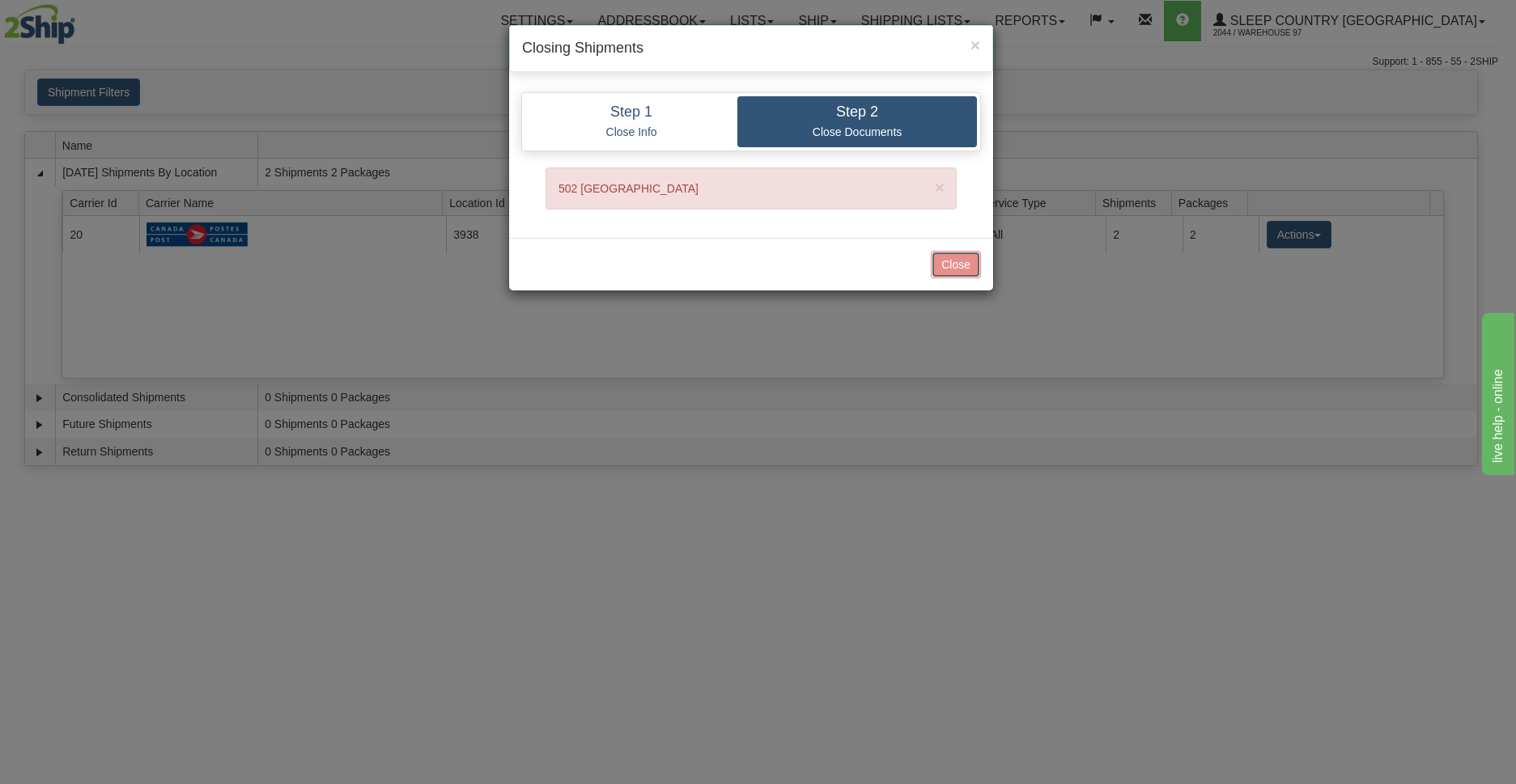
click at [966, 265] on button "Close" at bounding box center [955, 264] width 50 height 27
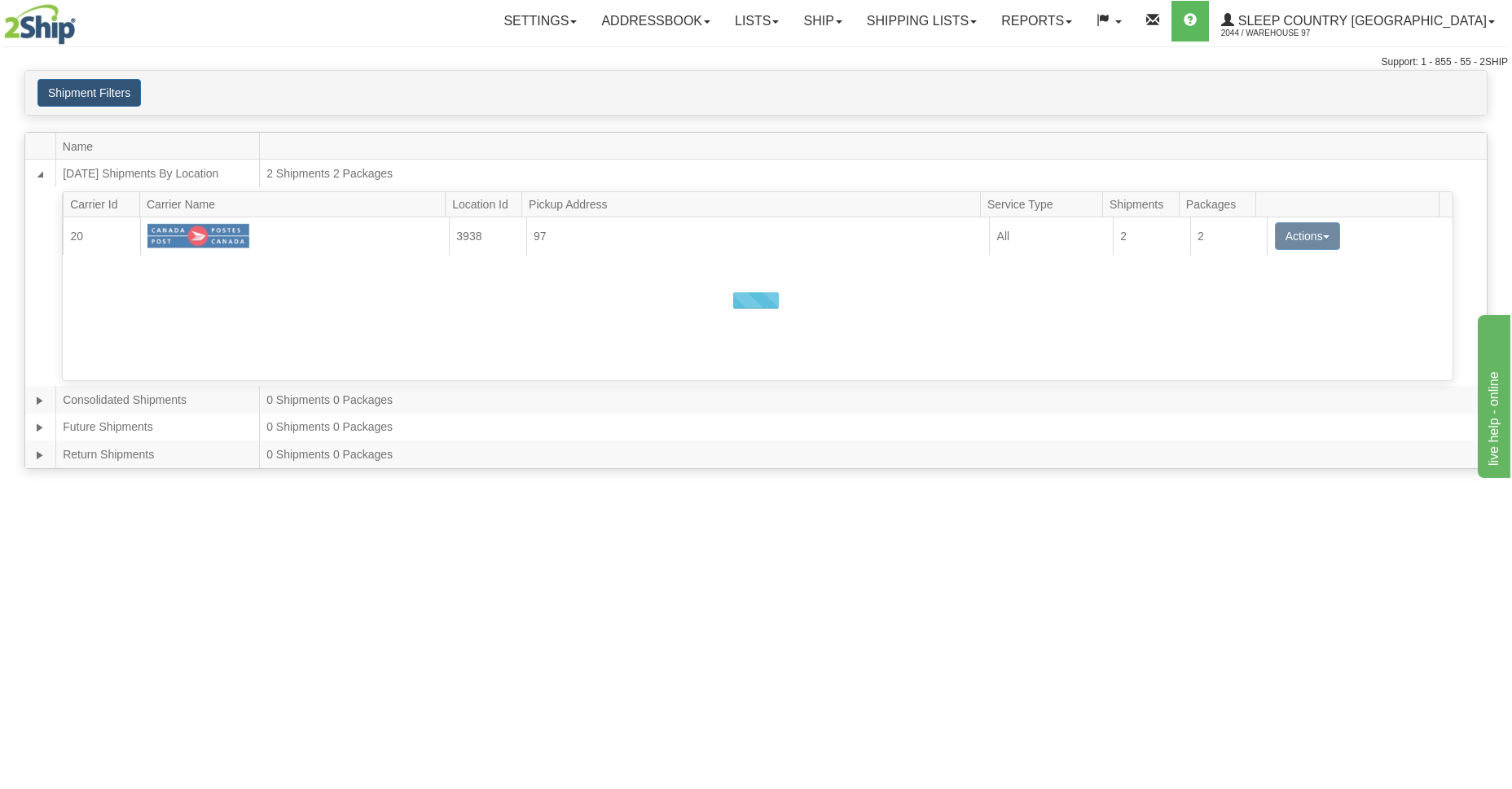
click at [1339, 238] on div at bounding box center [756, 301] width 1461 height 335
click at [1246, 279] on div at bounding box center [756, 301] width 1461 height 335
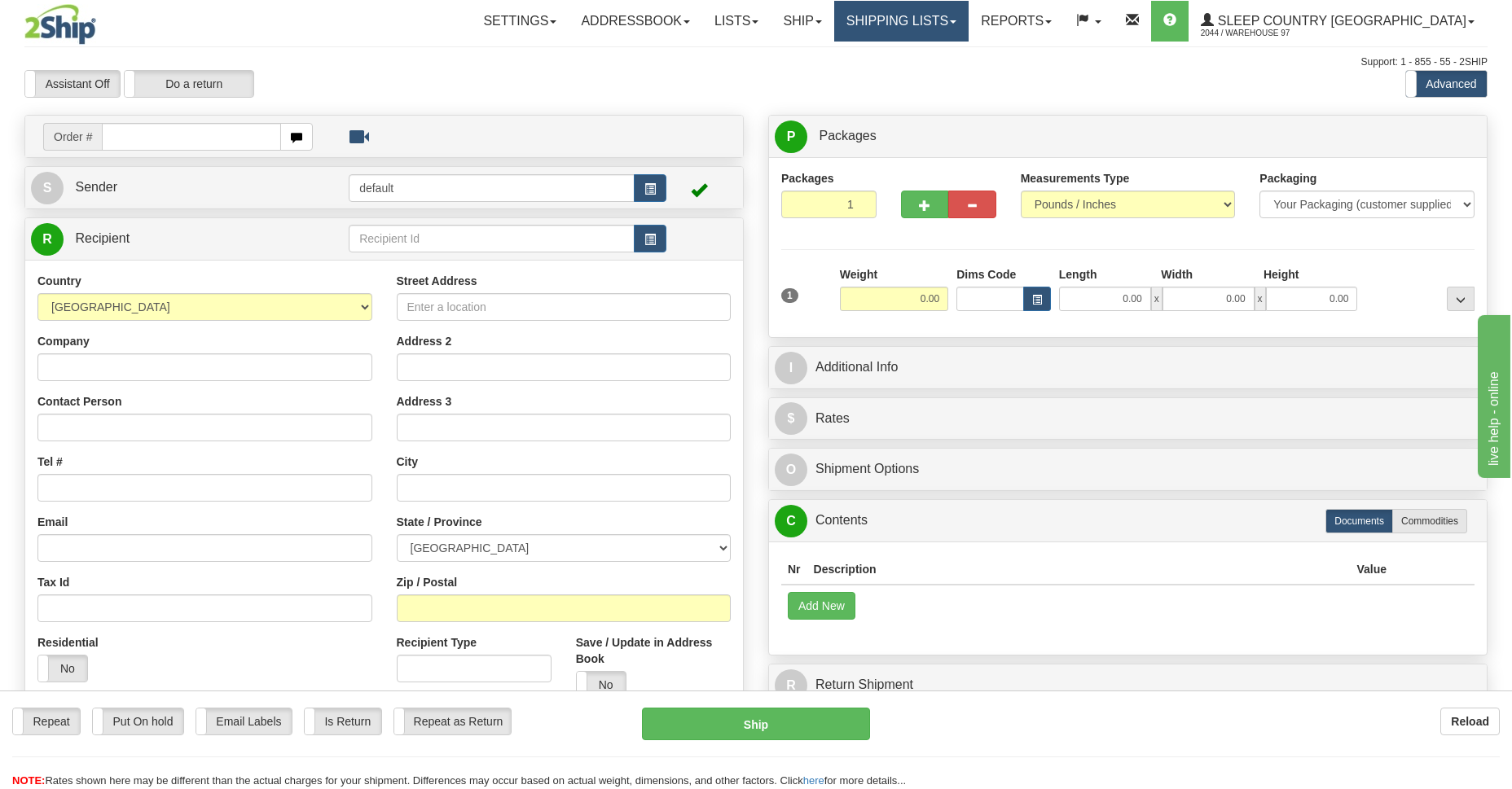
click at [968, 8] on link "Shipping lists" at bounding box center [901, 21] width 135 height 40
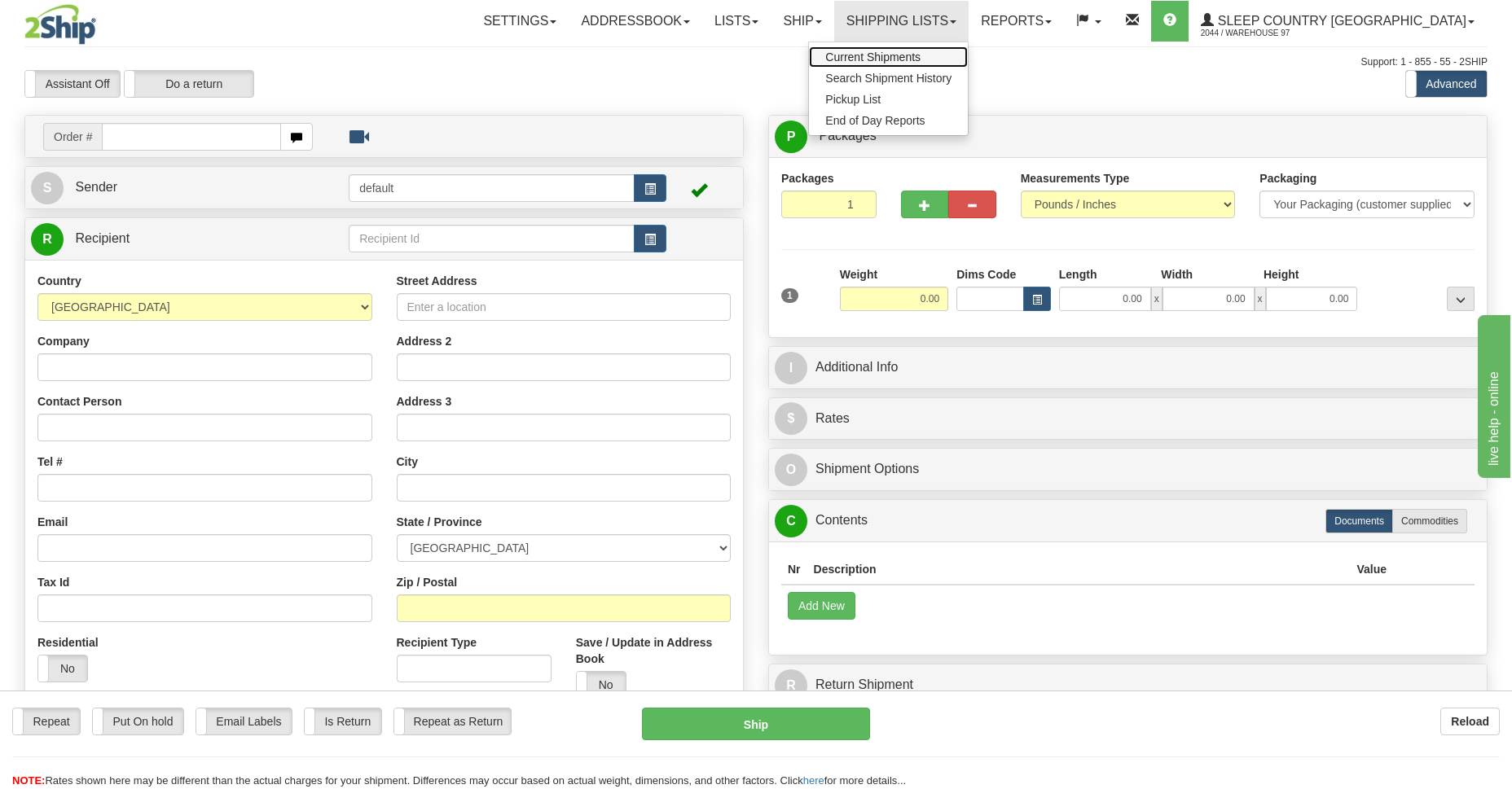
click at [921, 56] on span "Current Shipments" at bounding box center [873, 57] width 95 height 13
